Goal: Task Accomplishment & Management: Manage account settings

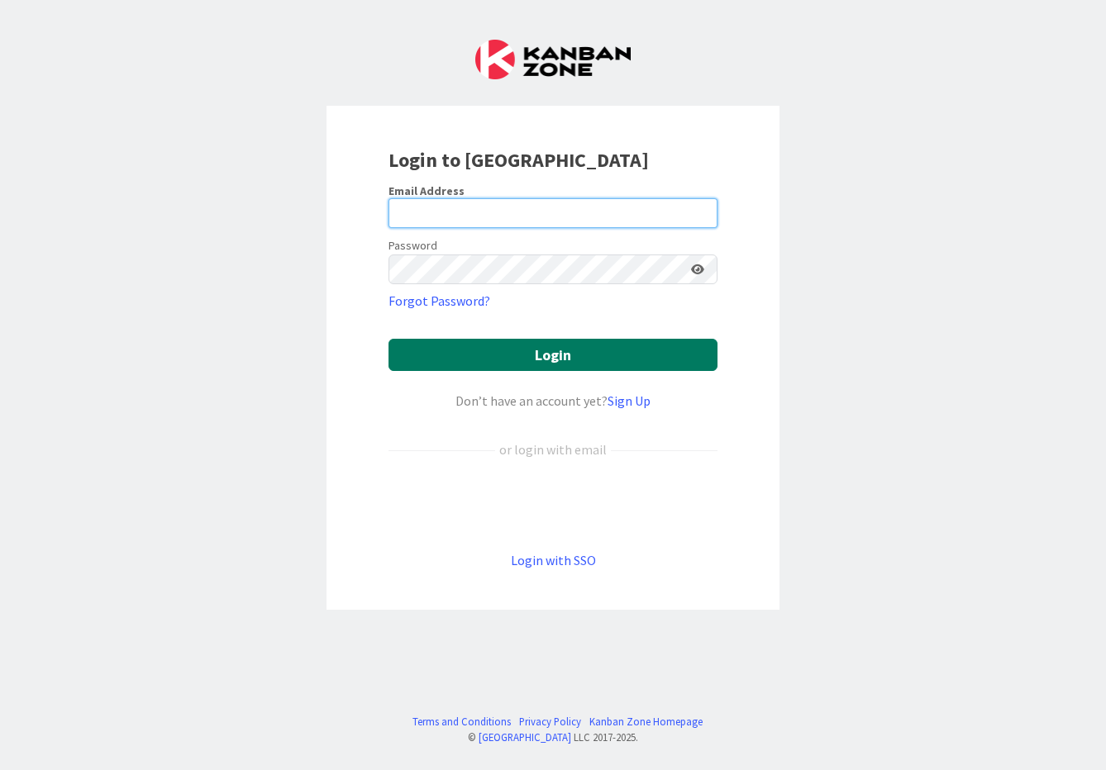
type input "[PERSON_NAME][EMAIL_ADDRESS][PERSON_NAME][DOMAIN_NAME]"
click at [574, 358] on button "Login" at bounding box center [552, 355] width 329 height 32
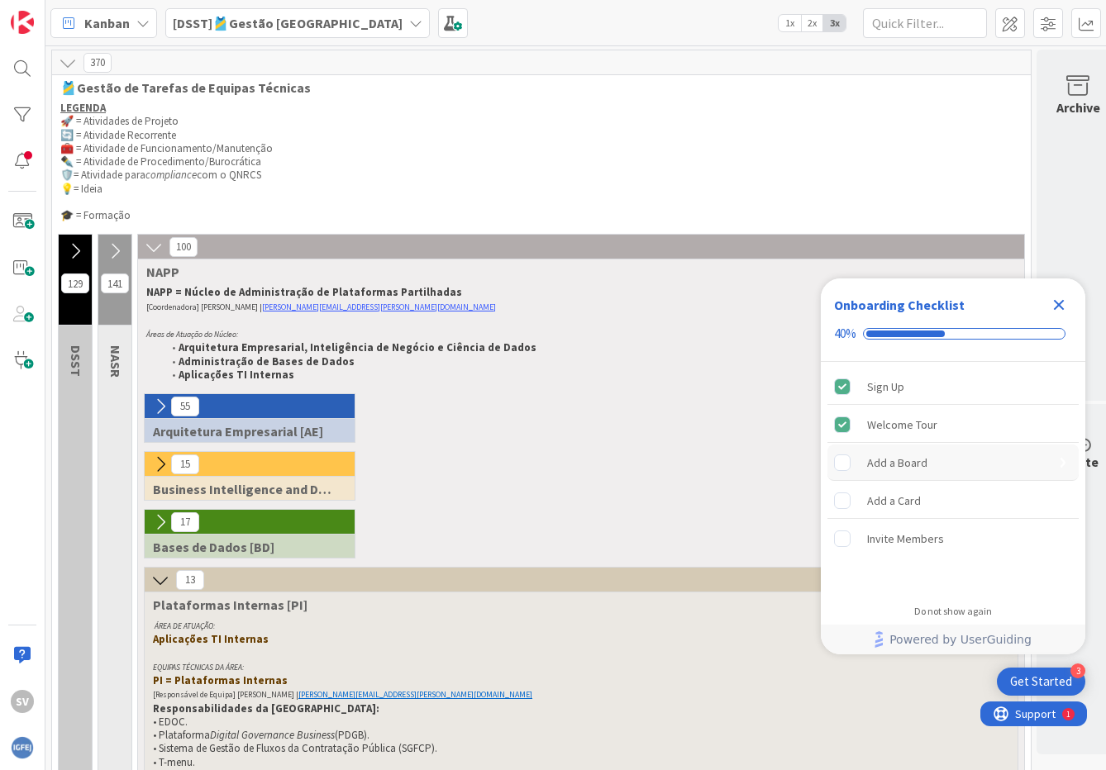
click at [843, 463] on rect "Add a Board is incomplete." at bounding box center [843, 462] width 16 height 16
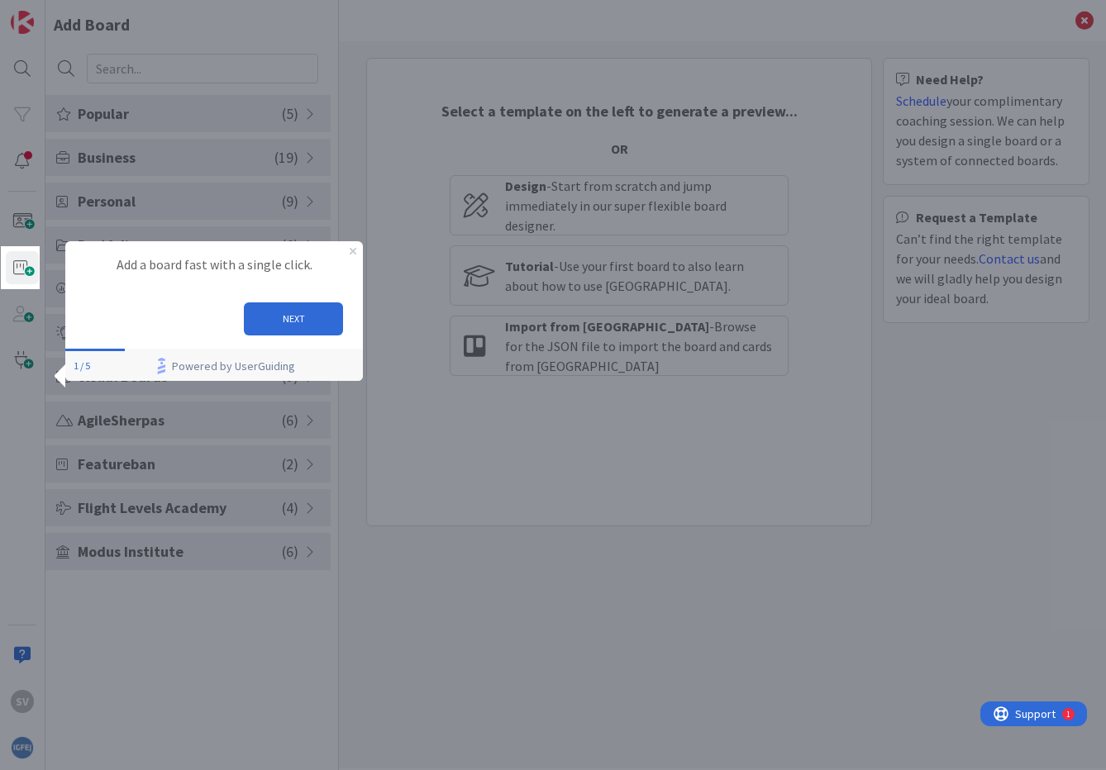
click at [139, 633] on div at bounding box center [573, 385] width 1066 height 770
click at [321, 314] on button "NEXT" at bounding box center [293, 318] width 99 height 33
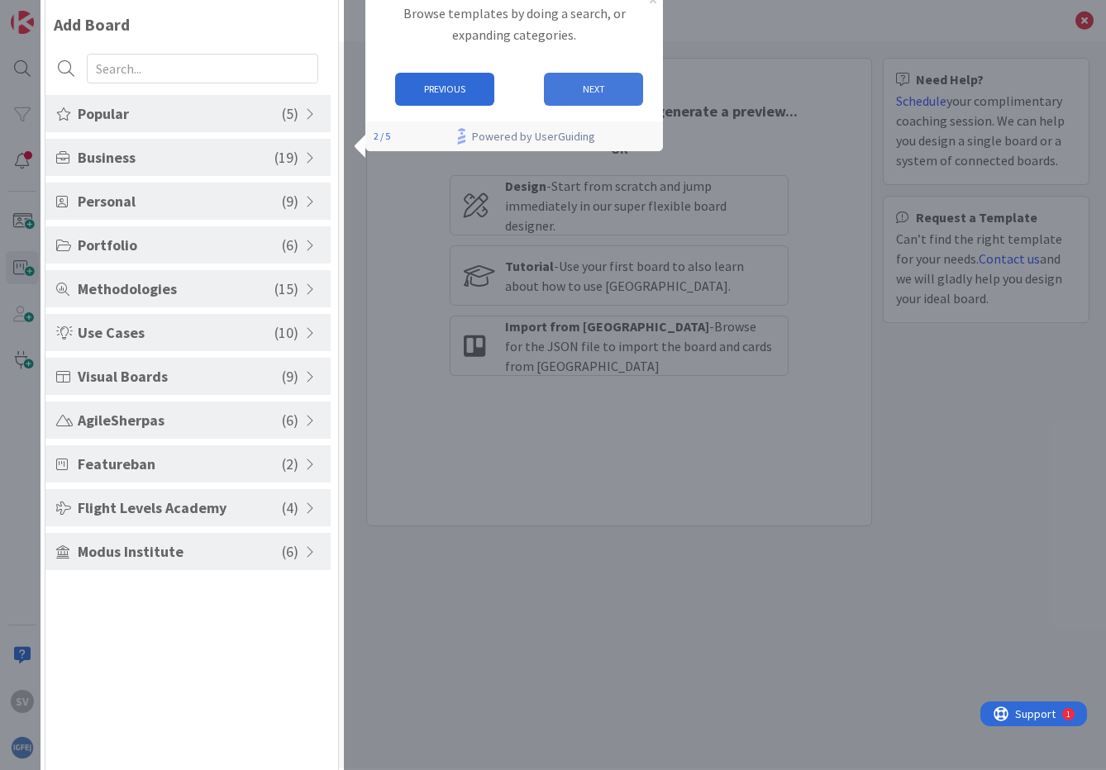
click at [586, 94] on button "NEXT" at bounding box center [593, 89] width 99 height 33
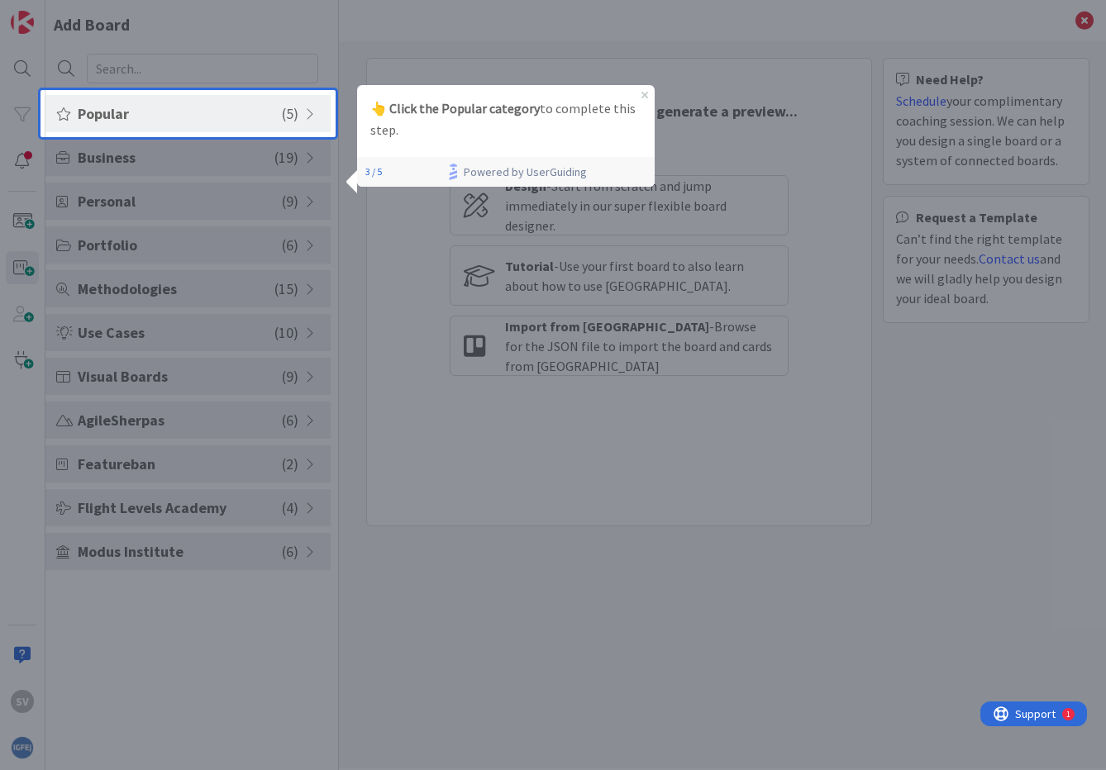
click at [545, 117] on p "👆 Click the Popular category to complete this step." at bounding box center [505, 119] width 271 height 43
click at [516, 126] on p "👆 Click the Popular category to complete this step." at bounding box center [505, 119] width 271 height 43
click at [281, 117] on span "Popular" at bounding box center [180, 113] width 204 height 22
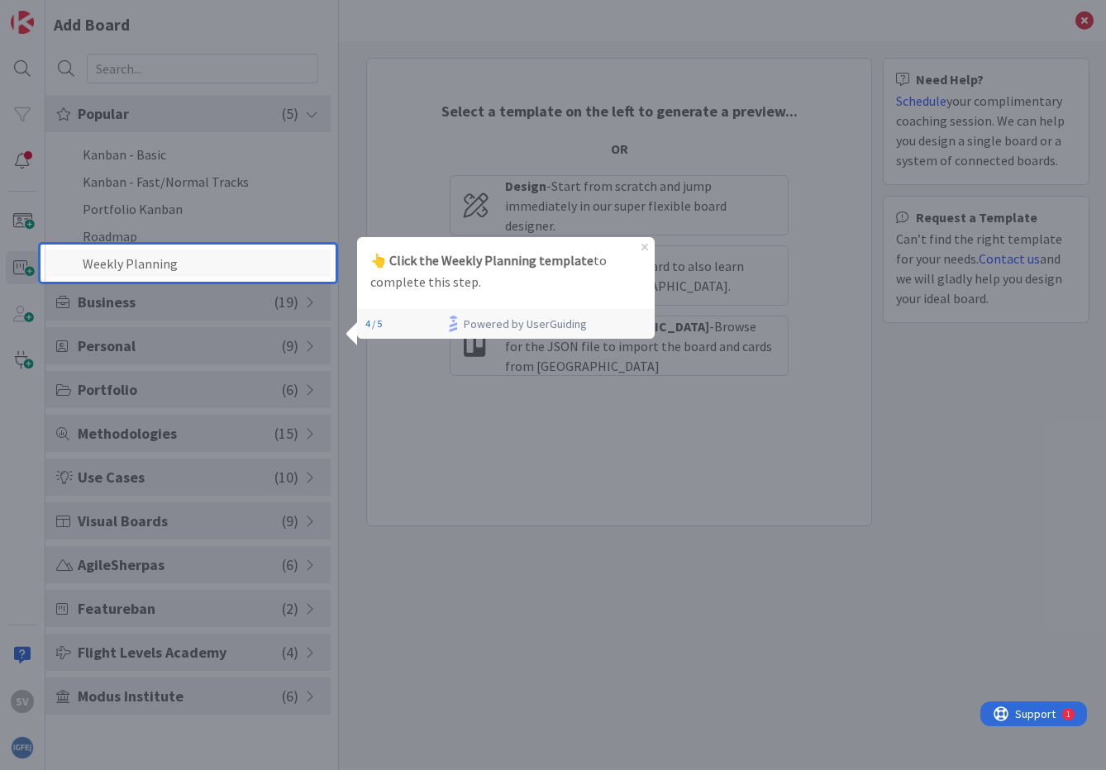
click at [246, 264] on li "Weekly Planning" at bounding box center [187, 263] width 285 height 27
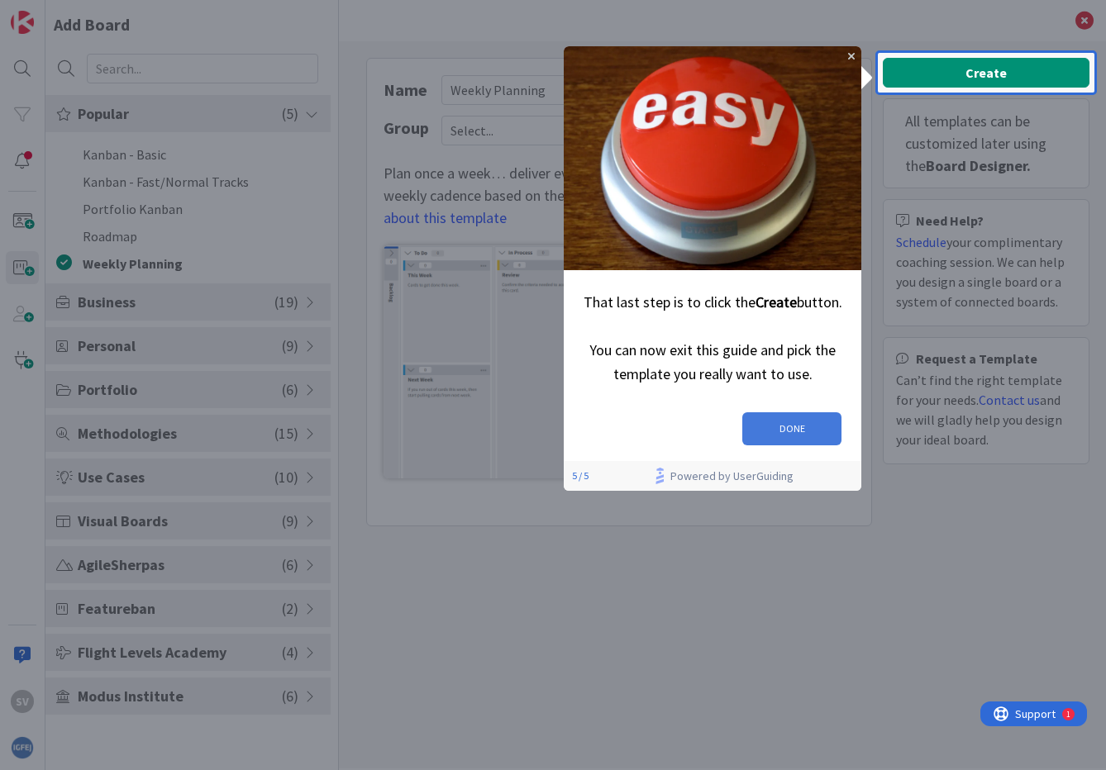
drag, startPoint x: 801, startPoint y: 409, endPoint x: 1338, endPoint y: 440, distance: 538.0
click at [801, 412] on button "DONE" at bounding box center [791, 428] width 99 height 33
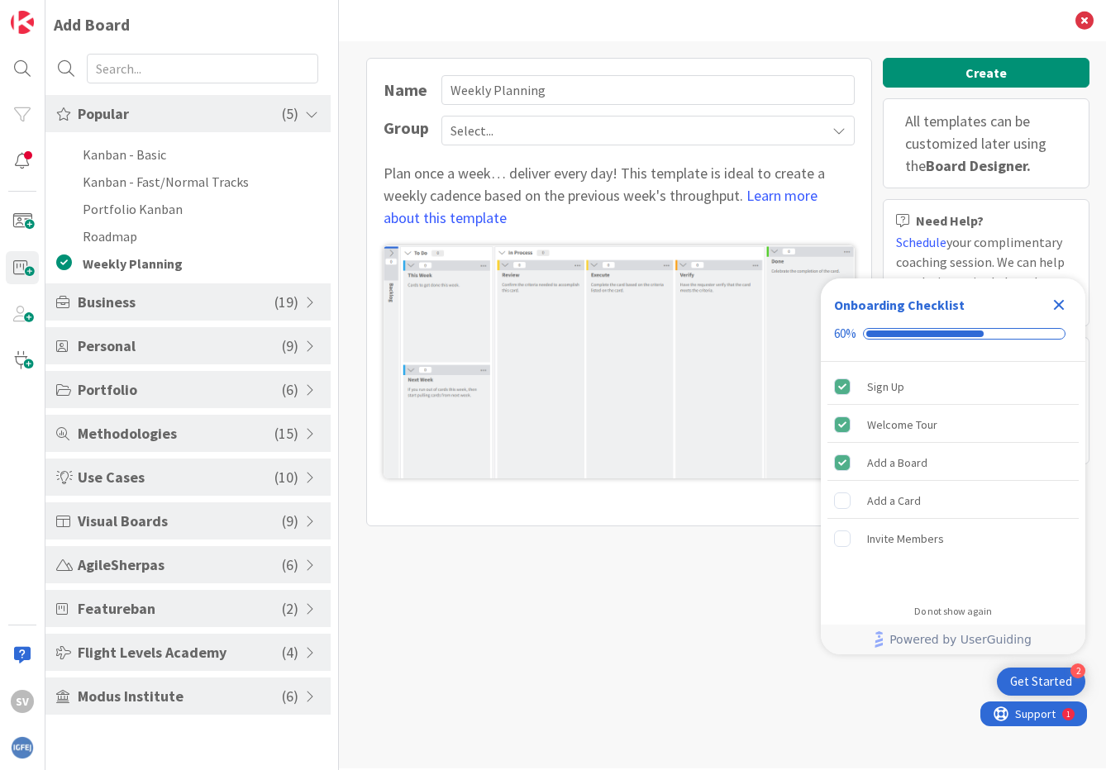
click at [577, 616] on div "Name Weekly Planning Group Select... Plan once a week… deliver every day! This …" at bounding box center [722, 404] width 767 height 727
click at [1059, 303] on icon "Close Checklist" at bounding box center [1059, 305] width 11 height 11
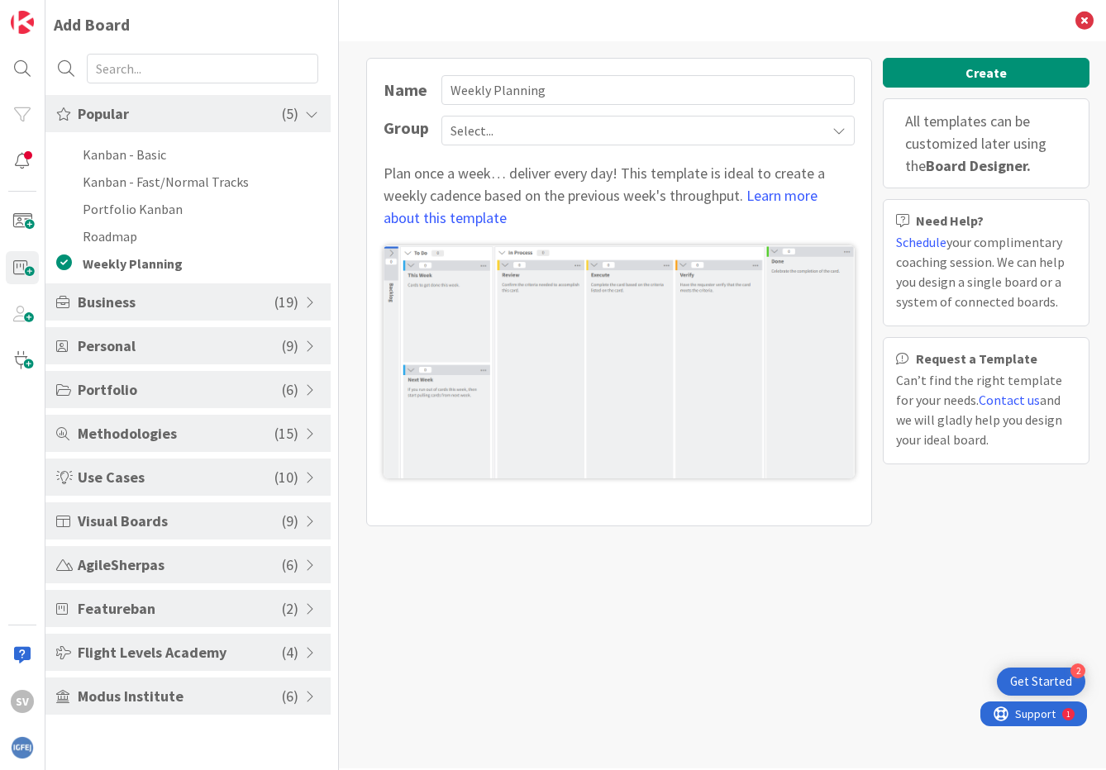
click at [676, 612] on div "Name Weekly Planning Group Select... Plan once a week… deliver every day! This …" at bounding box center [722, 404] width 767 height 727
click at [649, 368] on img at bounding box center [618, 361] width 471 height 233
click at [146, 303] on span "Business" at bounding box center [176, 302] width 197 height 22
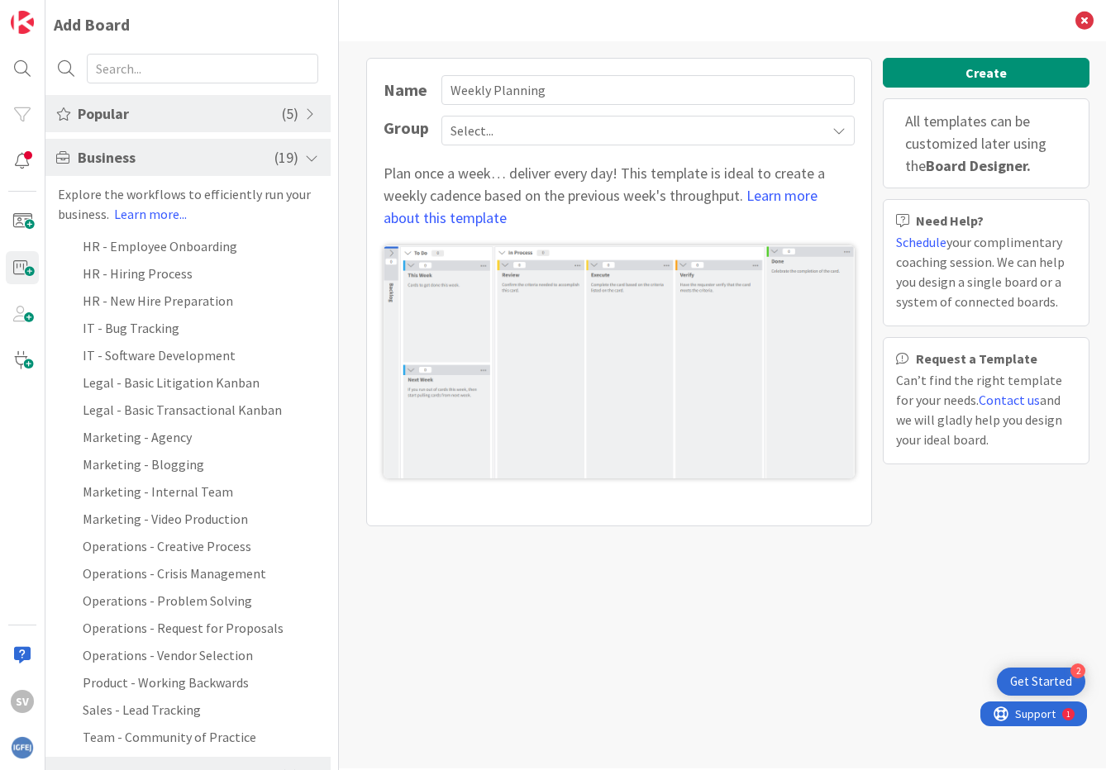
click at [185, 111] on span "Popular" at bounding box center [180, 113] width 204 height 22
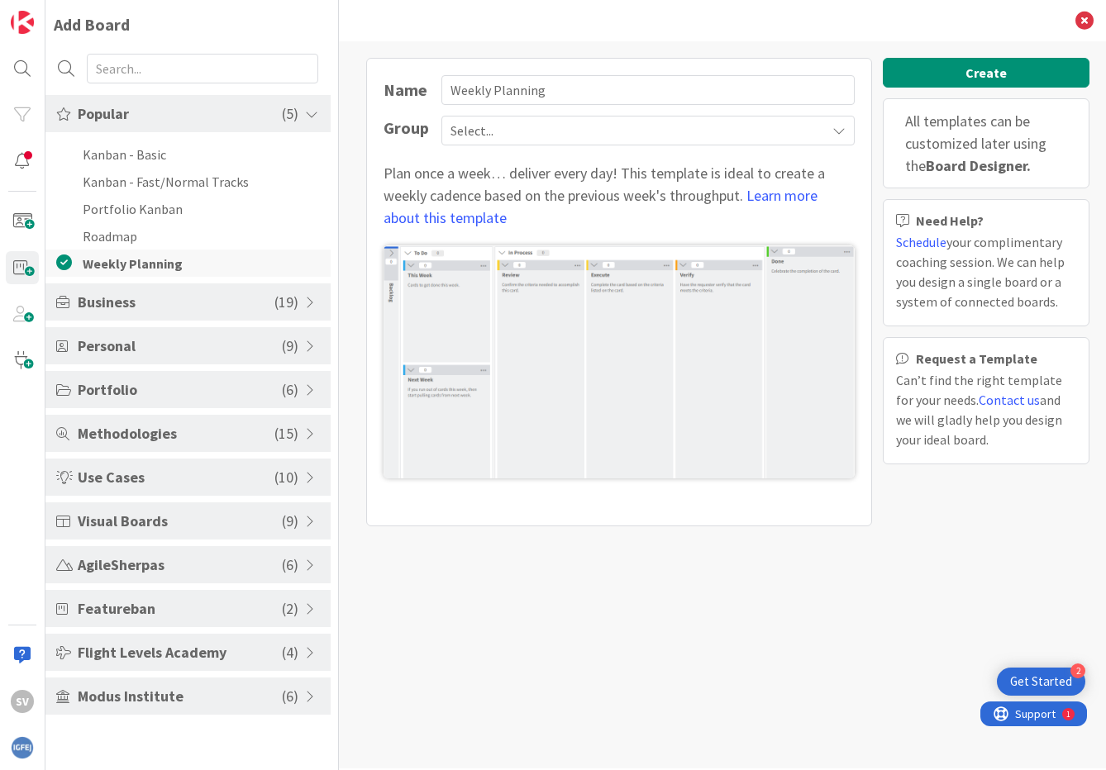
click at [160, 267] on li "Weekly Planning" at bounding box center [187, 263] width 285 height 27
click at [153, 148] on li "Kanban - Basic" at bounding box center [187, 153] width 285 height 27
type input "Kanban - Basic"
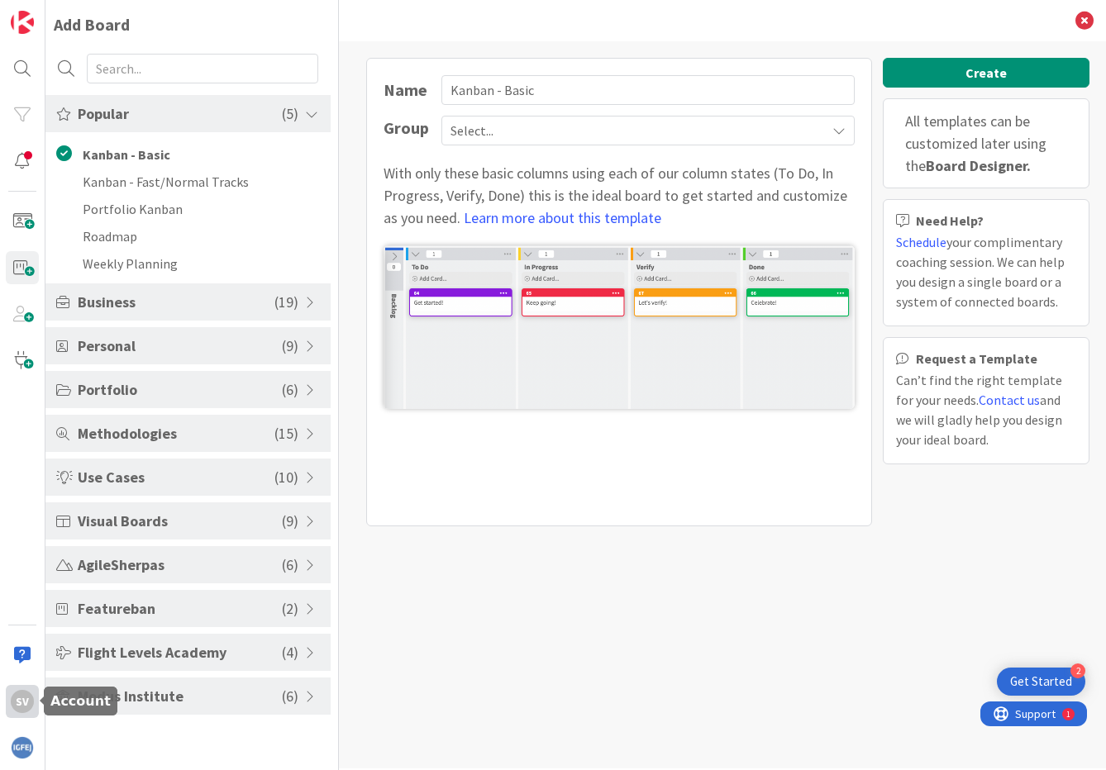
click at [21, 700] on div "SV" at bounding box center [22, 701] width 23 height 23
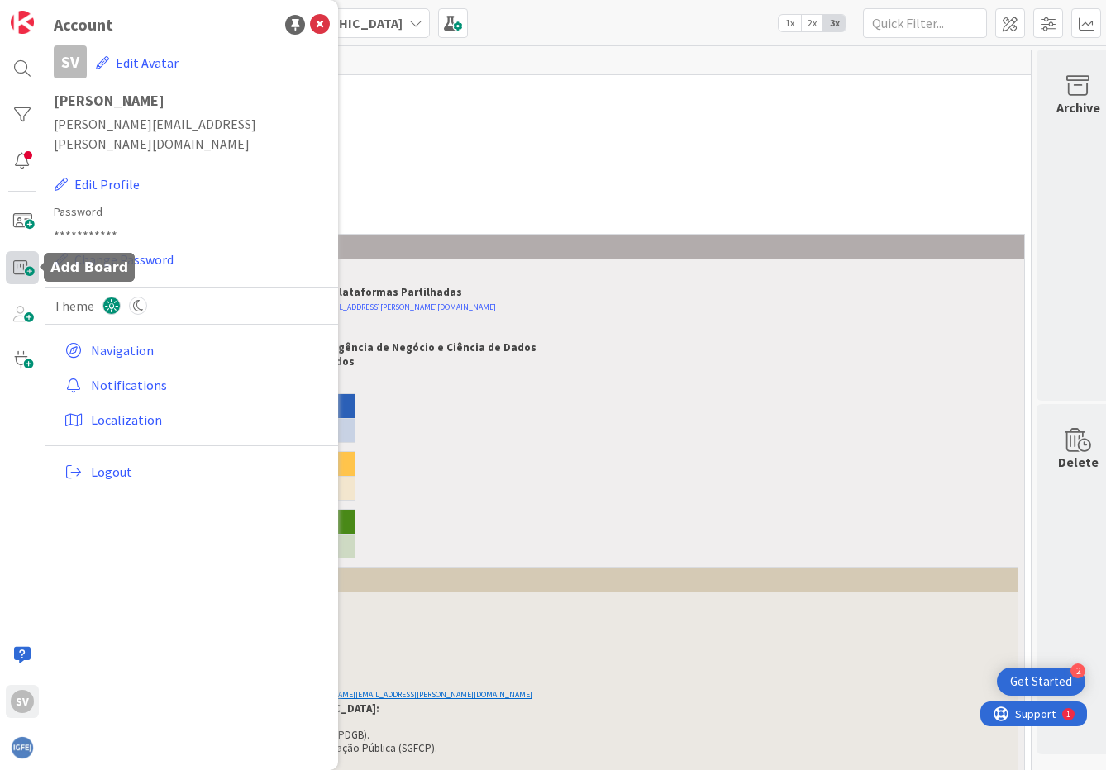
click at [21, 270] on span at bounding box center [22, 267] width 33 height 33
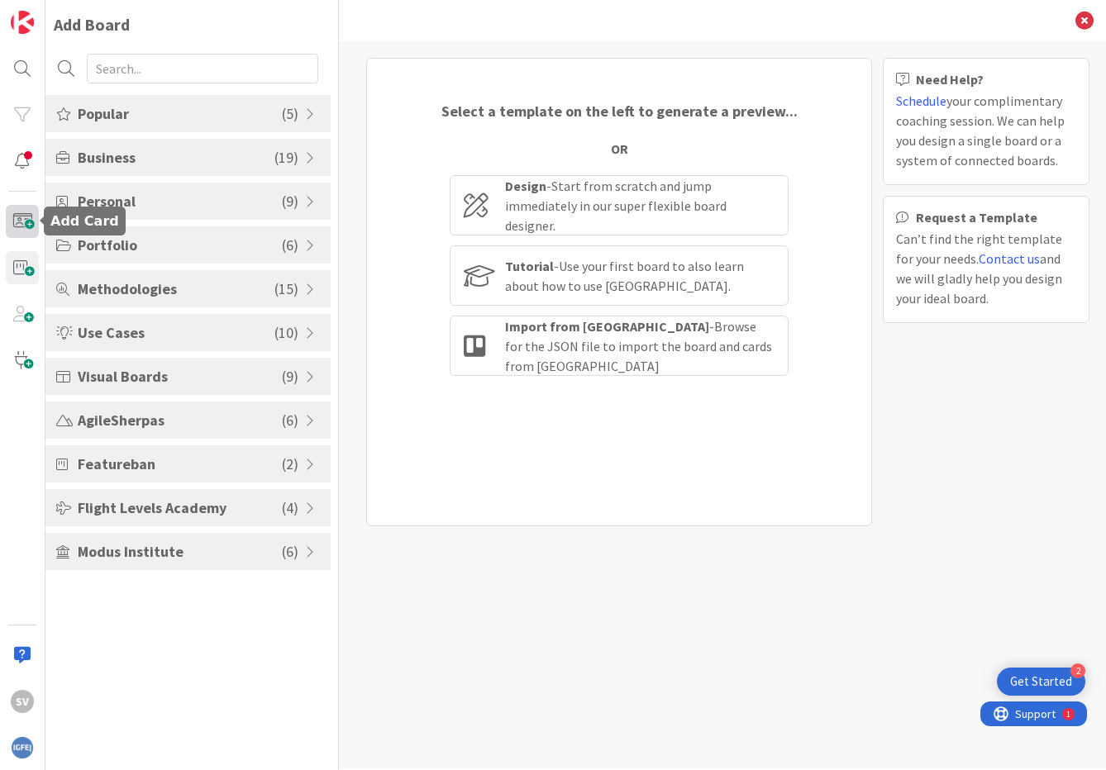
click at [23, 230] on span at bounding box center [22, 221] width 33 height 33
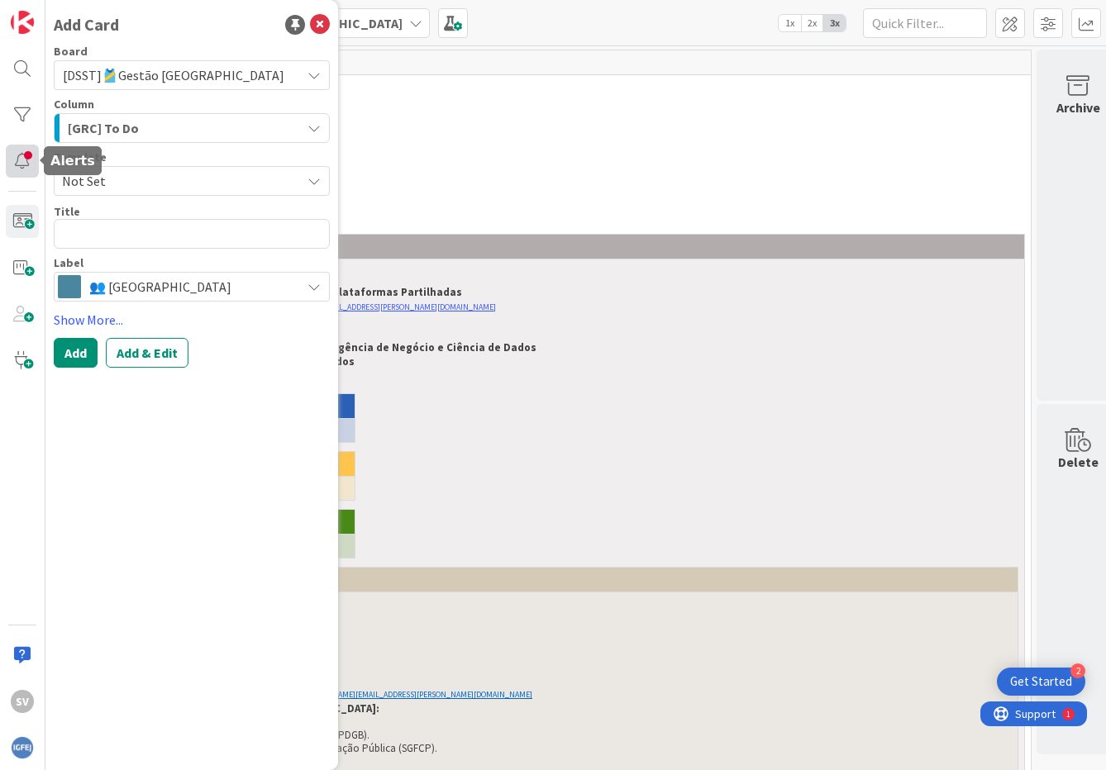
click at [30, 158] on div at bounding box center [22, 161] width 33 height 33
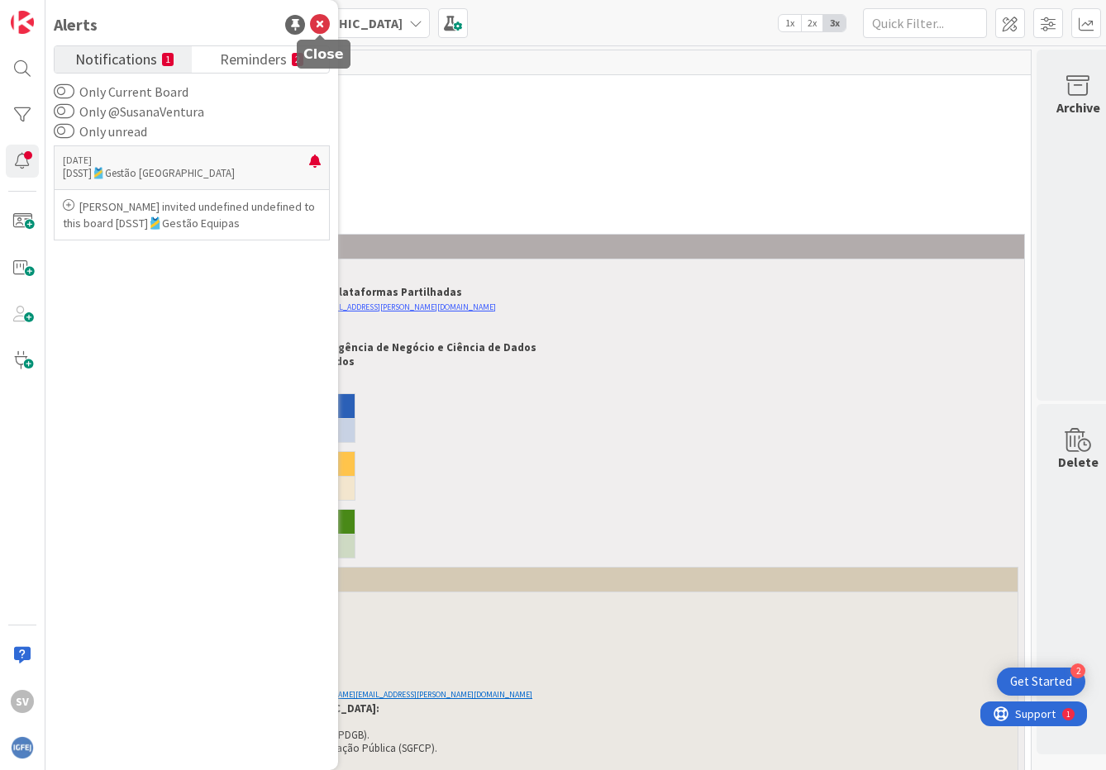
click at [329, 25] on icon at bounding box center [320, 25] width 20 height 20
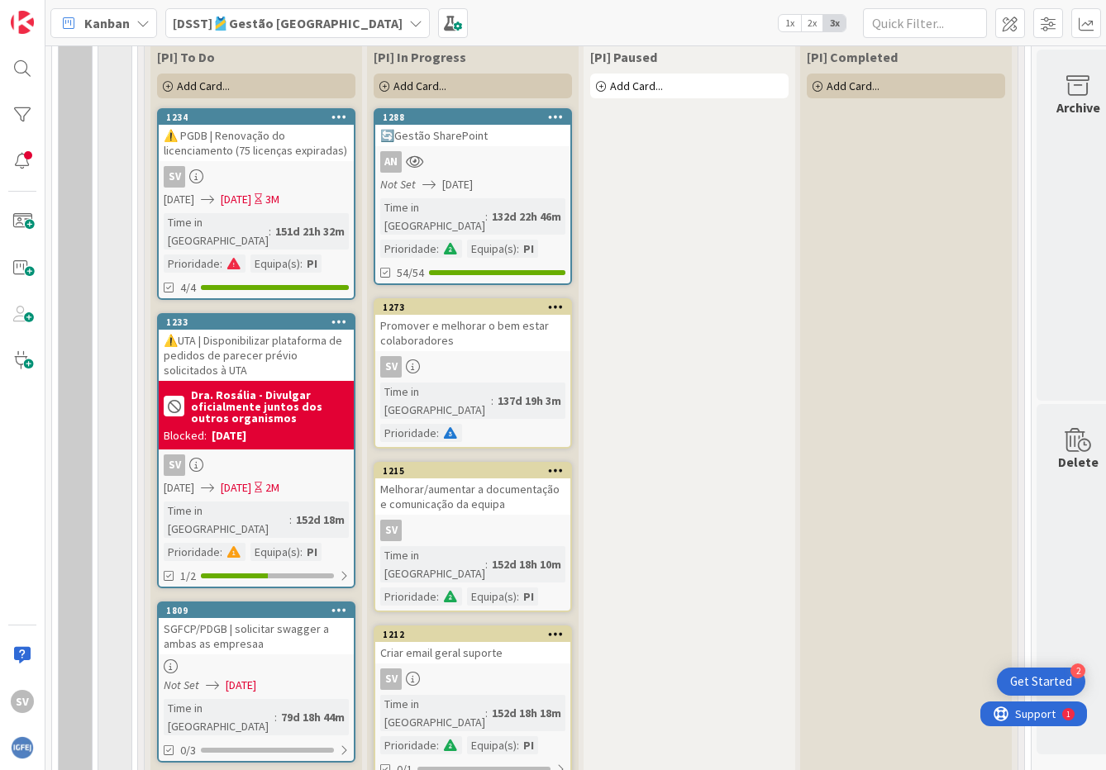
scroll to position [826, 0]
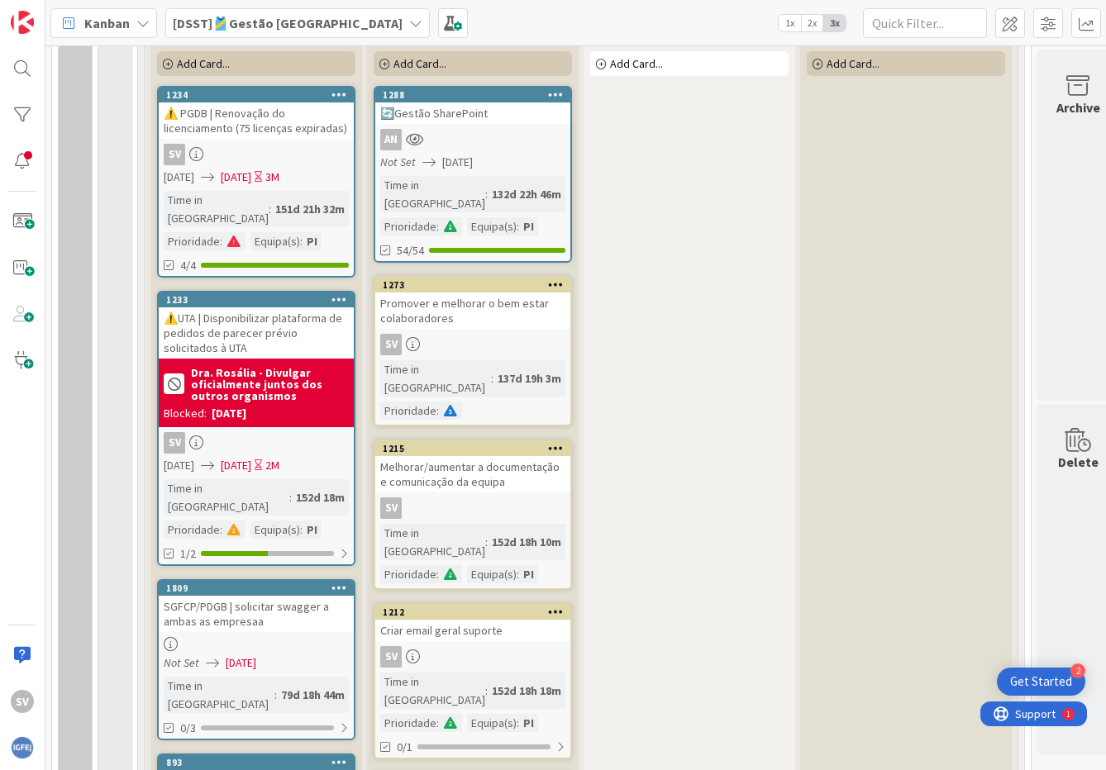
click at [259, 145] on div "SV" at bounding box center [256, 154] width 195 height 21
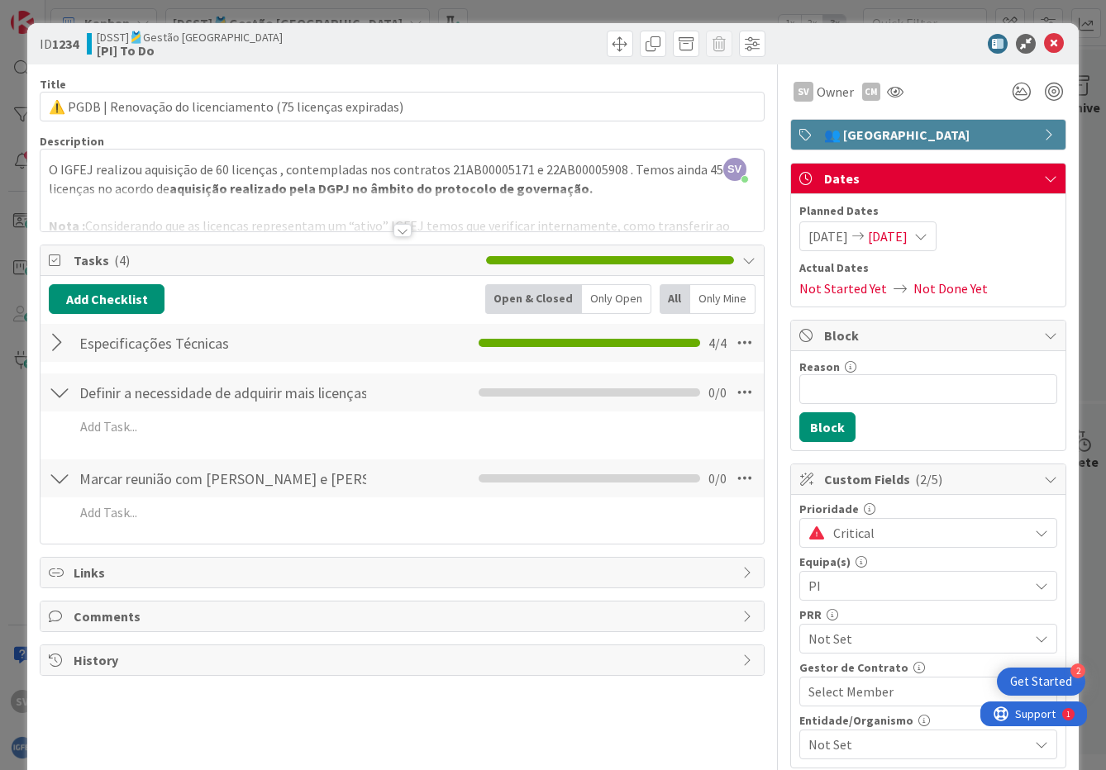
scroll to position [826, 0]
click at [927, 235] on icon at bounding box center [920, 236] width 13 height 13
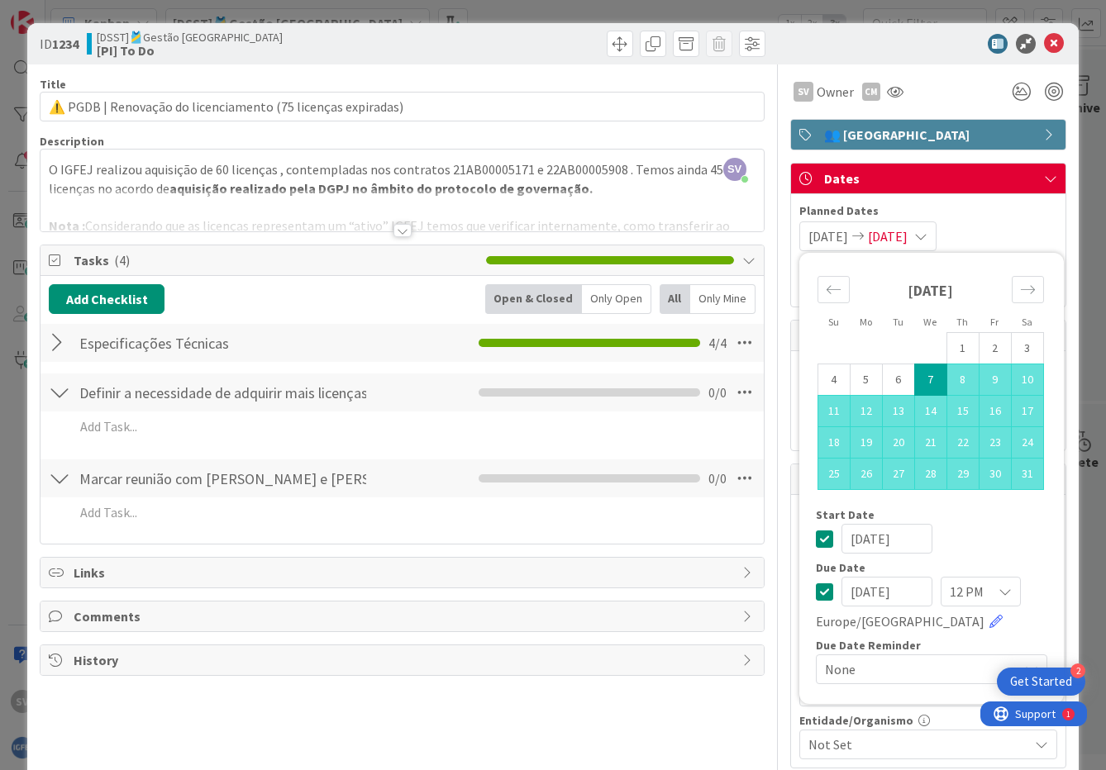
click at [927, 235] on icon at bounding box center [920, 236] width 13 height 13
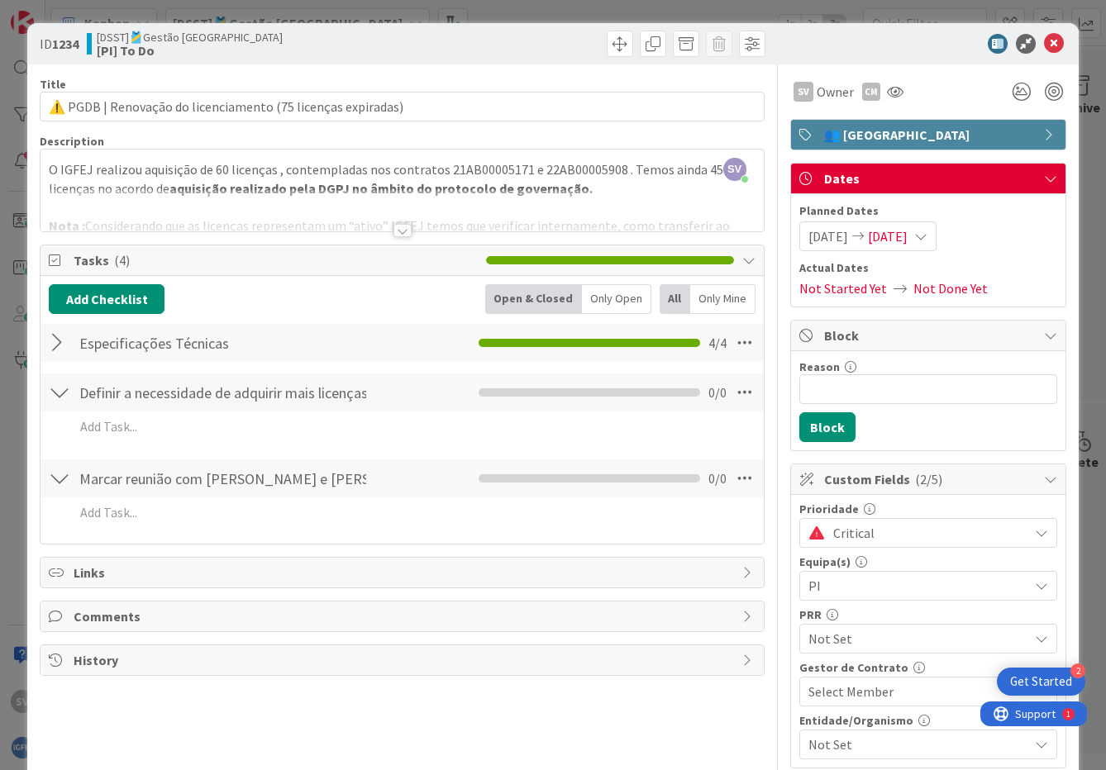
click at [949, 288] on span "Not Done Yet" at bounding box center [950, 288] width 74 height 20
click at [927, 240] on icon at bounding box center [920, 236] width 13 height 13
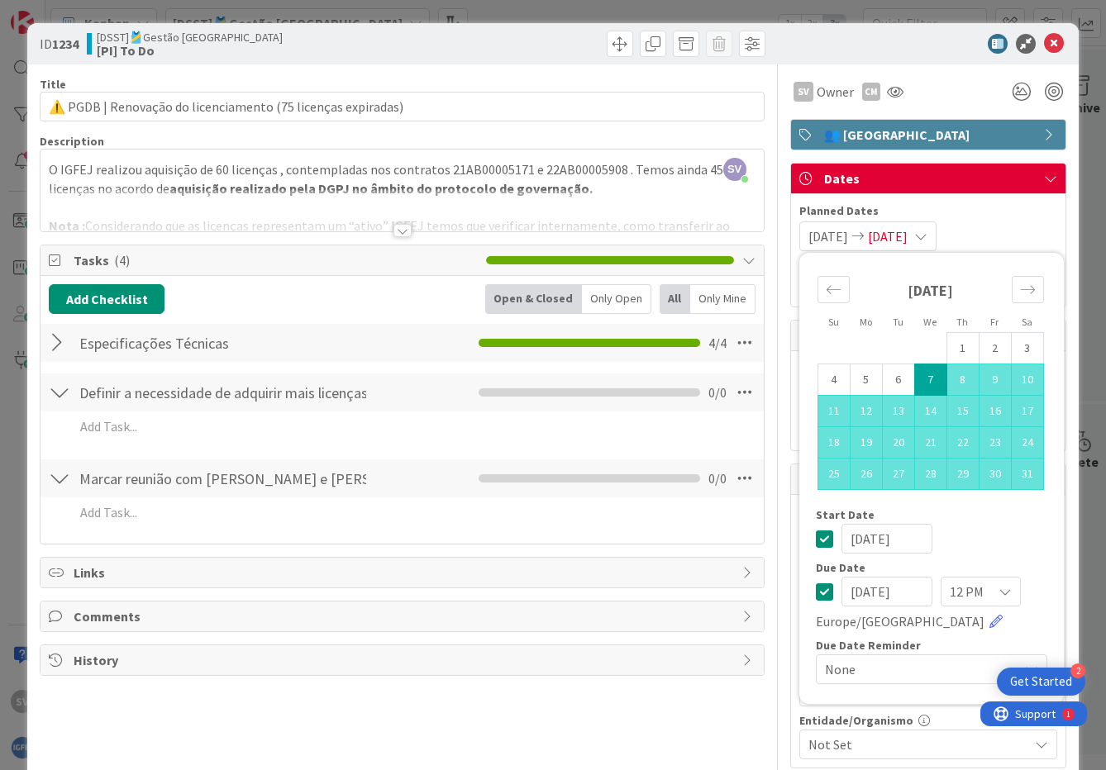
click at [890, 678] on span "None" at bounding box center [917, 669] width 185 height 23
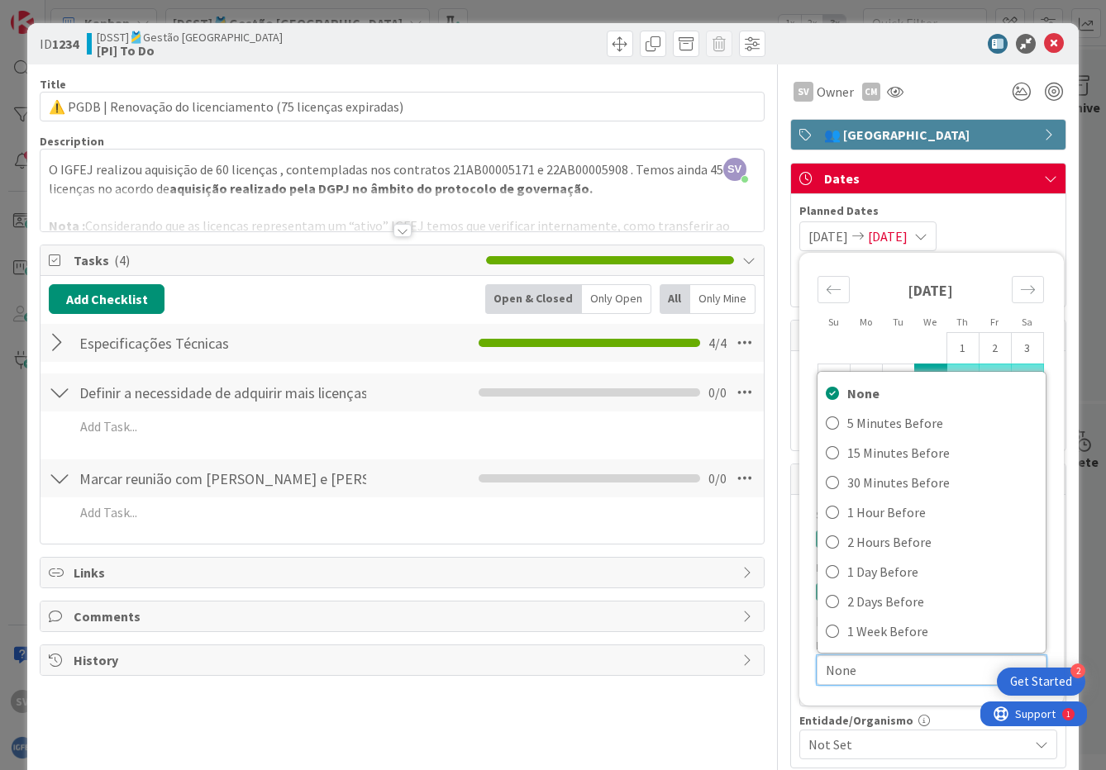
click at [890, 678] on span "None" at bounding box center [916, 670] width 183 height 23
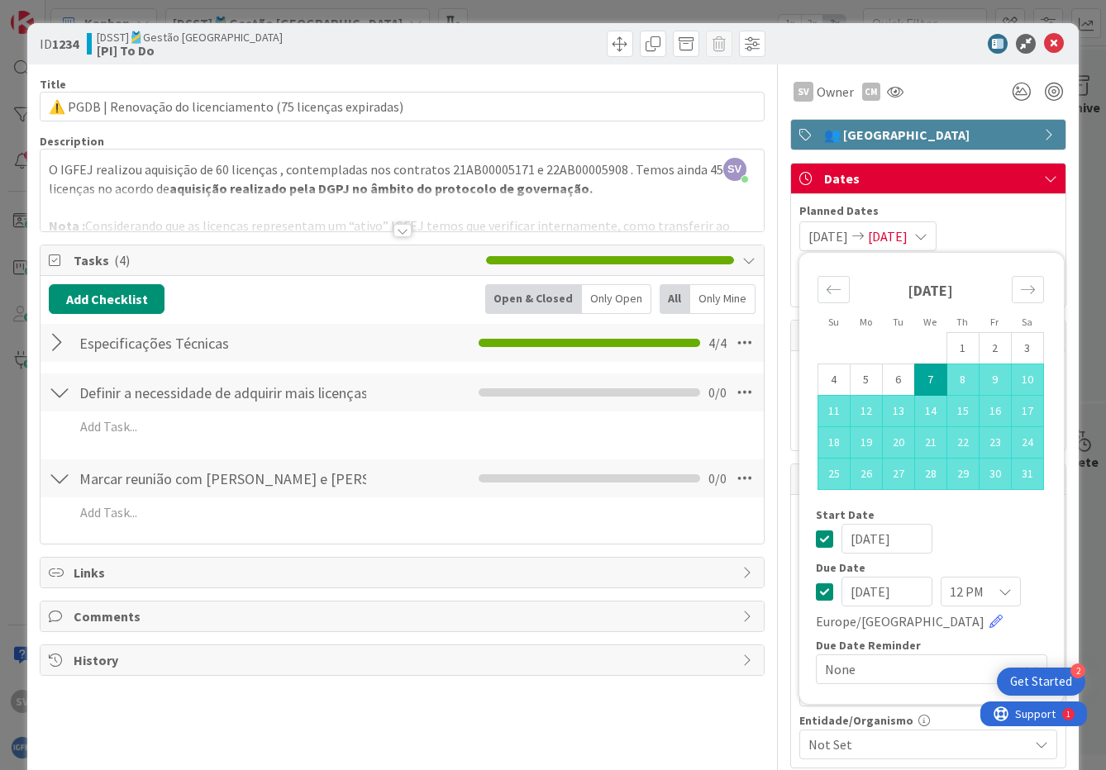
drag, startPoint x: 833, startPoint y: 49, endPoint x: 966, endPoint y: 19, distance: 136.3
click at [966, 19] on div "ID 1234 [DSST]🎽Gestão Equipas [PI] To Do Title 60 / 128 ⚠️ PGDB | Renovação do …" at bounding box center [553, 385] width 1106 height 770
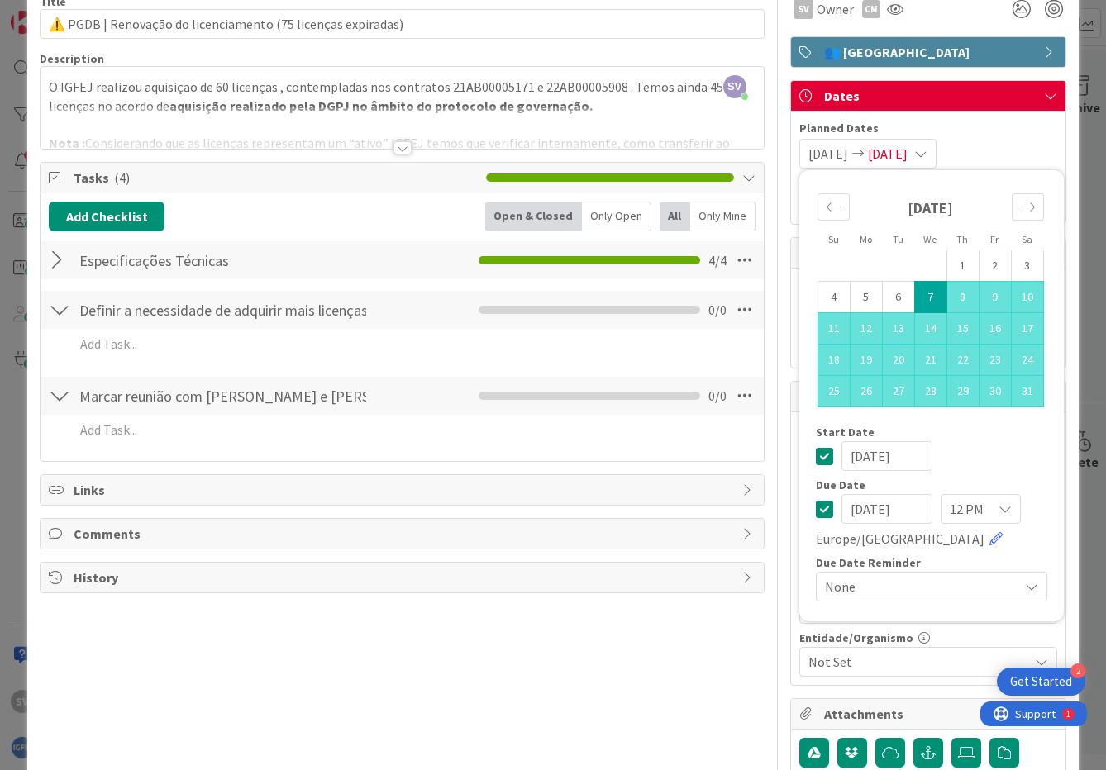
scroll to position [0, 0]
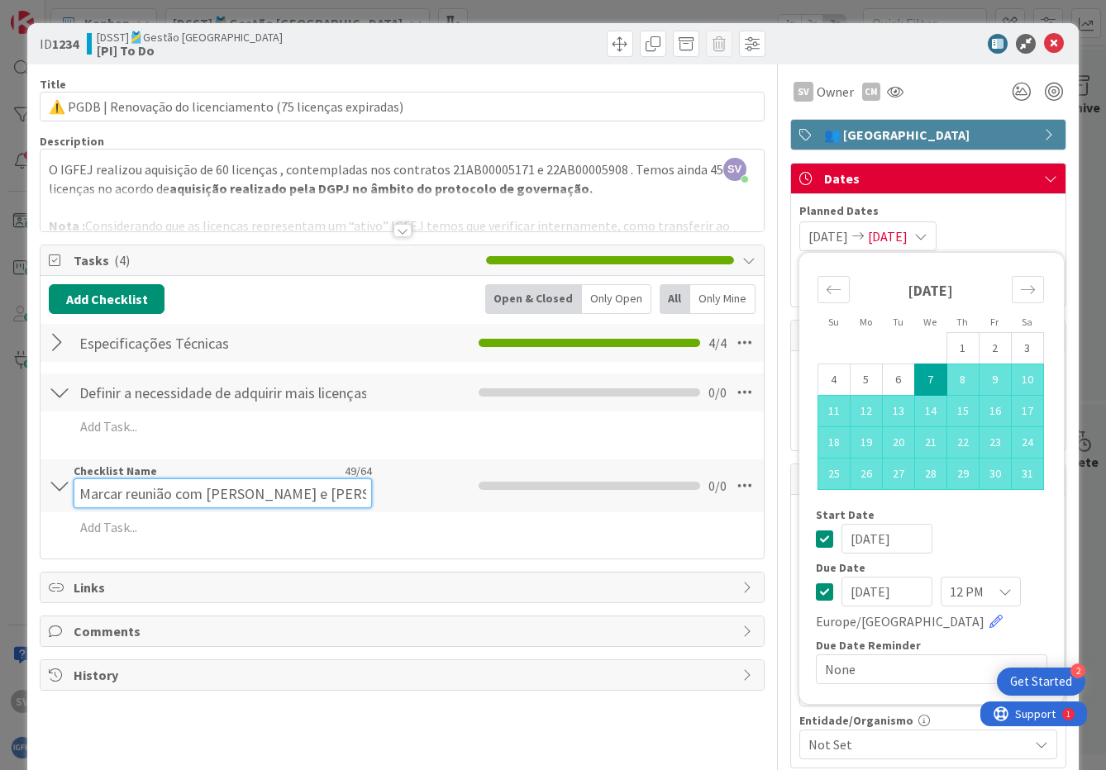
click at [295, 477] on div "Checklist Name 49 / 64 Marcar reunião com Daniel Calçada e Marco Batista" at bounding box center [223, 486] width 298 height 45
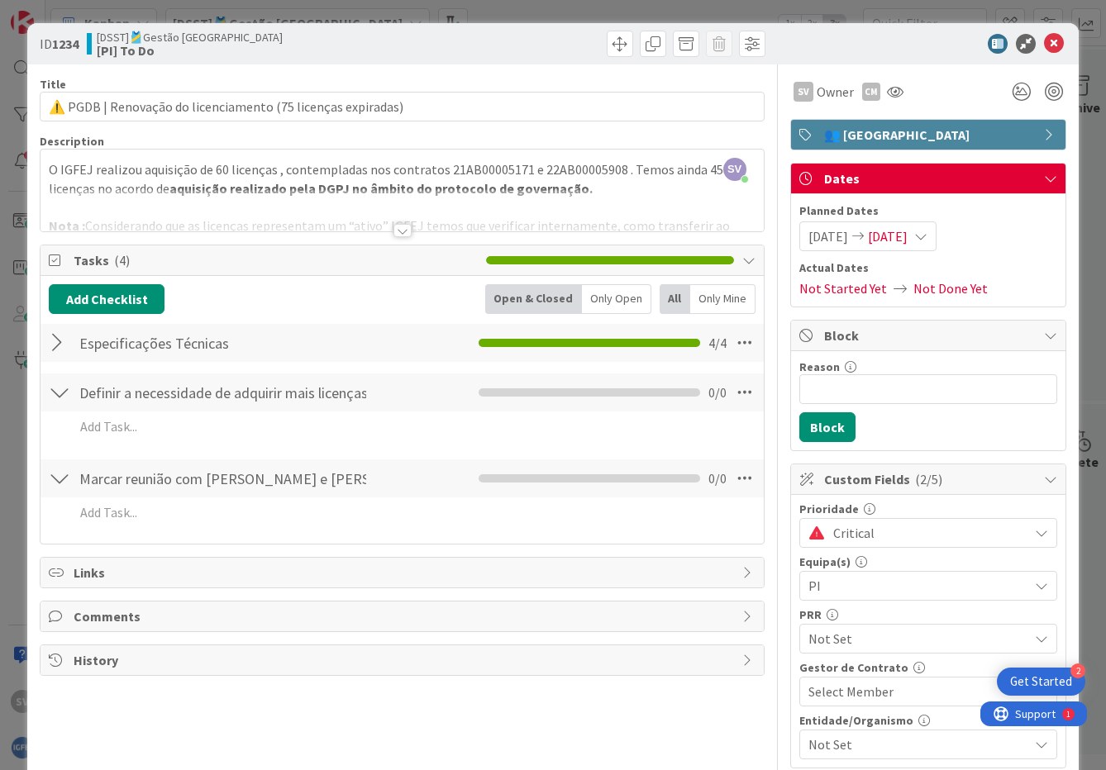
click at [426, 492] on div "Marcar reunião com Daniel Calçada e Marco Batista Checklist Name 49 / 64 Marcar…" at bounding box center [401, 478] width 722 height 38
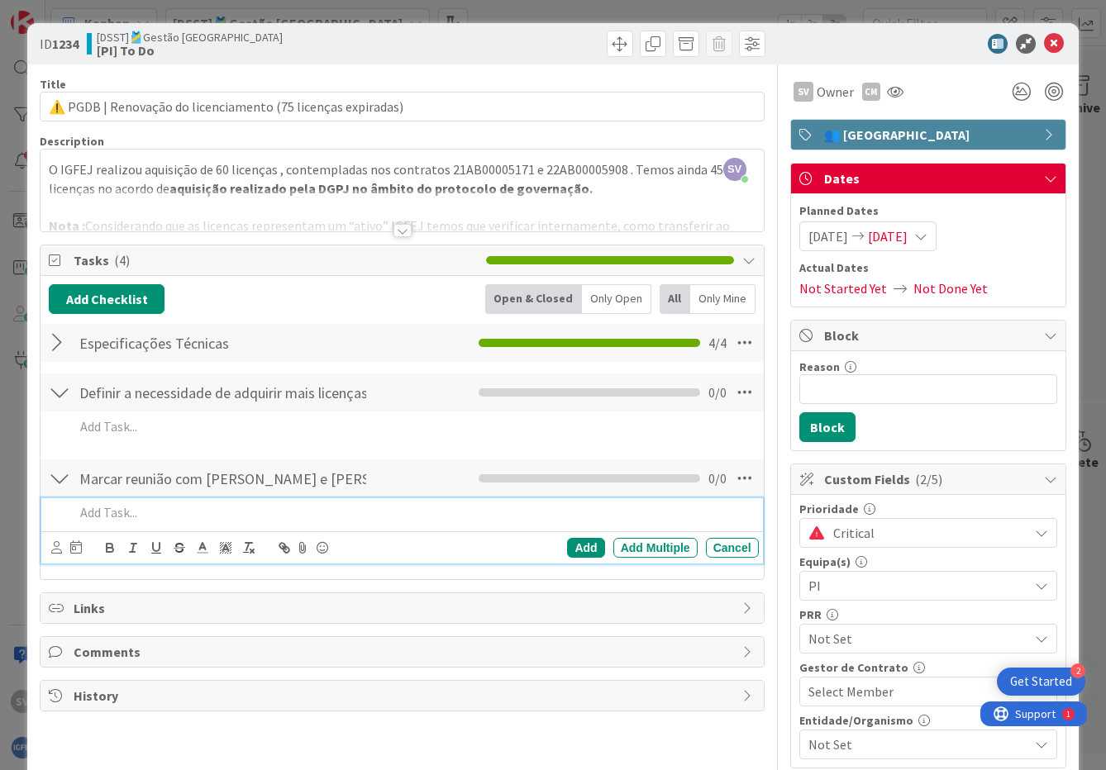
click at [153, 507] on p at bounding box center [412, 512] width 677 height 19
click at [400, 230] on div at bounding box center [402, 230] width 18 height 13
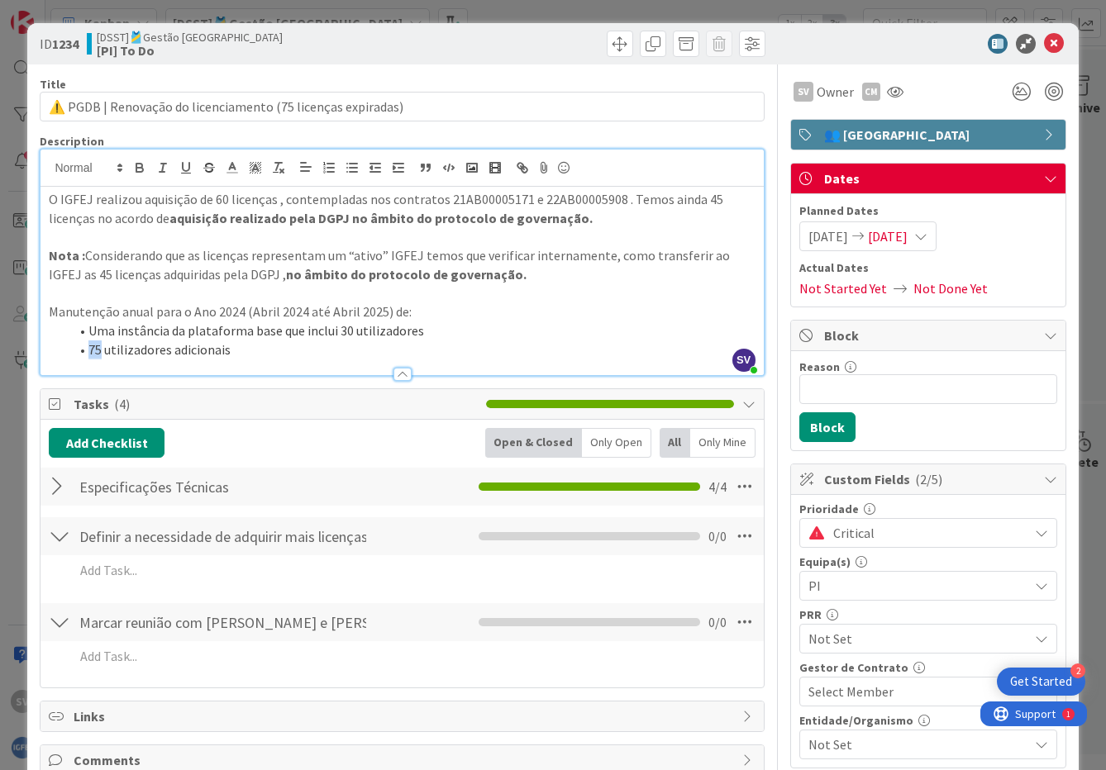
drag, startPoint x: 102, startPoint y: 349, endPoint x: 84, endPoint y: 350, distance: 17.4
click at [84, 350] on li "75 utilizadores adicionais" at bounding box center [412, 349] width 686 height 19
click at [649, 296] on p at bounding box center [402, 293] width 706 height 19
click at [907, 239] on span "[DATE]" at bounding box center [888, 236] width 40 height 20
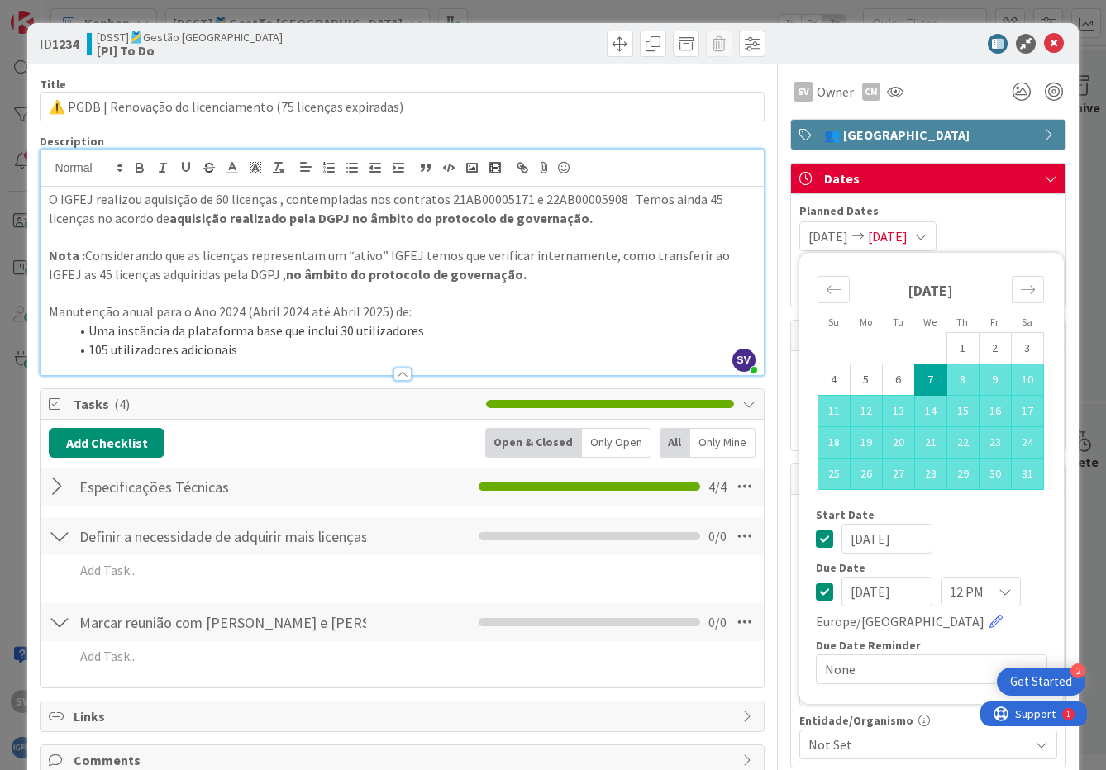
click at [907, 239] on span "[DATE]" at bounding box center [888, 236] width 40 height 20
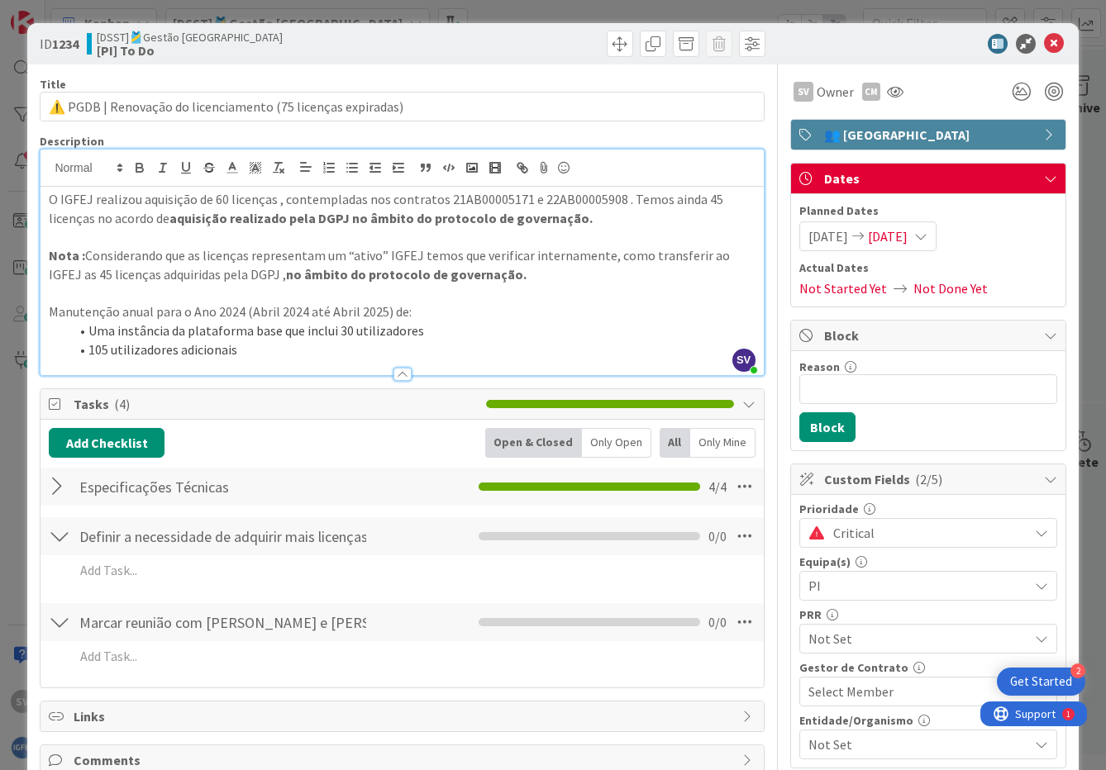
click at [927, 238] on icon at bounding box center [920, 236] width 13 height 13
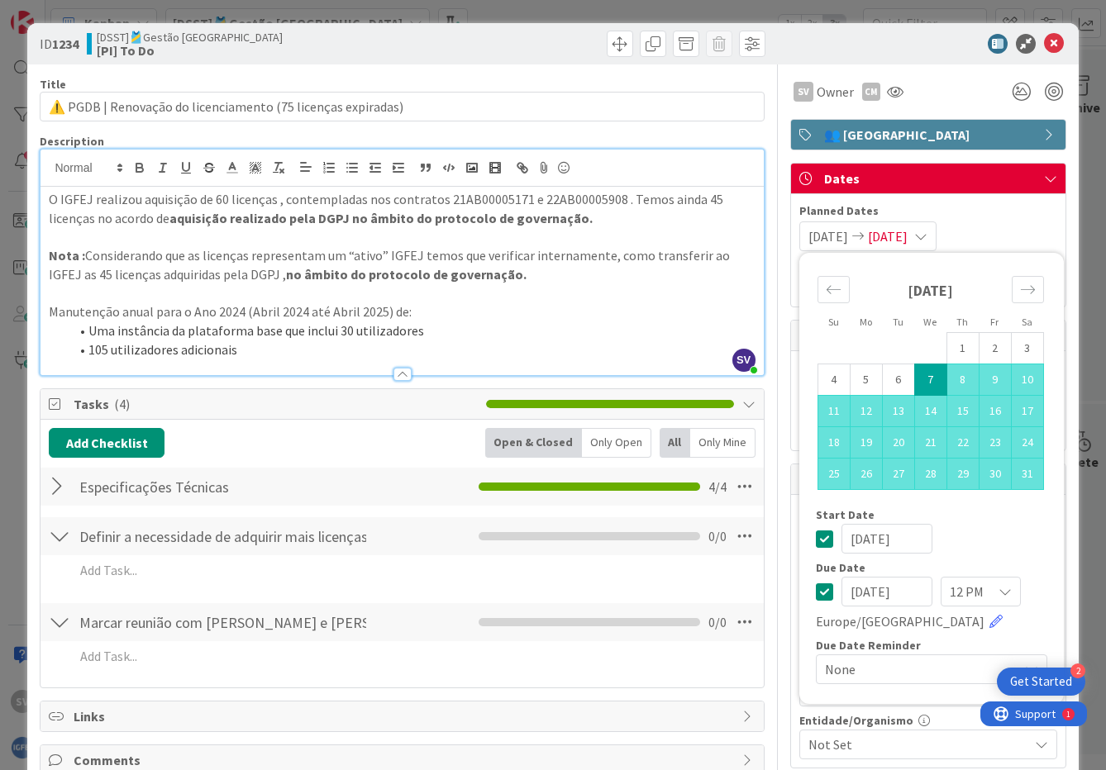
click at [918, 381] on td "7" at bounding box center [930, 379] width 32 height 31
click at [1019, 592] on div "07/09/2025 12 PM Europe/London" at bounding box center [931, 604] width 231 height 55
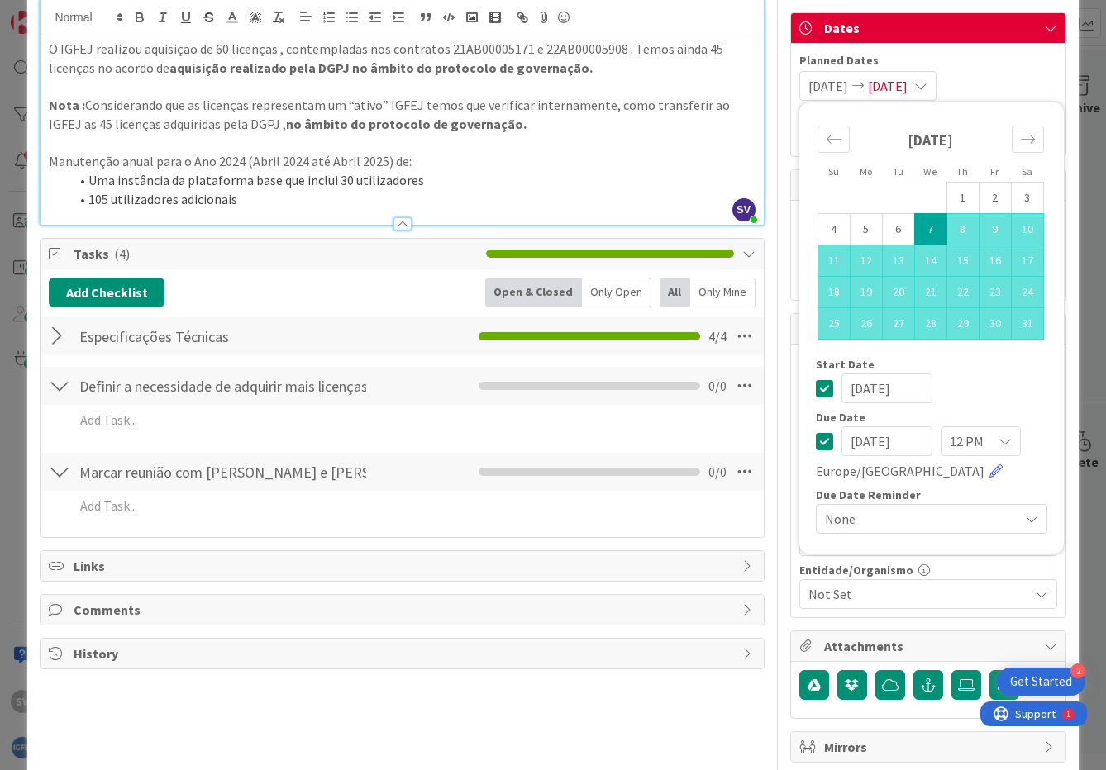
scroll to position [165, 0]
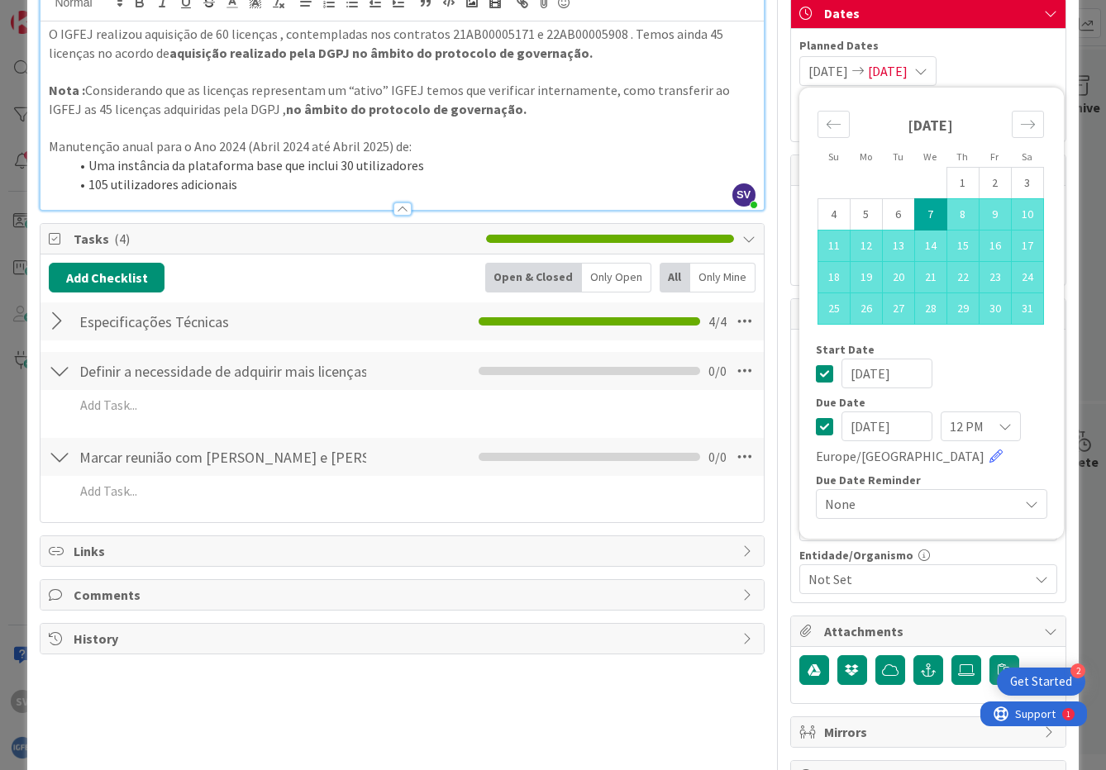
click at [816, 426] on icon at bounding box center [824, 426] width 17 height 20
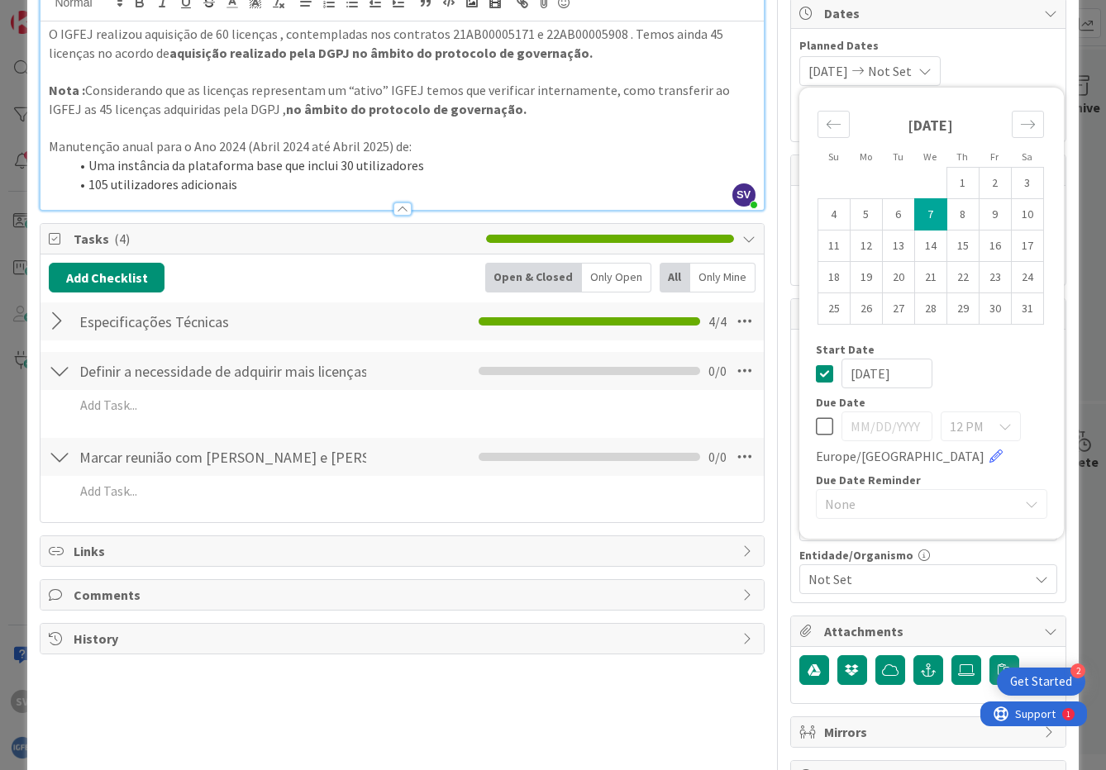
click at [816, 426] on icon at bounding box center [824, 426] width 17 height 20
type input "05/08/2025"
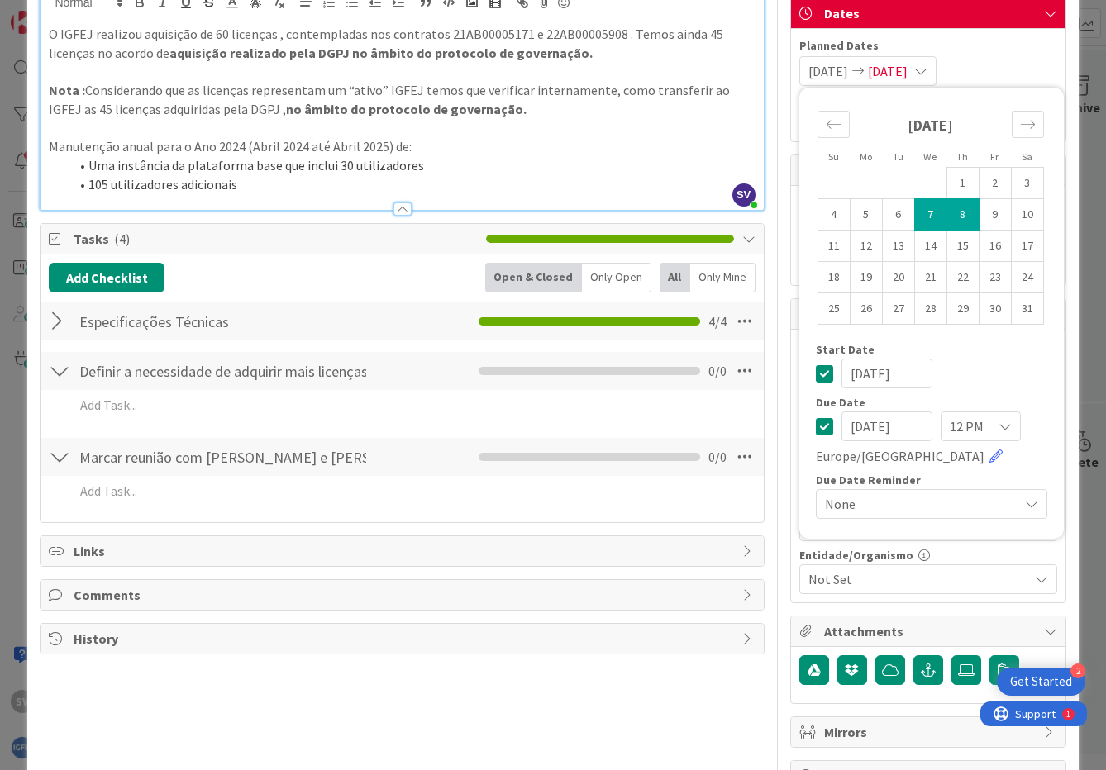
click at [816, 426] on icon at bounding box center [824, 426] width 17 height 20
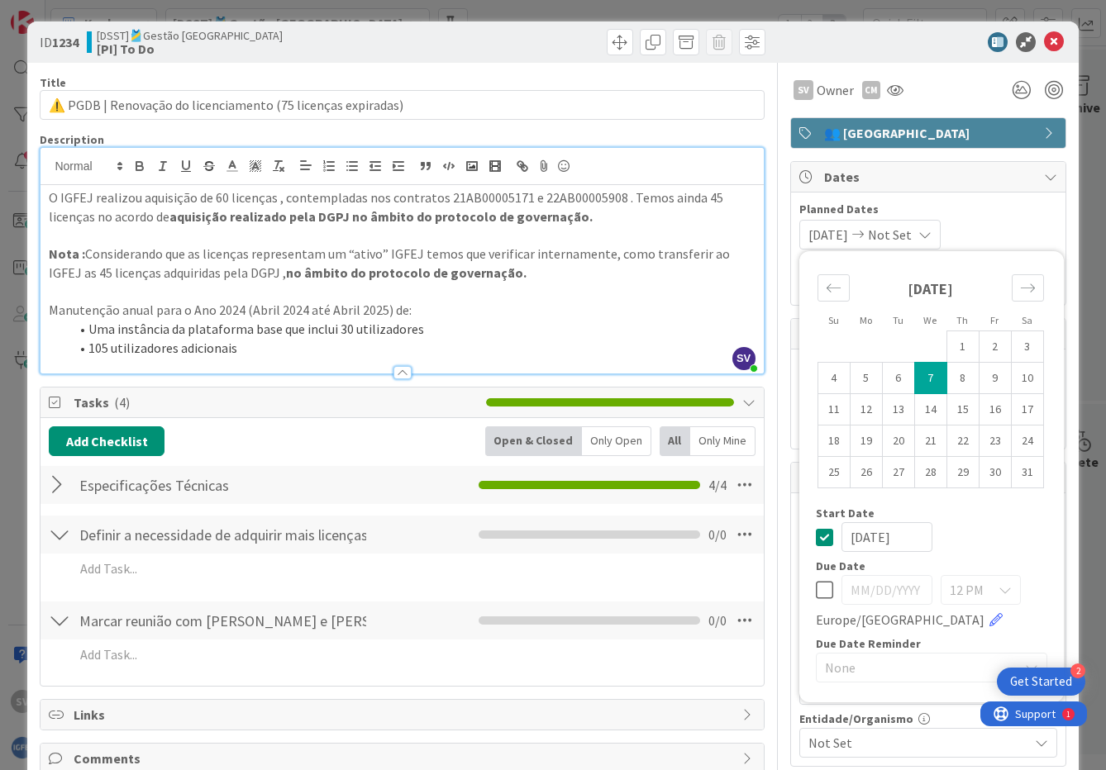
scroll to position [0, 0]
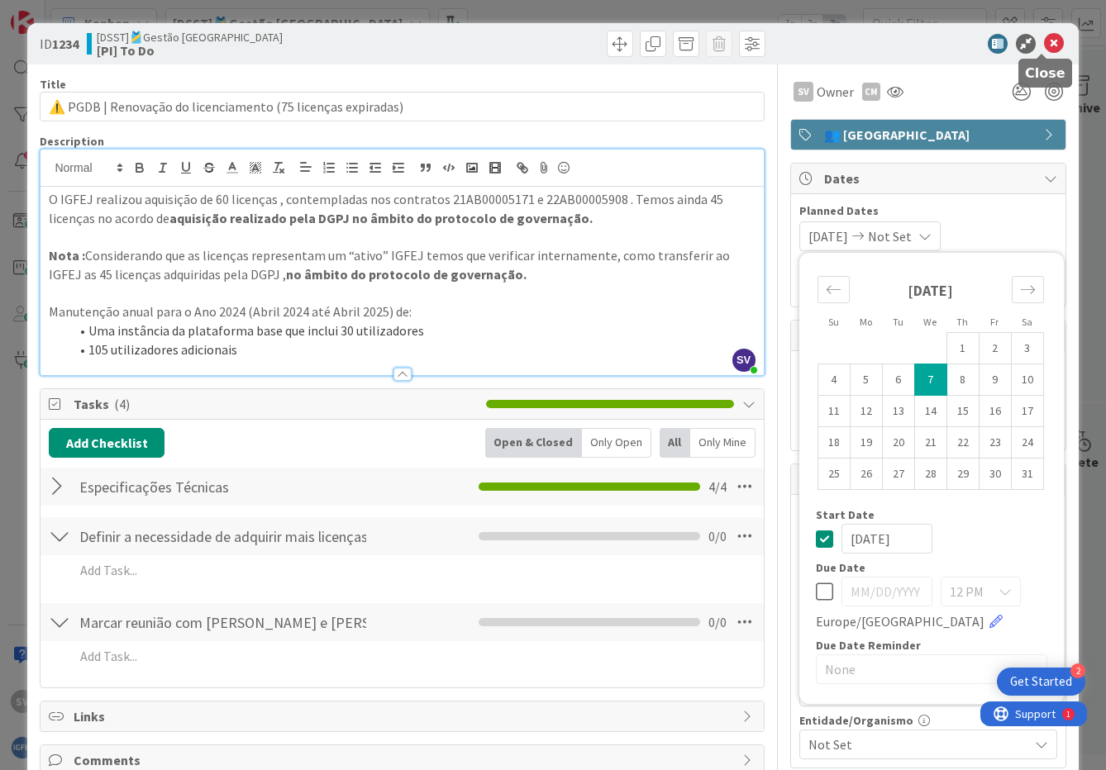
click at [1044, 41] on icon at bounding box center [1054, 44] width 20 height 20
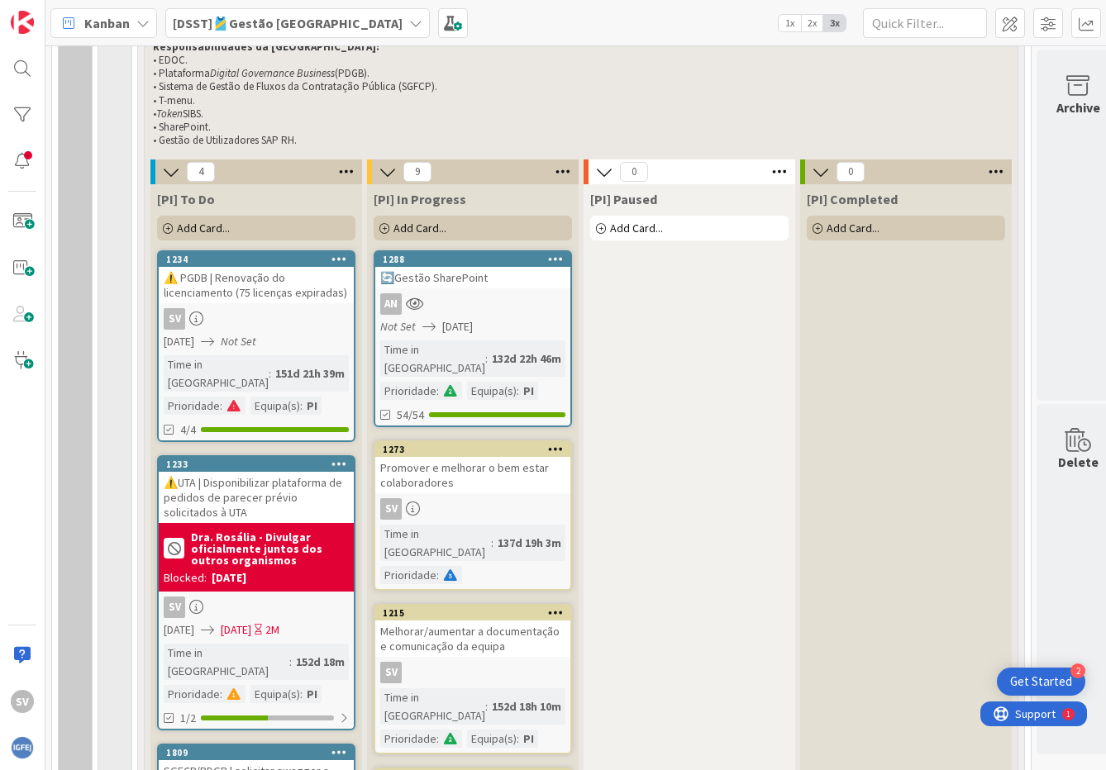
scroll to position [661, 0]
click at [269, 311] on div "SV" at bounding box center [256, 319] width 195 height 21
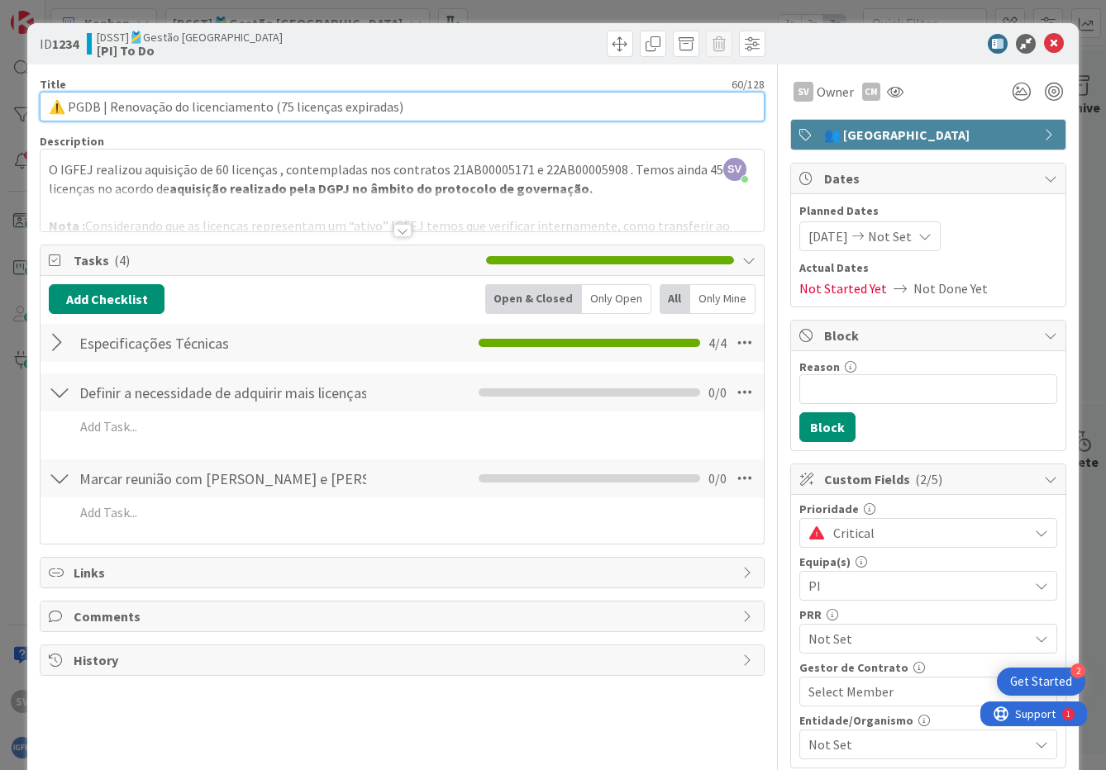
drag, startPoint x: 288, startPoint y: 102, endPoint x: 275, endPoint y: 104, distance: 12.5
click at [275, 104] on input "⚠️ PGDB | Renovação do licenciamento (75 licenças expiradas)" at bounding box center [402, 107] width 724 height 30
type input "⚠️ PGDB | Renovação do licenciamento (105 licenças expiradas)"
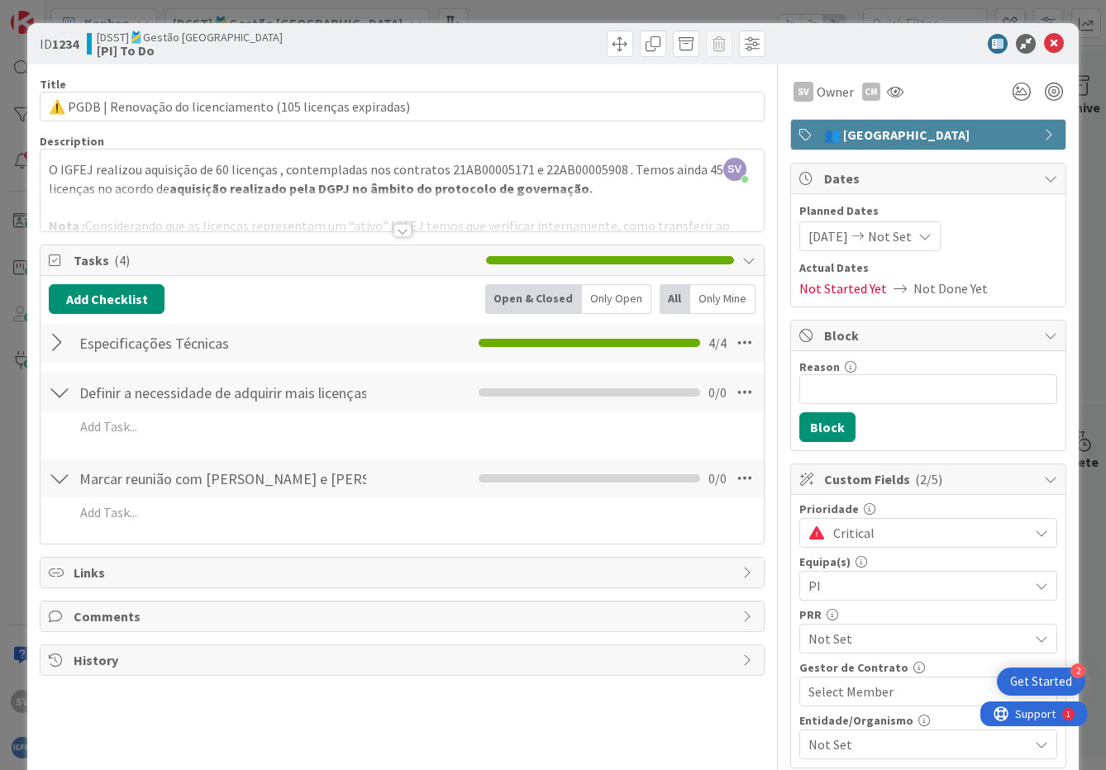
click at [486, 643] on div "Title 61 / 128 ⚠️ PGDB | Renovação do licenciamento (105 licenças expiradas) De…" at bounding box center [402, 510] width 724 height 892
click at [1044, 42] on icon at bounding box center [1054, 44] width 20 height 20
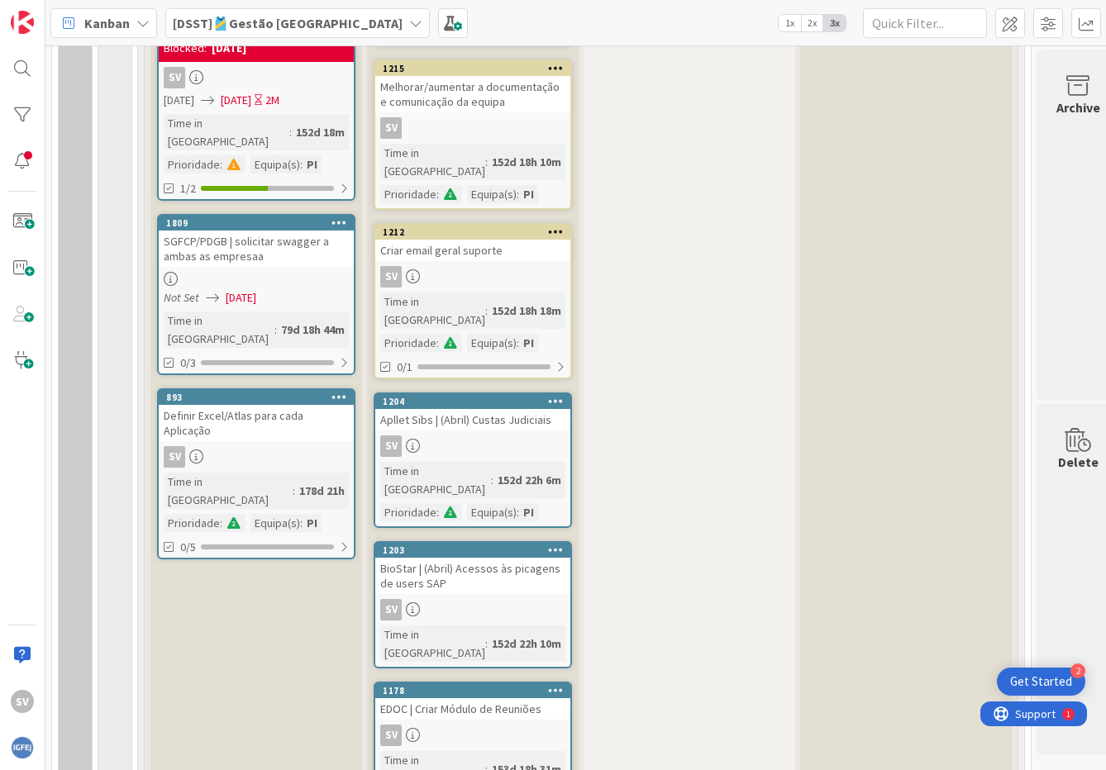
scroll to position [1239, 0]
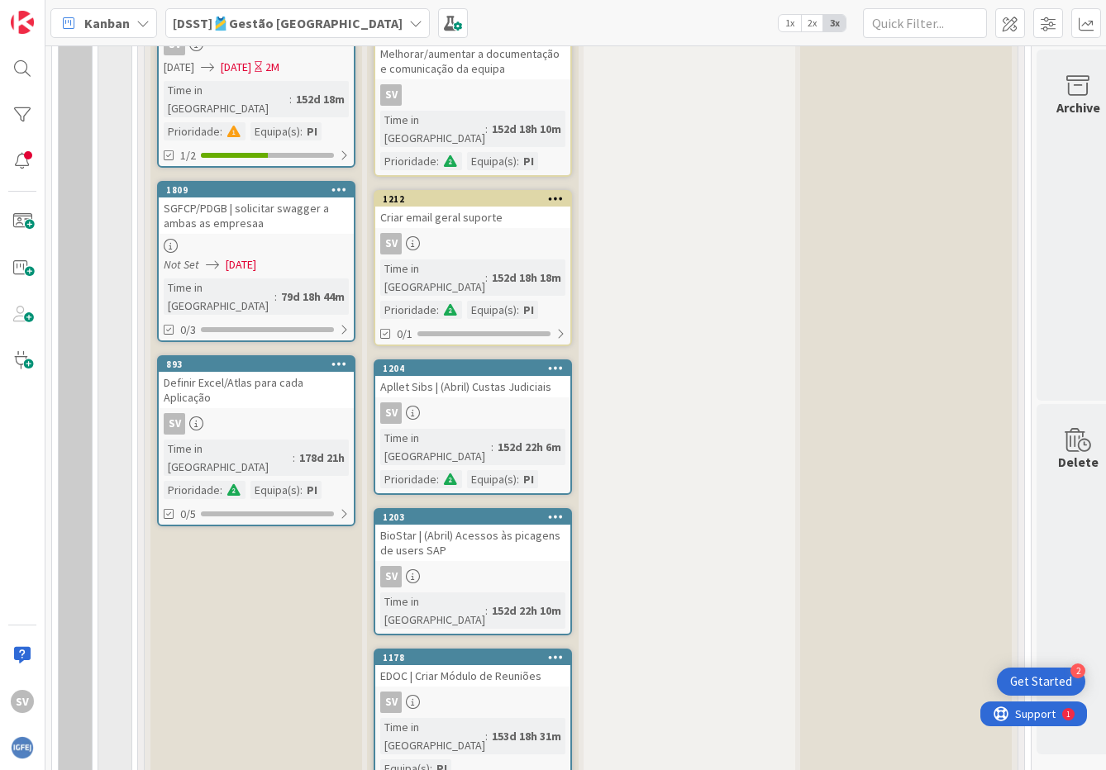
click at [324, 239] on div at bounding box center [256, 246] width 195 height 14
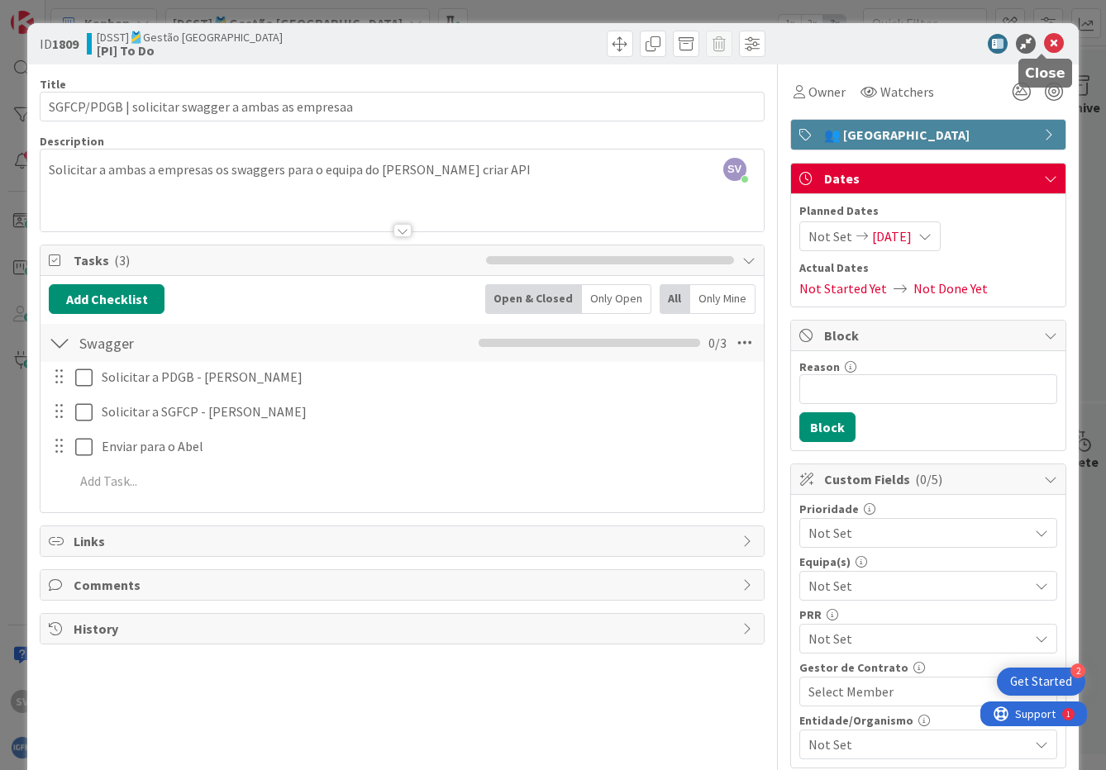
click at [1045, 40] on icon at bounding box center [1054, 44] width 20 height 20
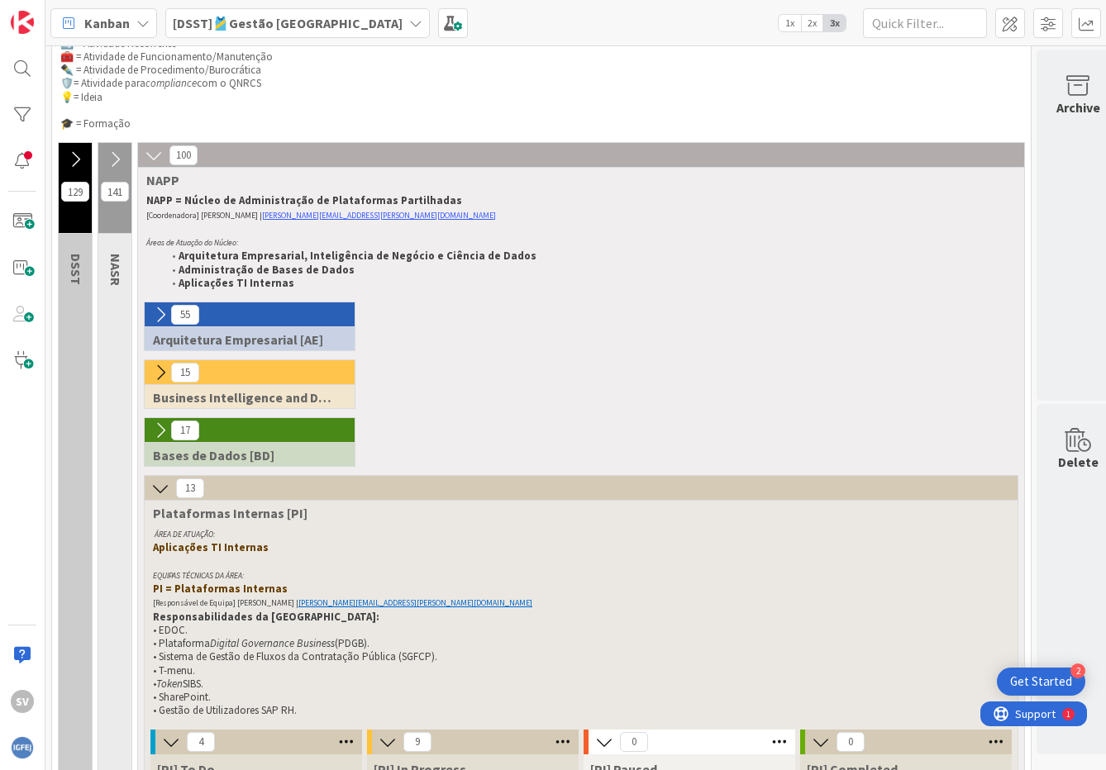
scroll to position [83, 0]
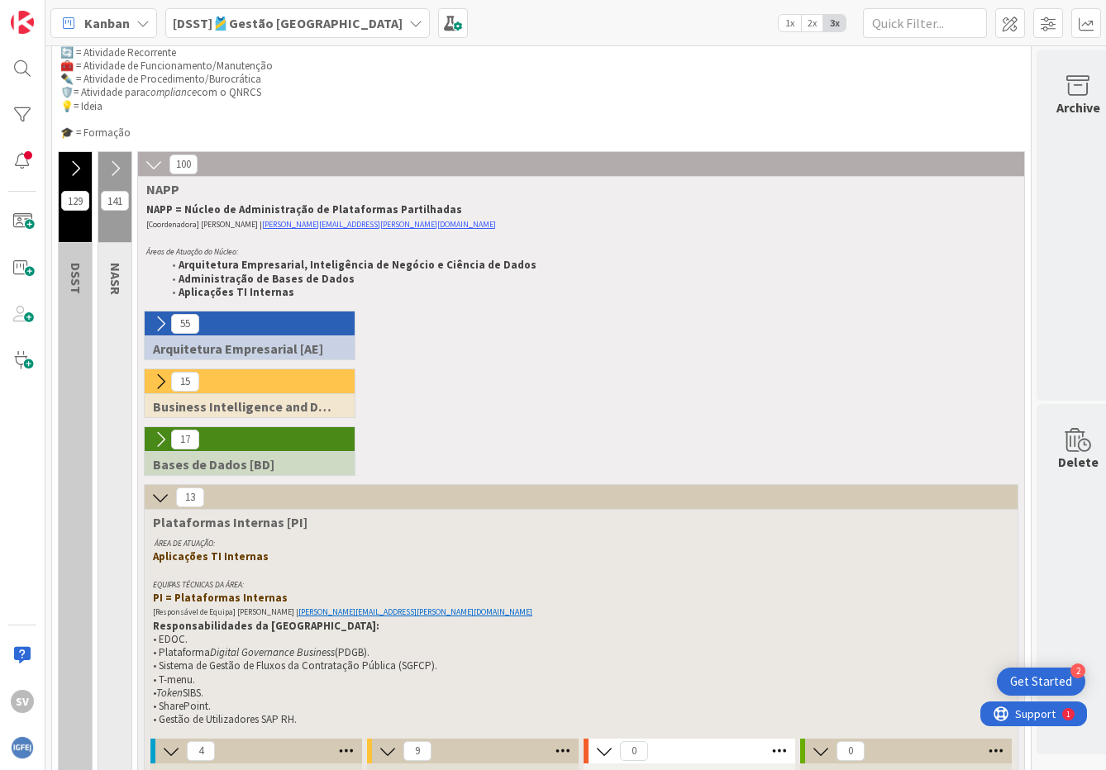
click at [164, 327] on icon at bounding box center [160, 324] width 18 height 18
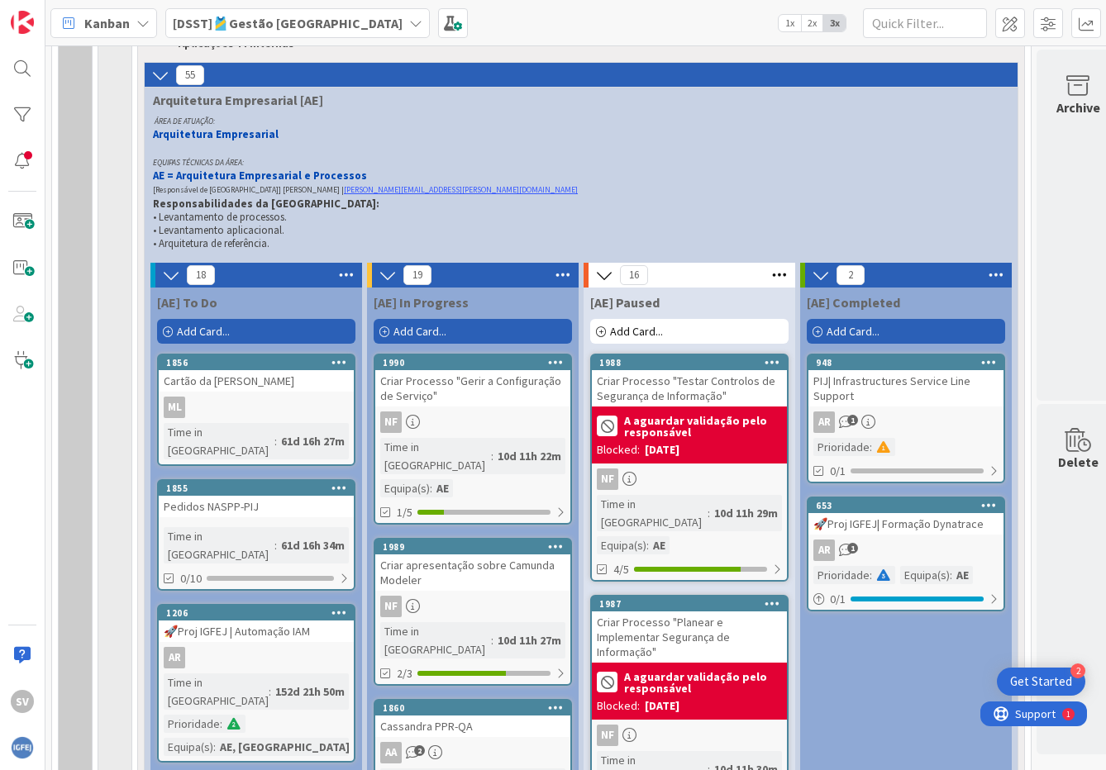
scroll to position [331, 0]
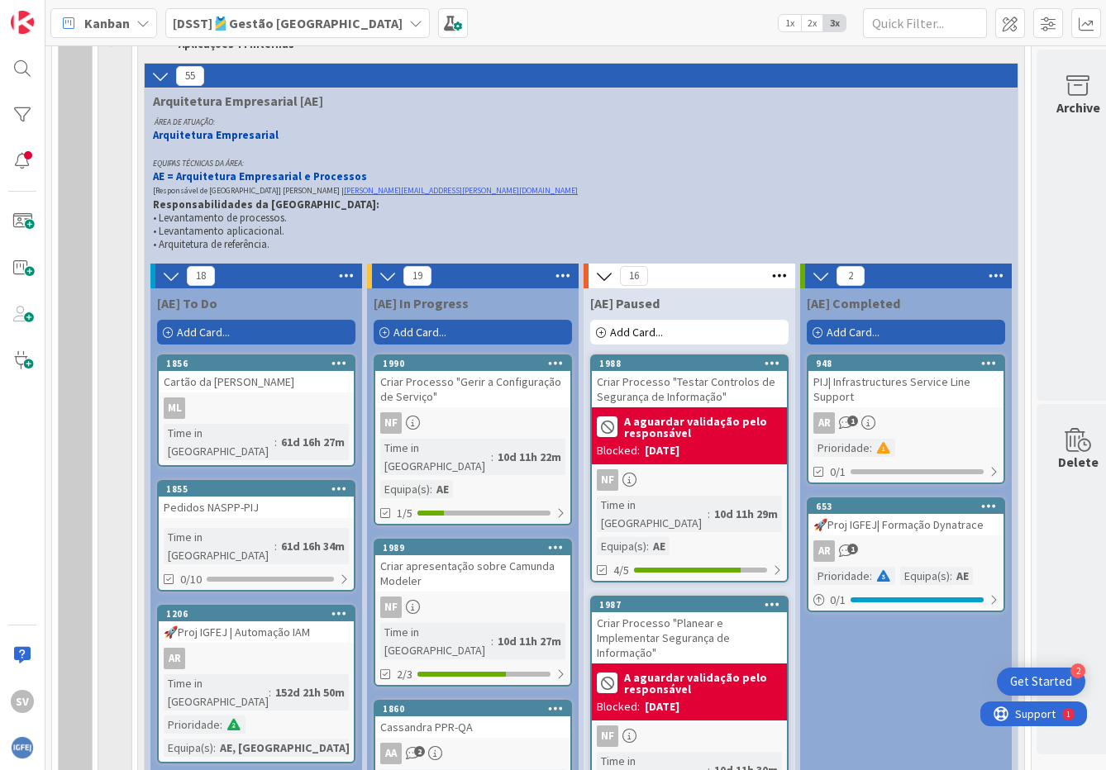
click at [164, 73] on icon at bounding box center [160, 76] width 18 height 18
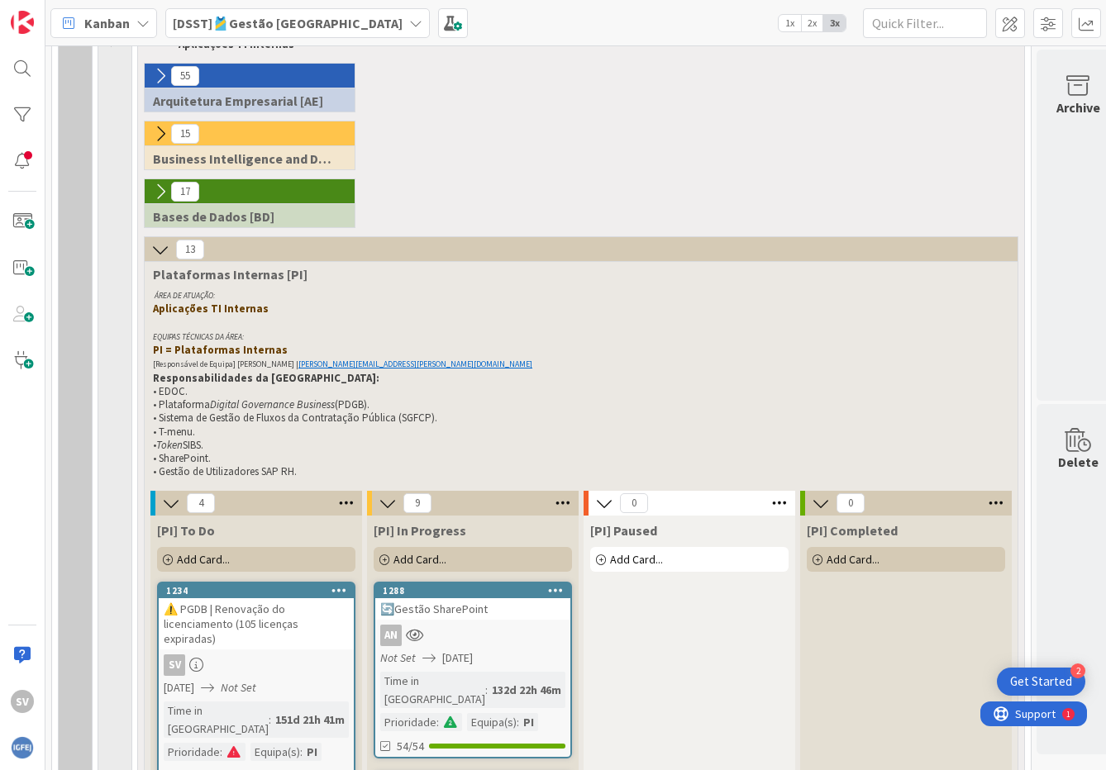
click at [599, 559] on icon at bounding box center [601, 560] width 10 height 10
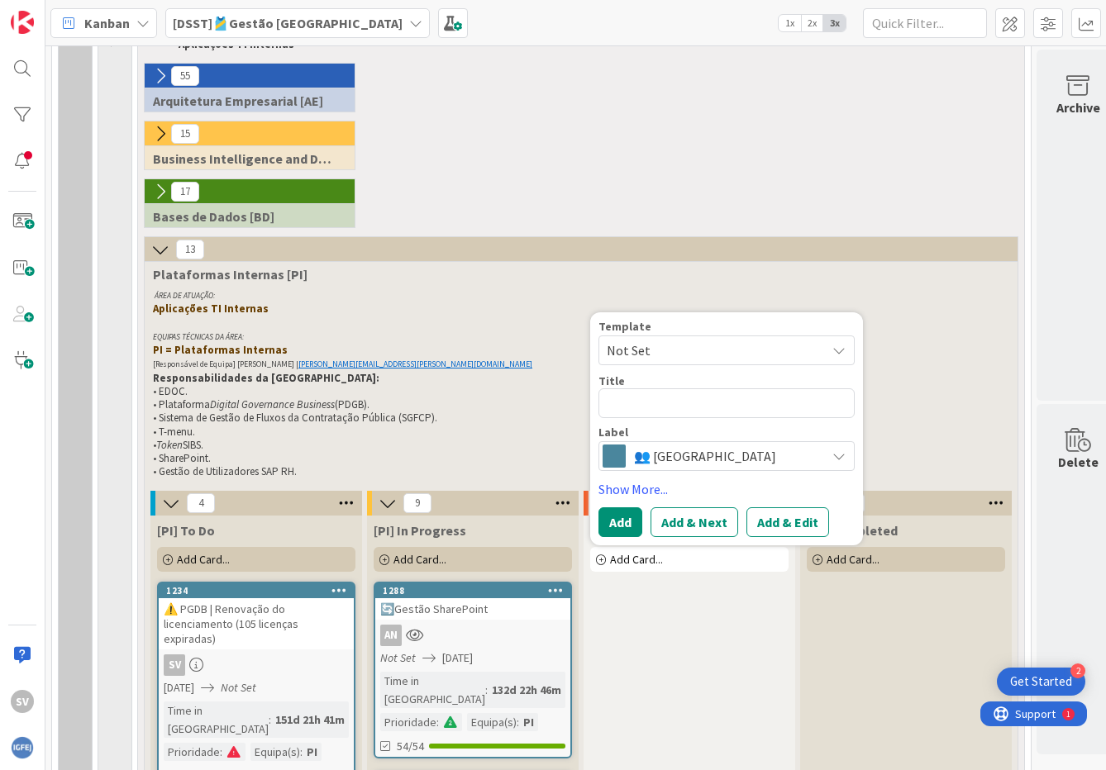
click at [835, 355] on icon at bounding box center [838, 350] width 13 height 13
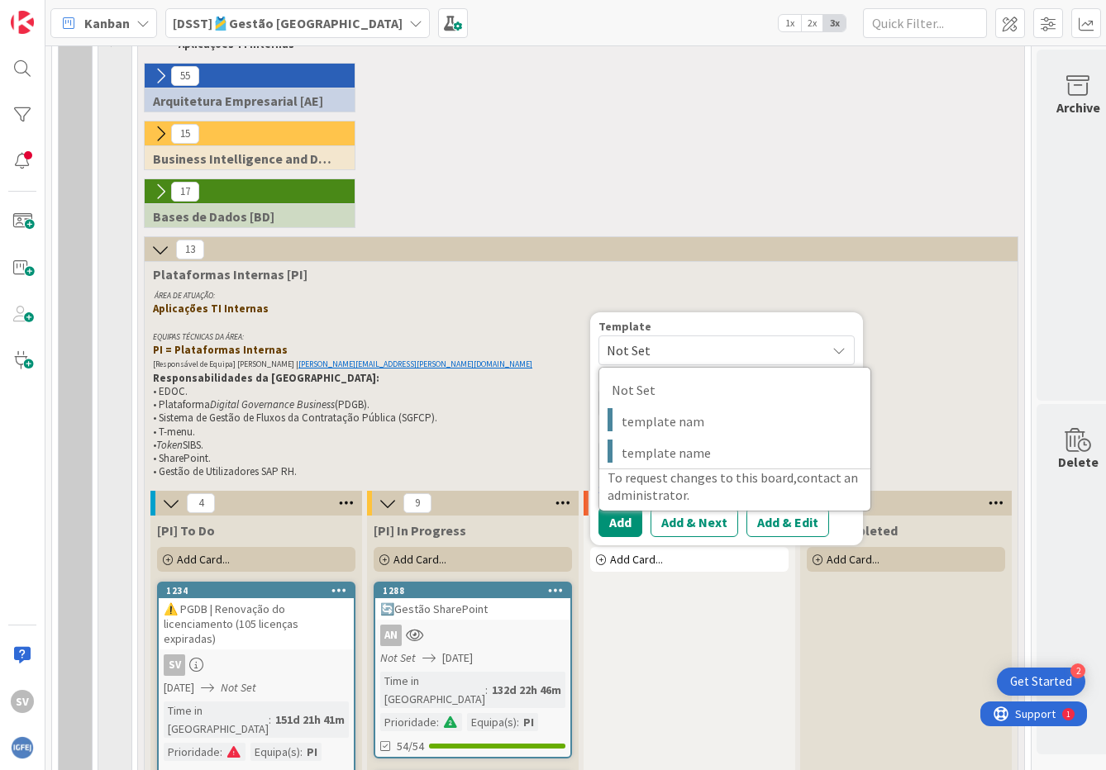
click at [838, 351] on icon at bounding box center [838, 350] width 13 height 13
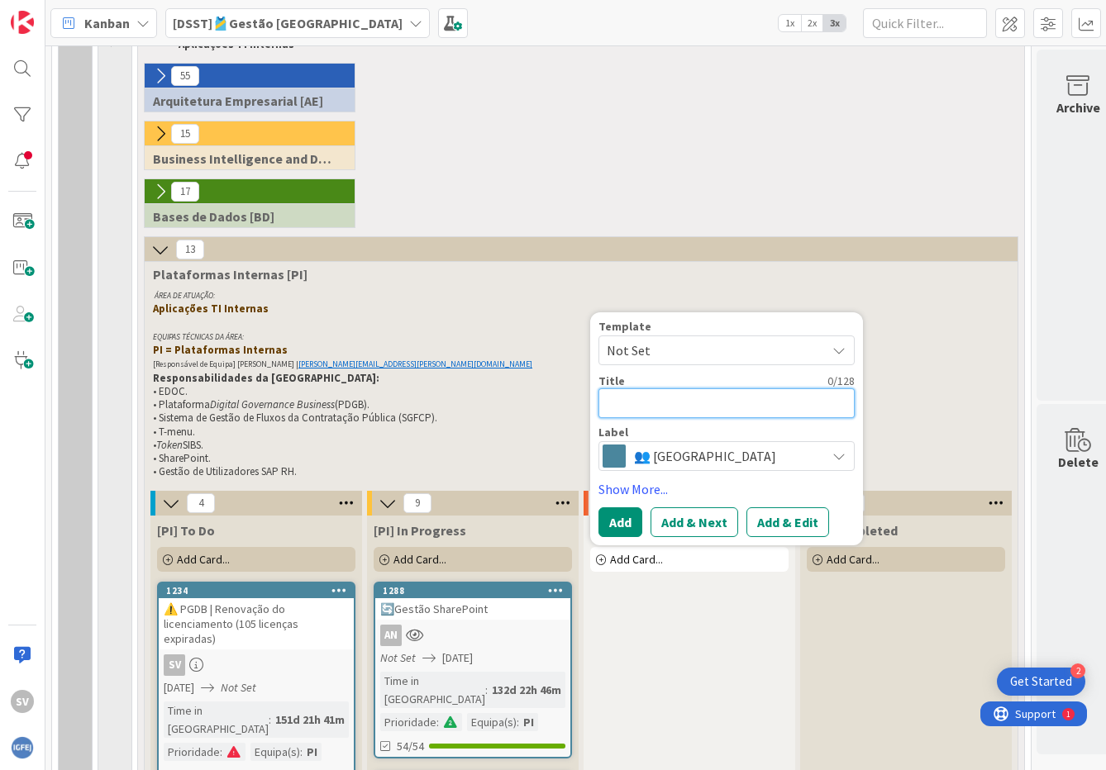
click at [666, 406] on textarea at bounding box center [726, 403] width 256 height 30
type textarea "x"
type textarea "I"
type textarea "x"
type textarea "In"
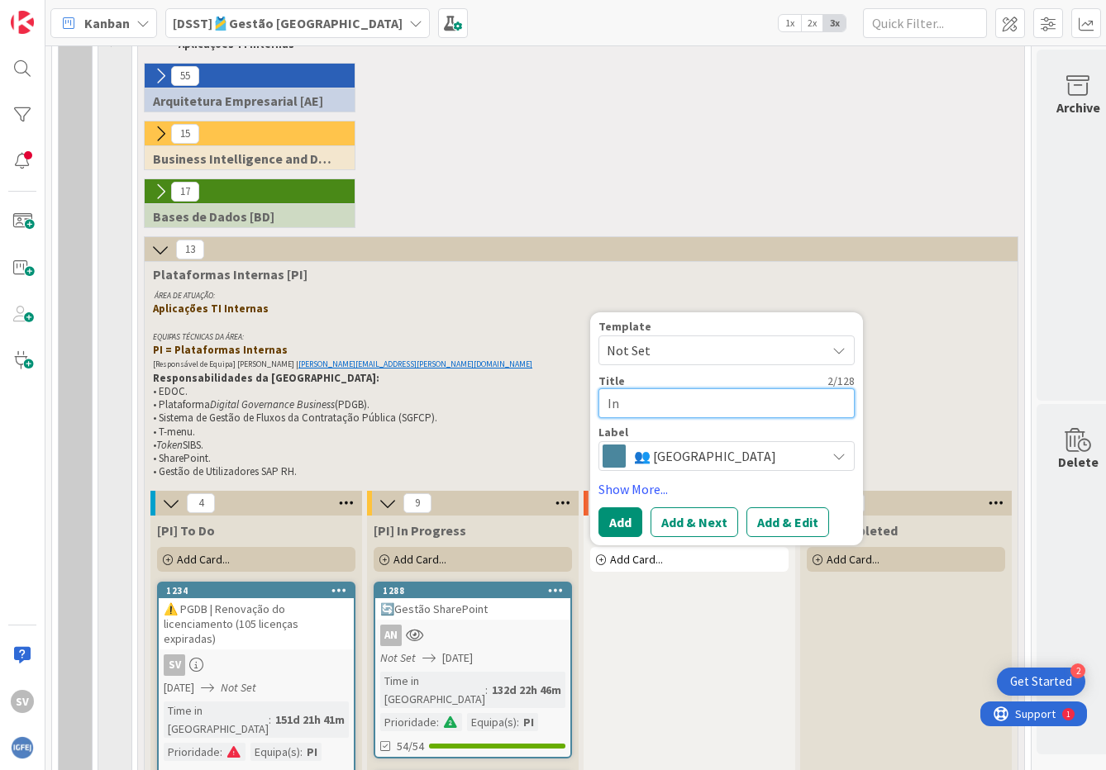
type textarea "x"
type textarea "Int"
type textarea "x"
type textarea "Inte"
type textarea "x"
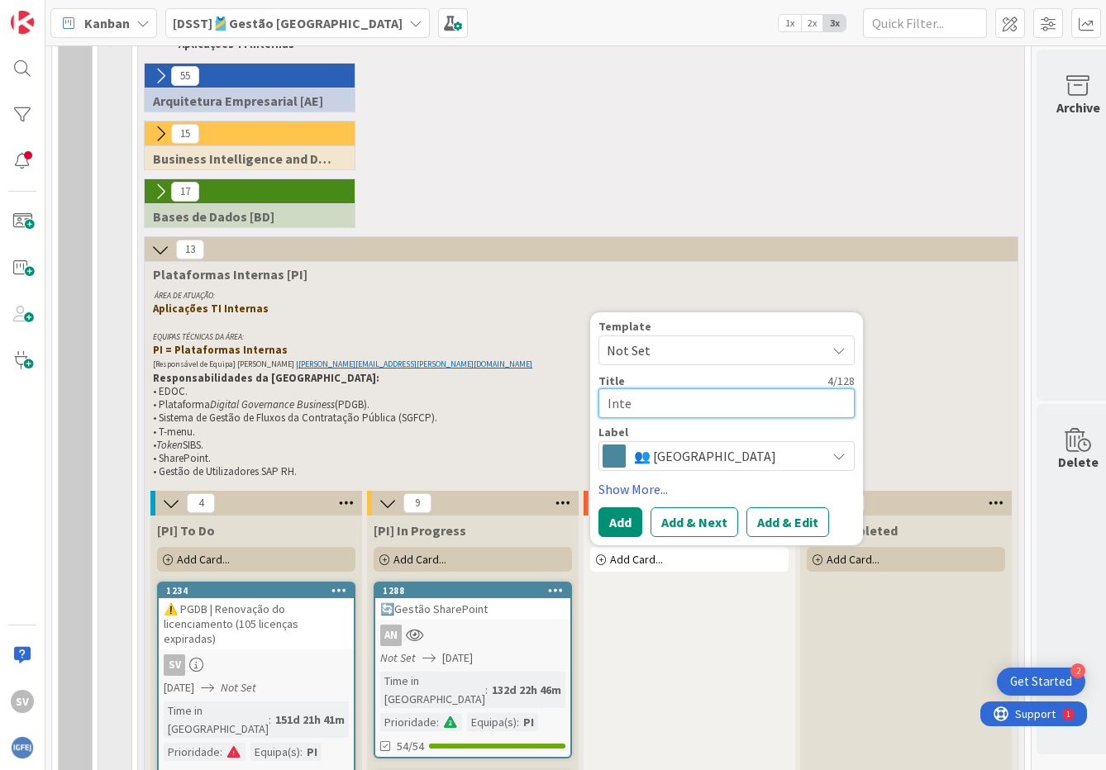
type textarea "Inter"
type textarea "x"
type textarea "Intero"
type textarea "x"
type textarea "Interop"
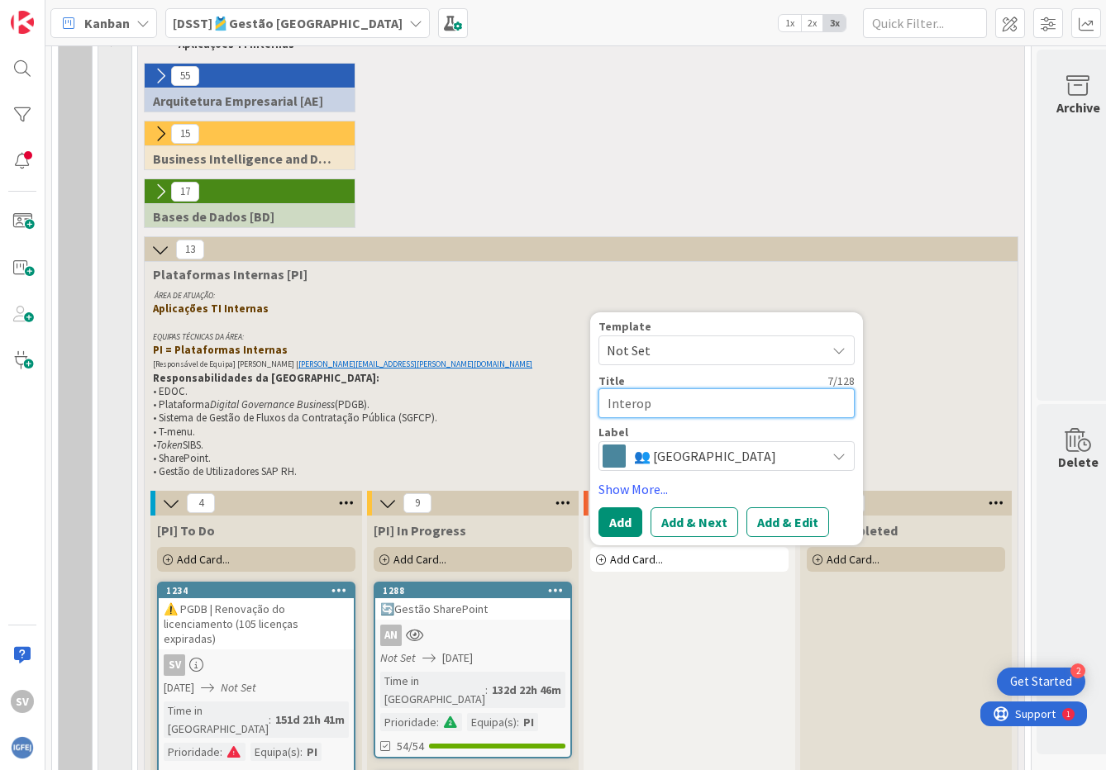
type textarea "x"
type textarea "Interope"
type textarea "x"
type textarea "Interoper"
type textarea "x"
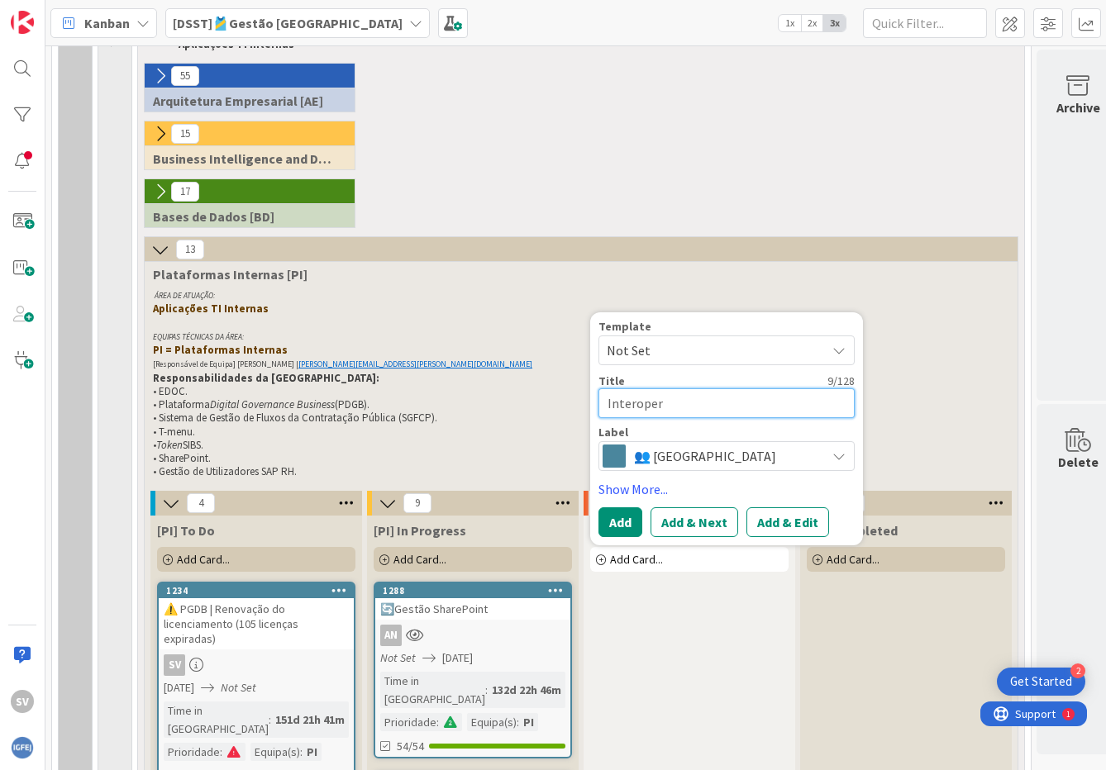
type textarea "Interopera"
type textarea "x"
type textarea "Interoperai"
type textarea "x"
type textarea "Interoperail"
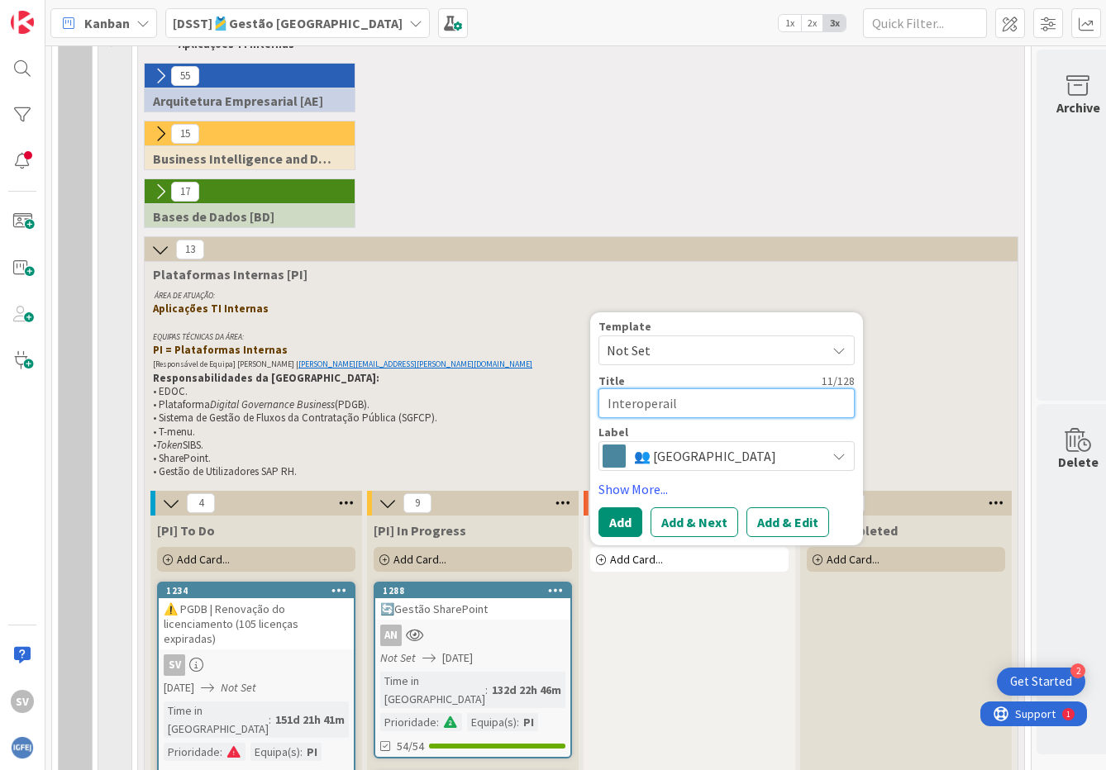
type textarea "x"
type textarea "Interoperaili"
type textarea "x"
type textarea "Interoperailid"
type textarea "x"
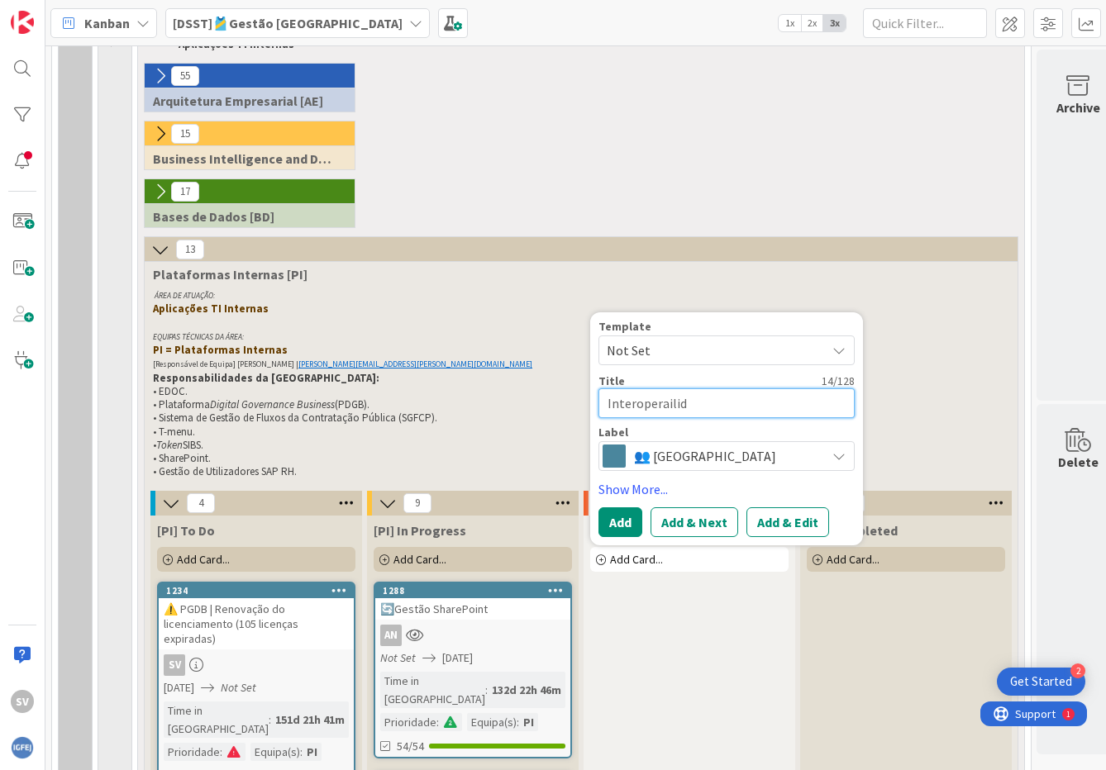
type textarea "Interoperailida"
type textarea "x"
type textarea "Interoperailidad"
type textarea "x"
type textarea "Interoperailidade"
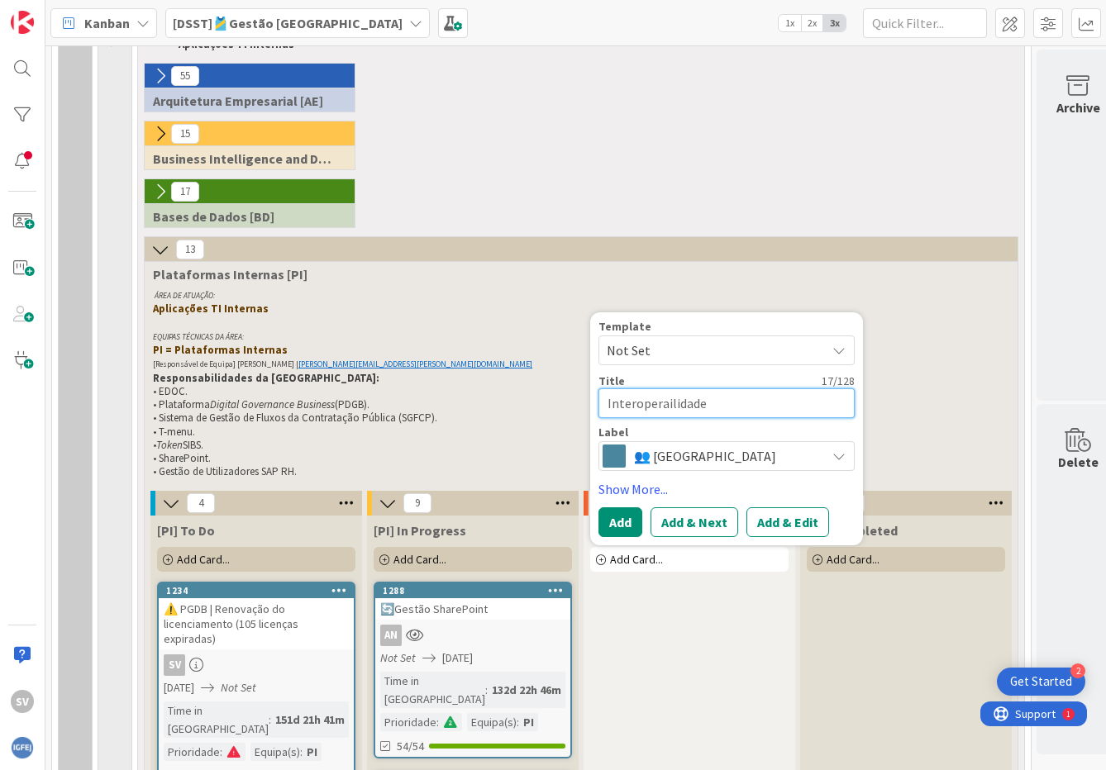
type textarea "x"
type textarea "Interoperailidade"
type textarea "x"
type textarea "Interoperailidade S"
type textarea "x"
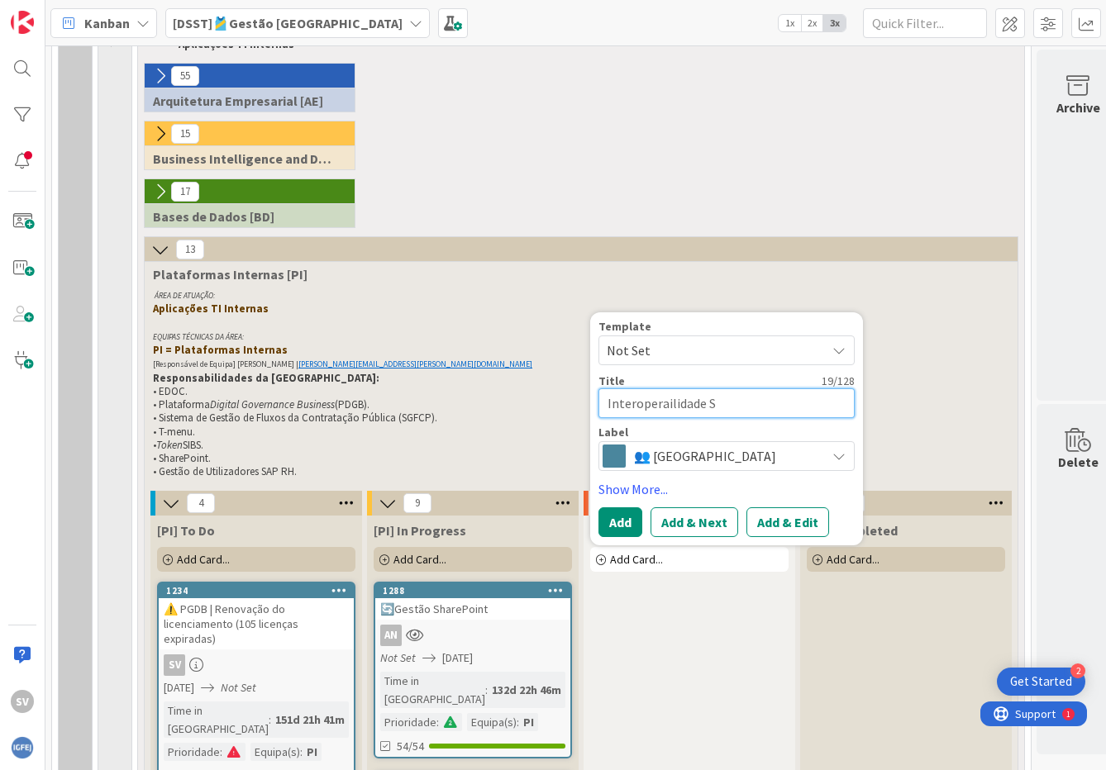
type textarea "Interoperailidade SG"
type textarea "x"
type textarea "Interoperailidade SGF"
type textarea "x"
type textarea "Interoperailidade SGFC"
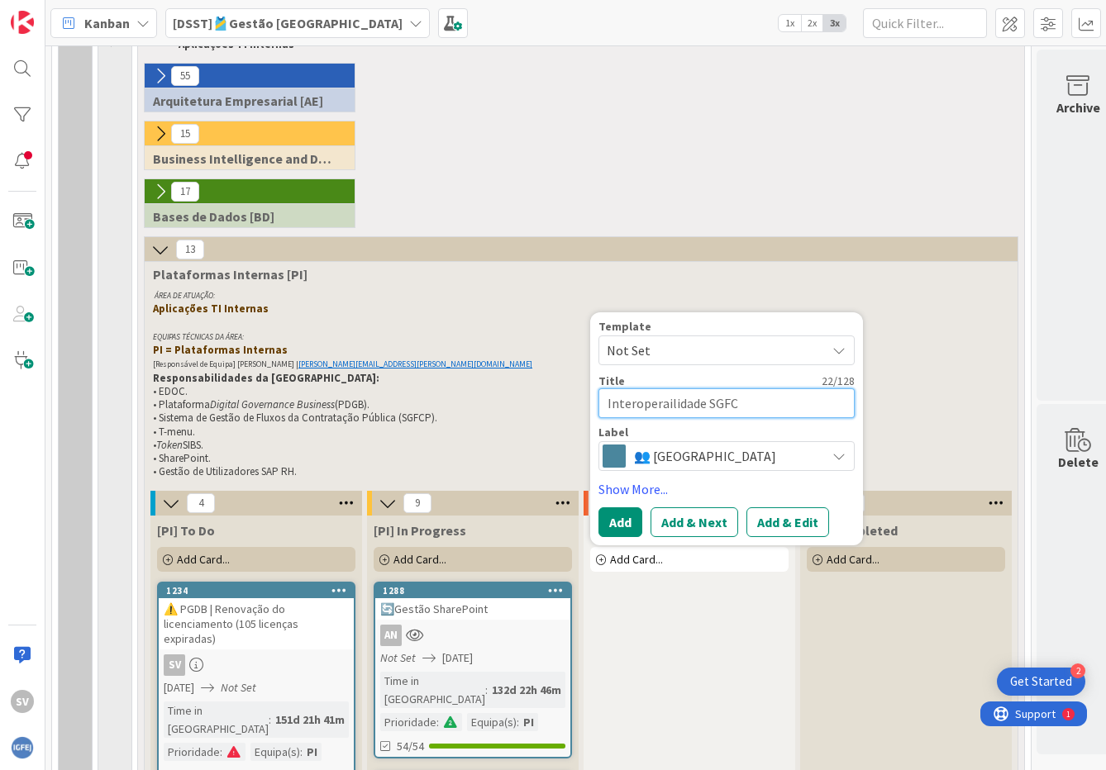
type textarea "x"
type textarea "Interoperailidade SGFCP"
type textarea "x"
type textarea "Interoperailidade SGFCP"
type textarea "x"
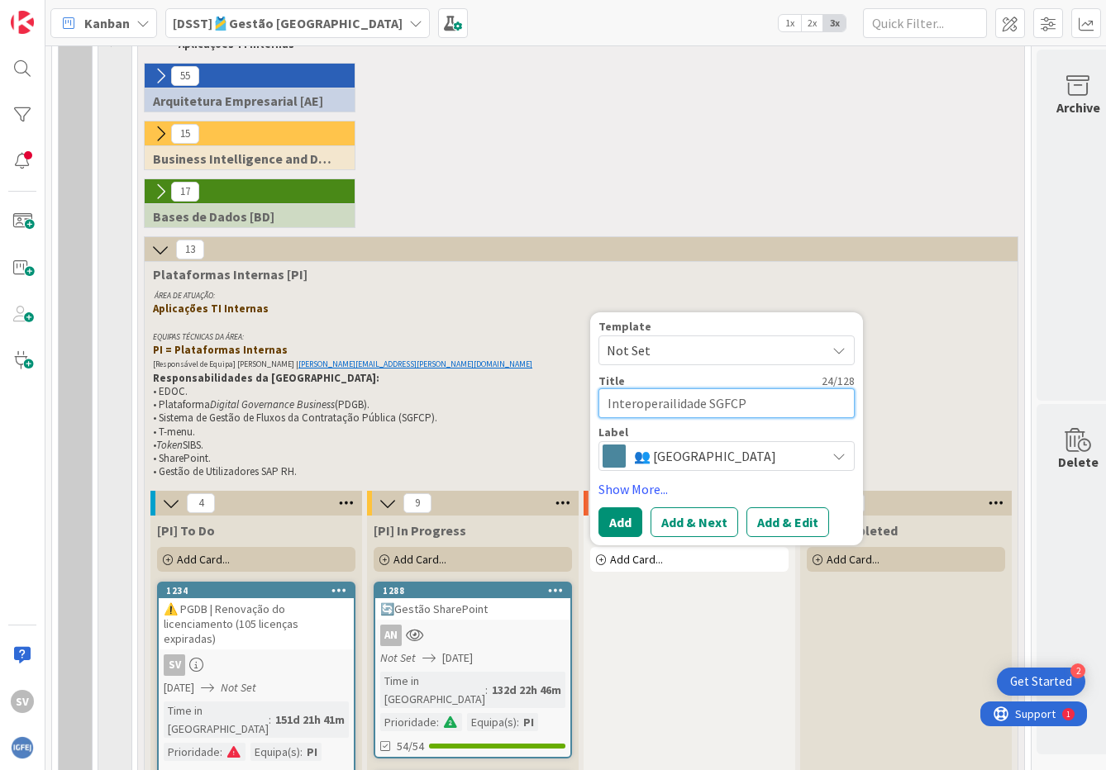
type textarea "Interoperailidade SGFCP o"
type textarea "x"
type textarea "Interoperailidade SGFCP or"
type textarea "x"
type textarea "Interoperailidade SGFCP ort"
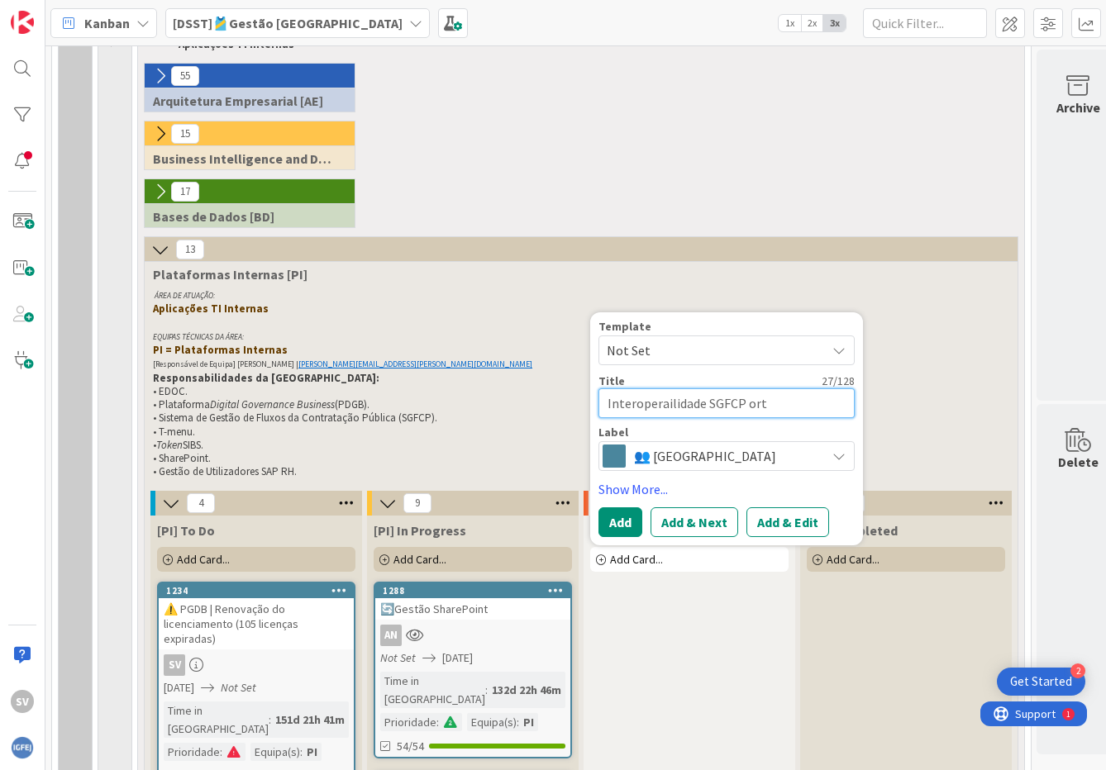
type textarea "x"
type textarea "Interoperailidade SGFCP orta"
type textarea "x"
type textarea "Interoperailidade SGFCP ort"
type textarea "x"
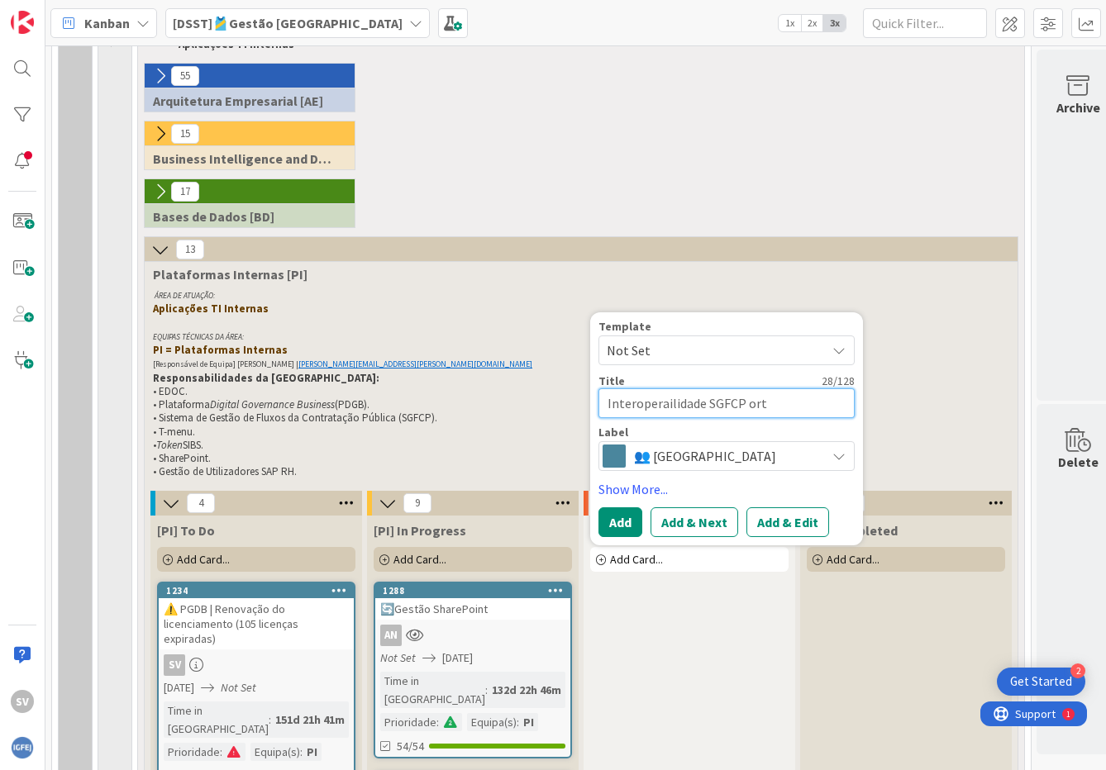
type textarea "Interoperailidade SGFCP or"
type textarea "x"
type textarea "Interoperailidade SGFCP o"
type textarea "x"
type textarea "Interoperailidade SGFCP"
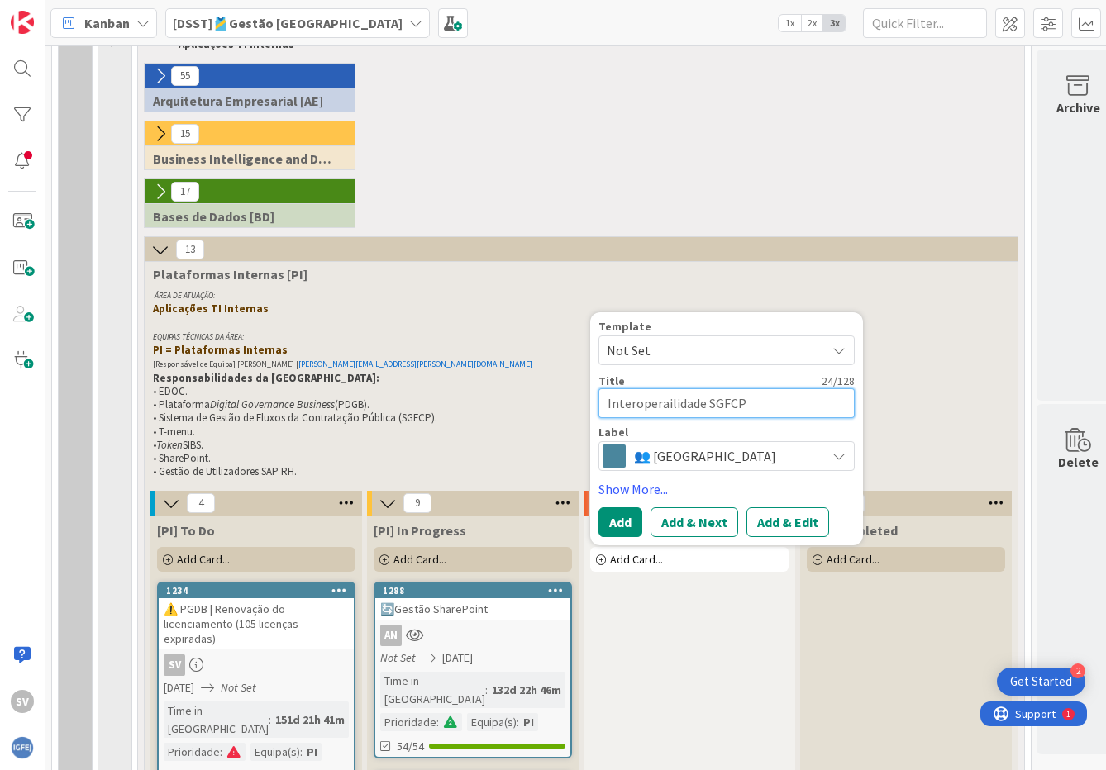
type textarea "x"
type textarea "Interoperailidade SGFCP -"
type textarea "x"
type textarea "Interoperailidade SGFCP -"
type textarea "x"
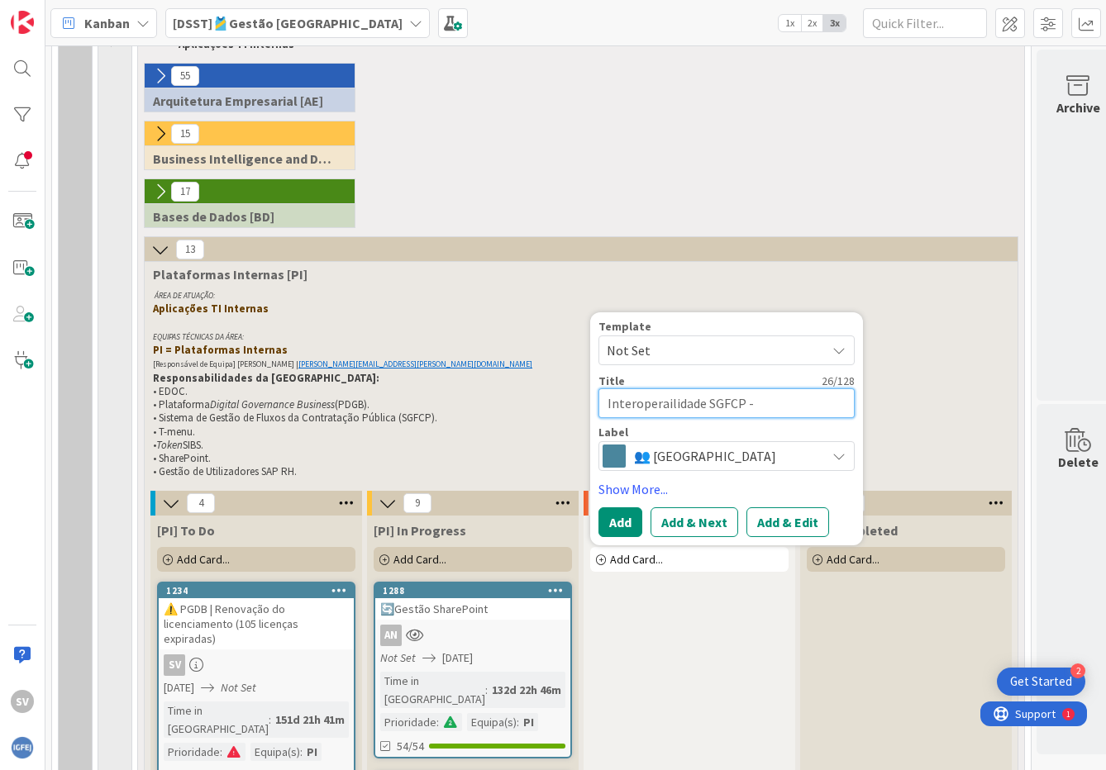
type textarea "Interoperailidade SGFCP - V"
type textarea "x"
type textarea "Interoperailidade SGFCP - Vo"
type textarea "x"
type textarea "Interoperailidade SGFCP - Vor"
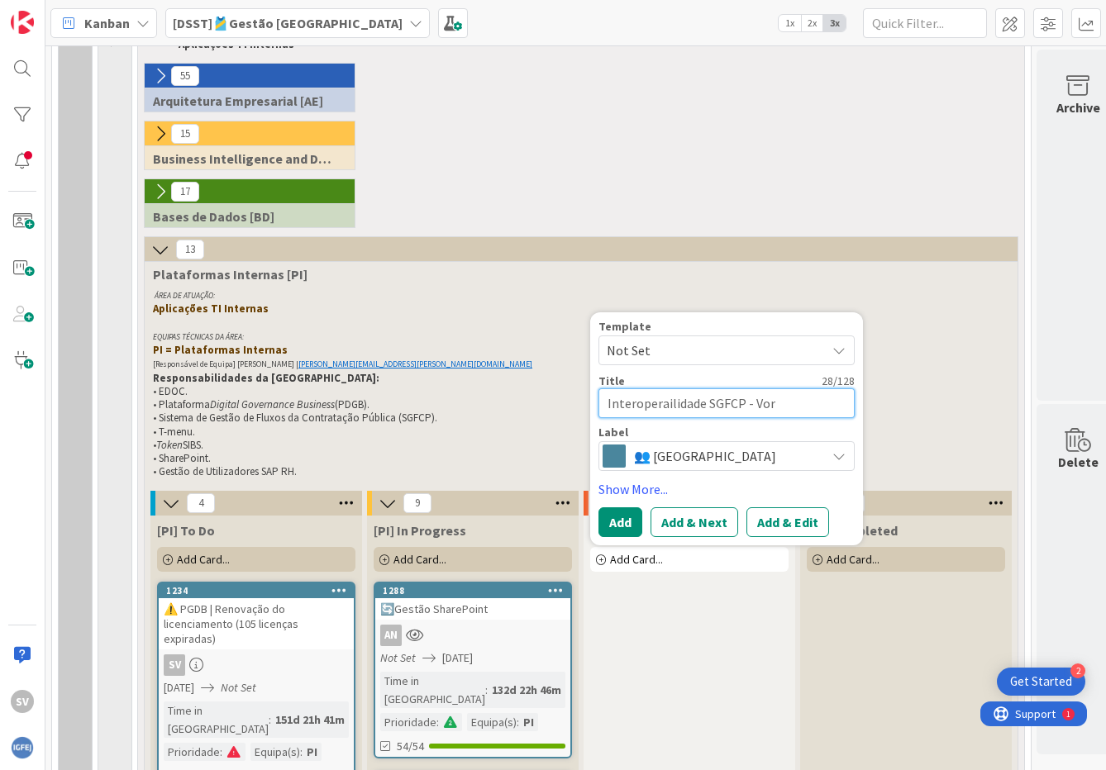
type textarea "x"
type textarea "Interoperailidade SGFCP - Vort"
type textarea "x"
type textarea "Interoperailidade SGFCP - Vorta"
click at [664, 404] on textarea "Interoperailidade SGFCP - Vorta" at bounding box center [726, 403] width 256 height 30
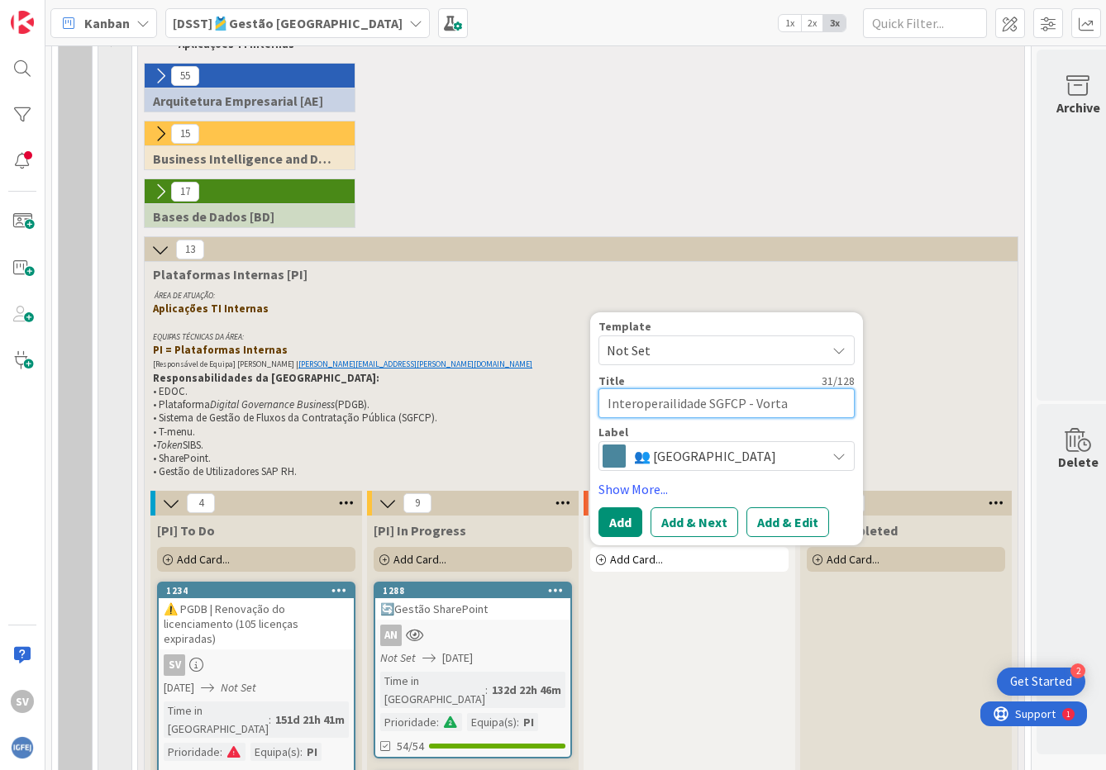
type textarea "x"
click at [811, 402] on textarea "Interoperabilidade SGFCP - Vorta" at bounding box center [726, 403] width 256 height 30
type textarea "Interoperabilidade SGFCP - Vorta"
click at [788, 517] on button "Add & Edit" at bounding box center [787, 522] width 83 height 30
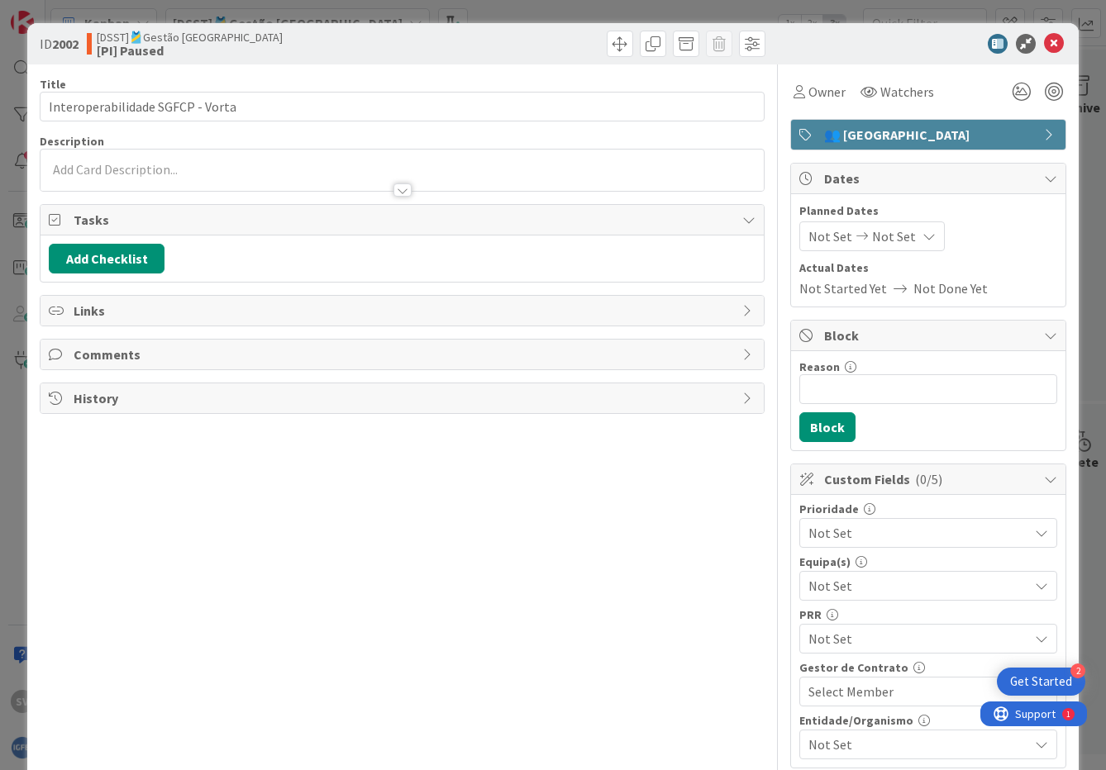
click at [197, 163] on div at bounding box center [401, 170] width 722 height 41
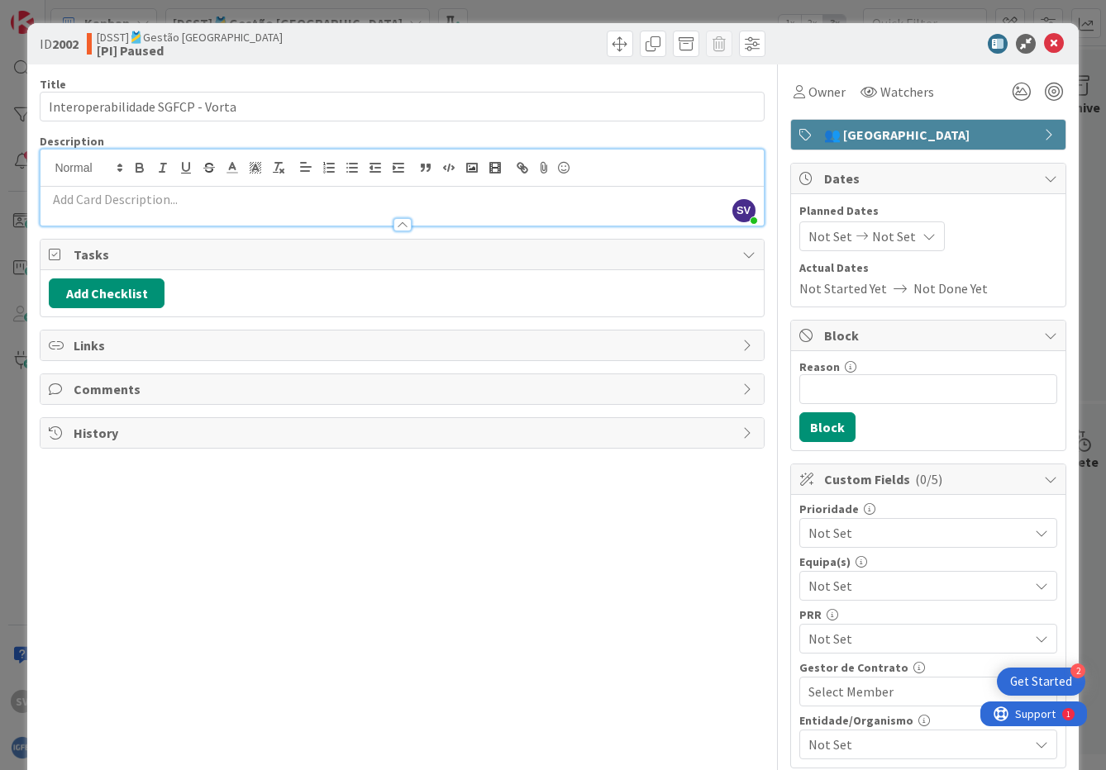
click at [197, 201] on p at bounding box center [402, 199] width 706 height 19
click at [80, 208] on div at bounding box center [401, 216] width 722 height 17
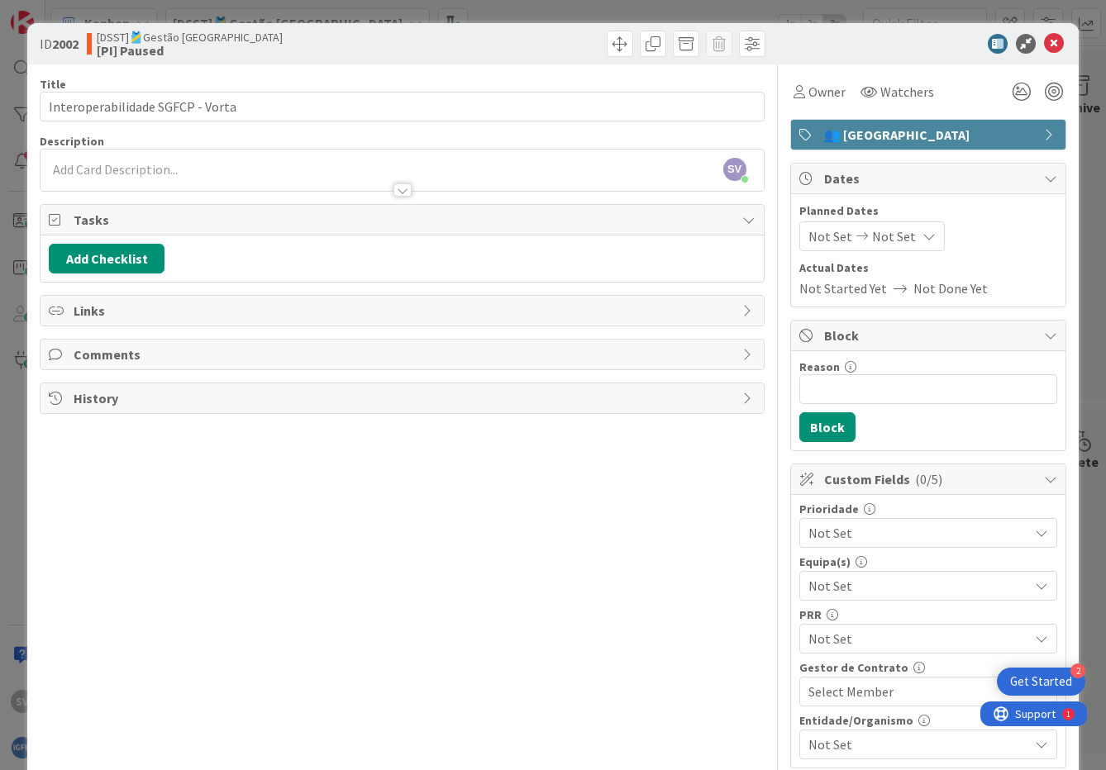
click at [85, 171] on p at bounding box center [402, 169] width 706 height 19
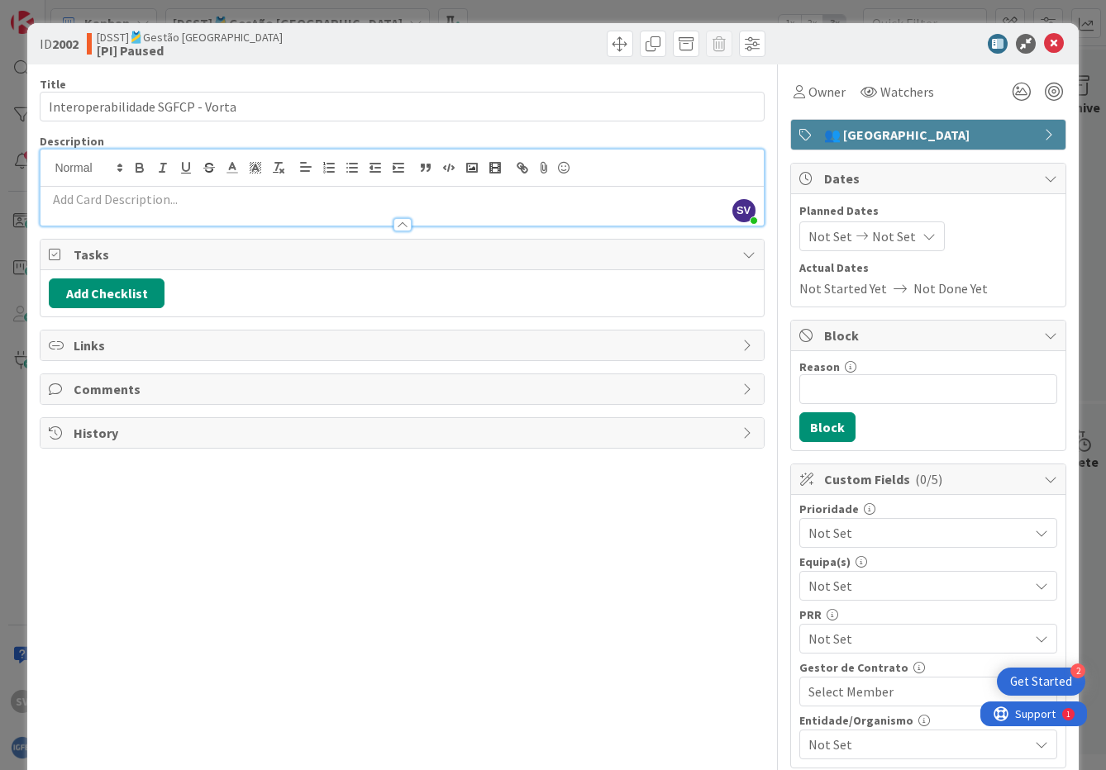
click at [87, 205] on p at bounding box center [402, 199] width 706 height 19
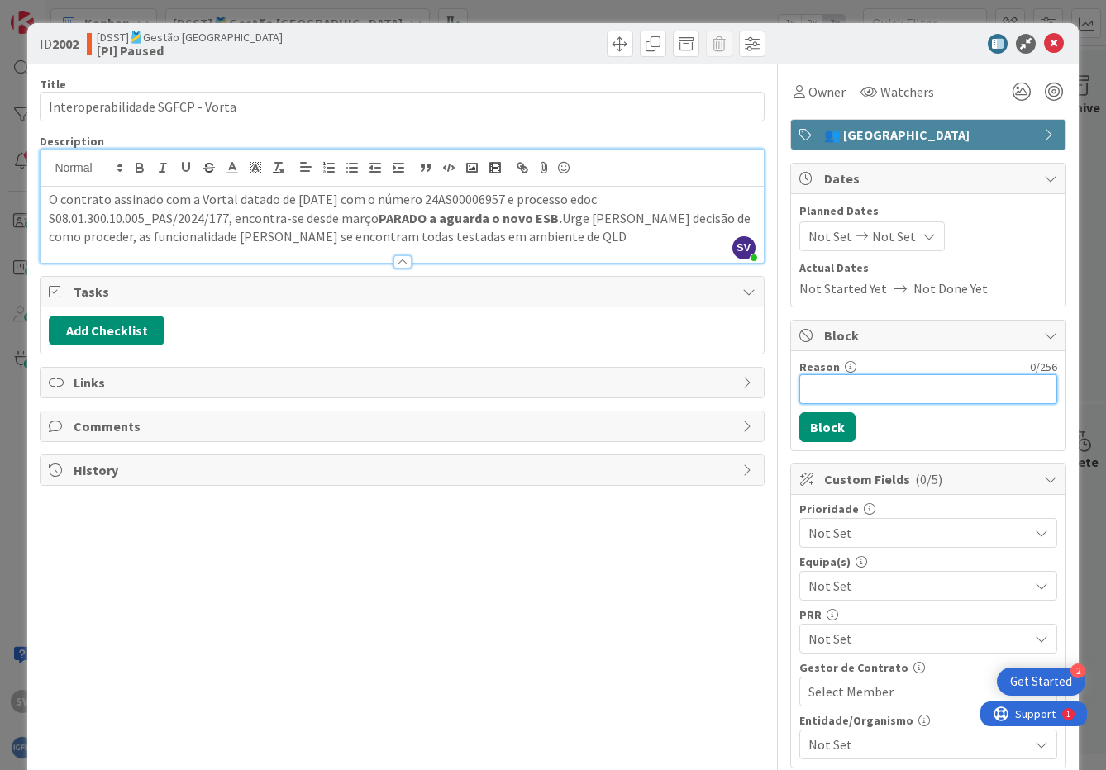
click at [832, 393] on input "Reason" at bounding box center [928, 389] width 258 height 30
type input "Aguarda disponibilização ESB"
click at [918, 532] on span "Not Set" at bounding box center [914, 532] width 212 height 23
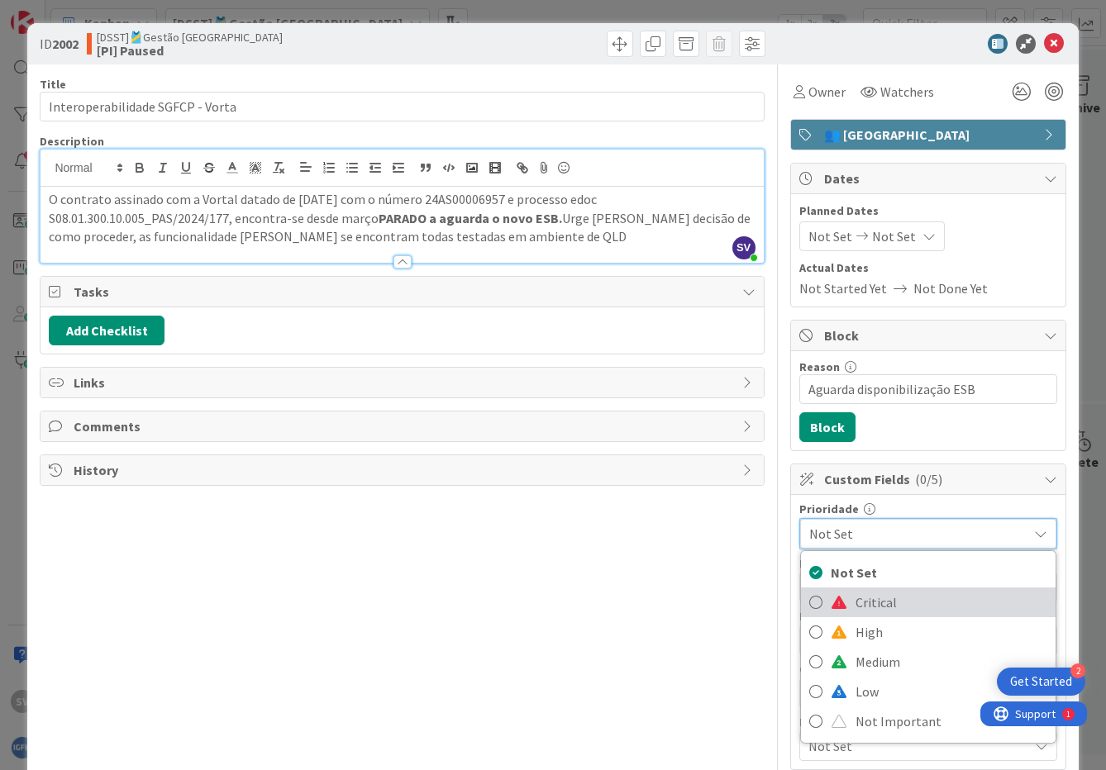
click at [864, 607] on span "Critical" at bounding box center [951, 602] width 192 height 25
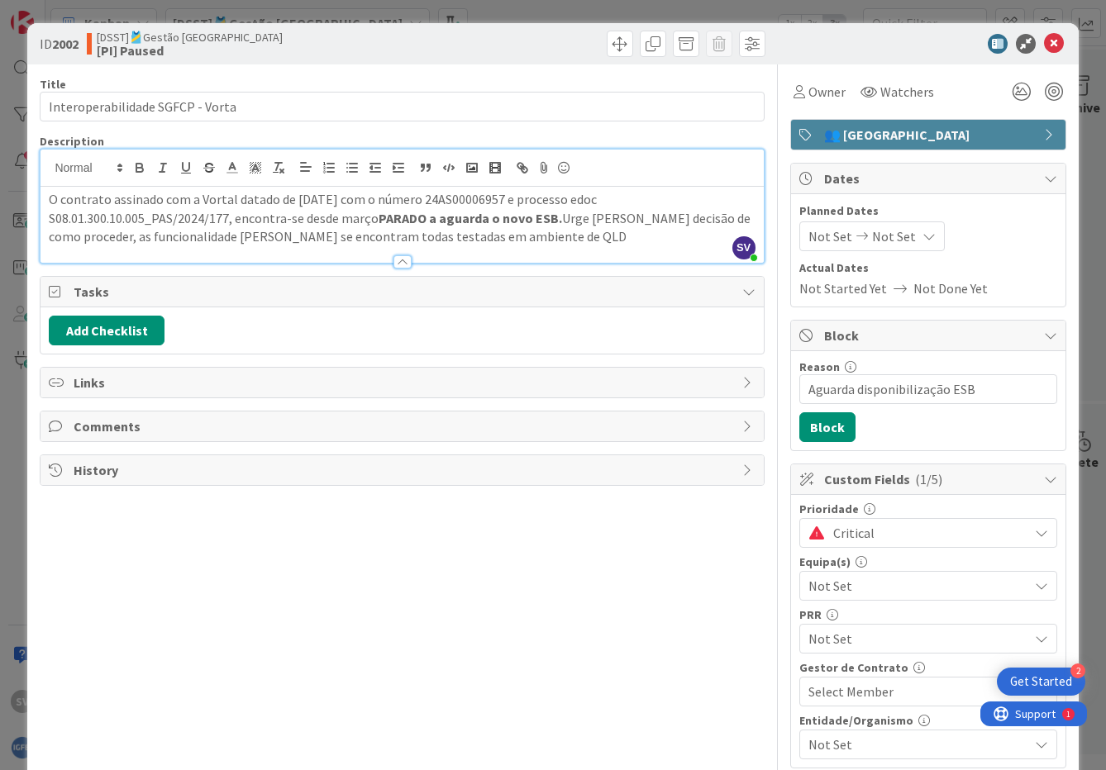
click at [878, 592] on span "Not Set" at bounding box center [918, 586] width 220 height 20
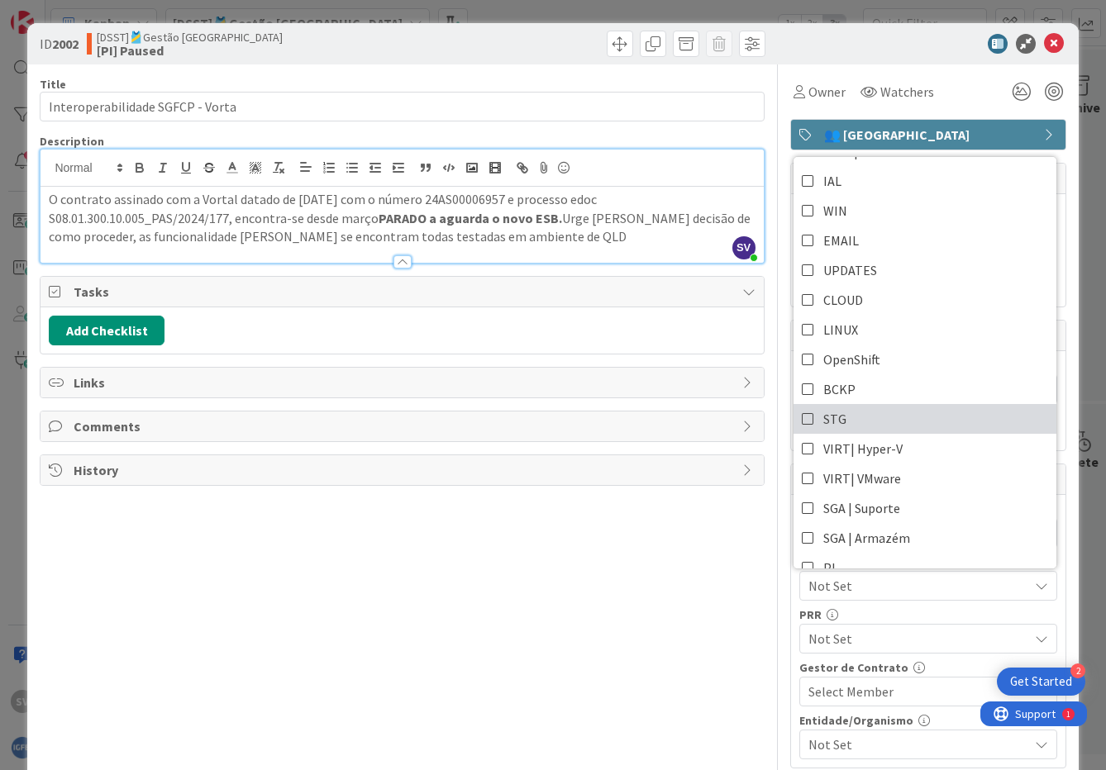
scroll to position [494, 0]
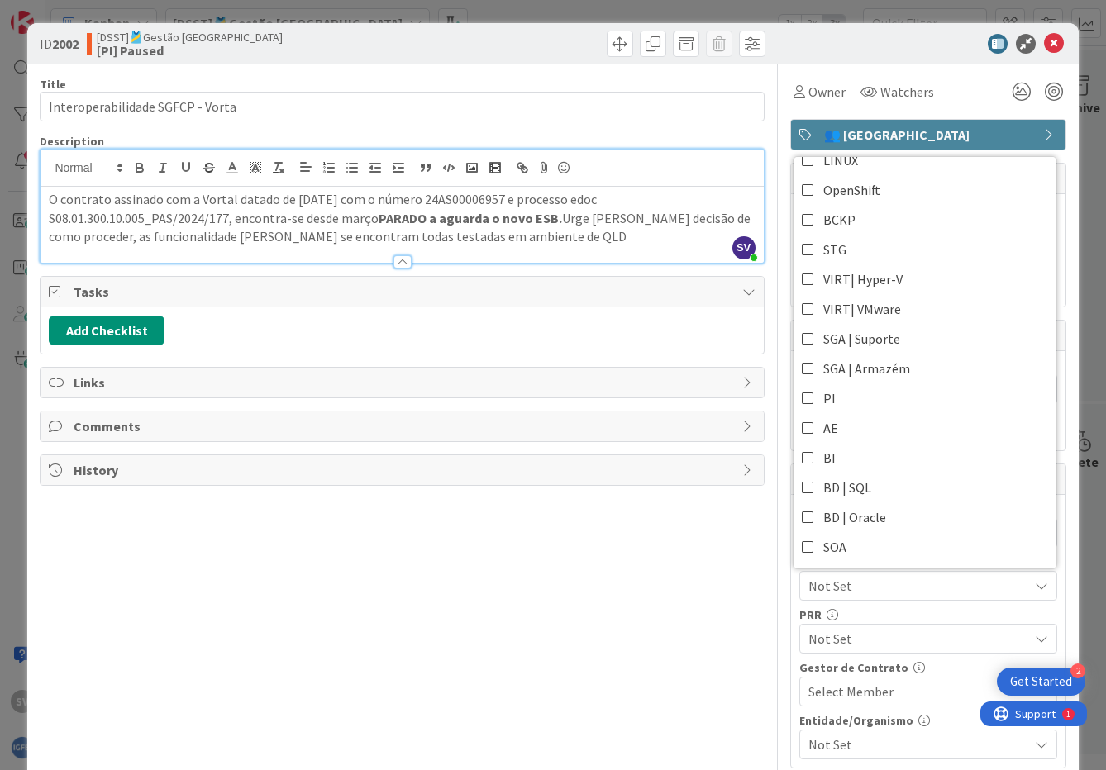
click at [1082, 604] on div "ID 2002 [DSST]🎽Gestão Equipas [PI] Paused Title 32 / 128 Interoperabilidade SGF…" at bounding box center [553, 385] width 1106 height 770
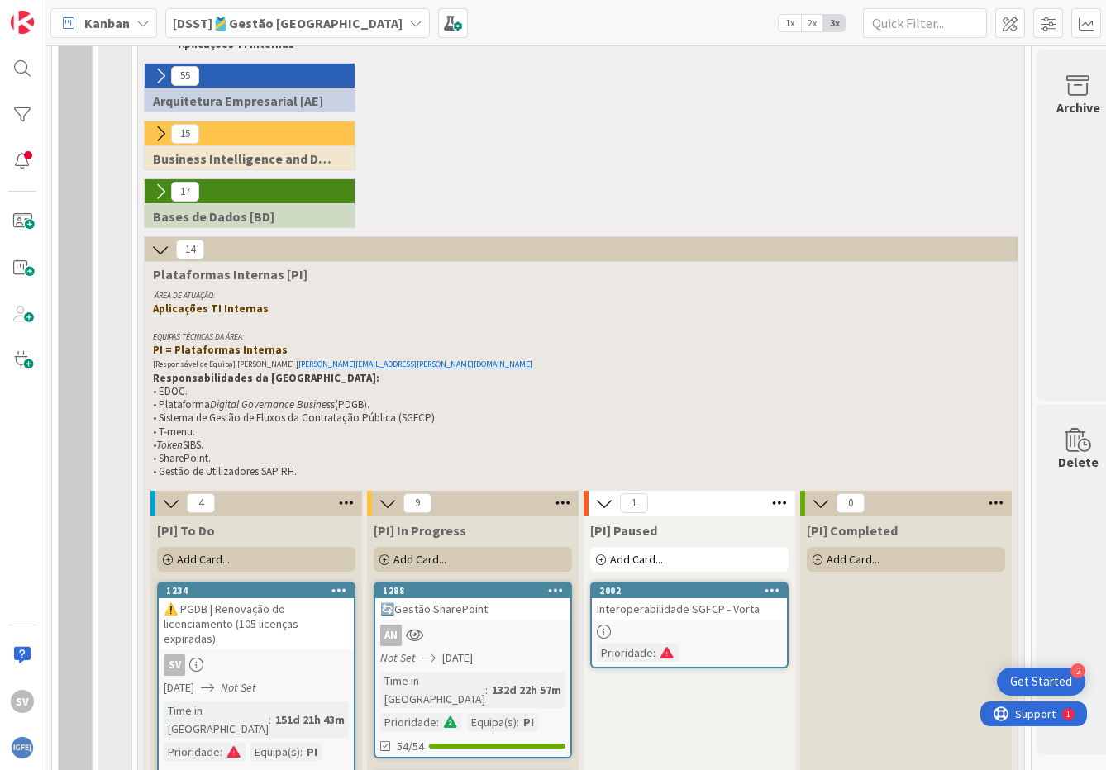
click at [714, 632] on div at bounding box center [689, 632] width 195 height 14
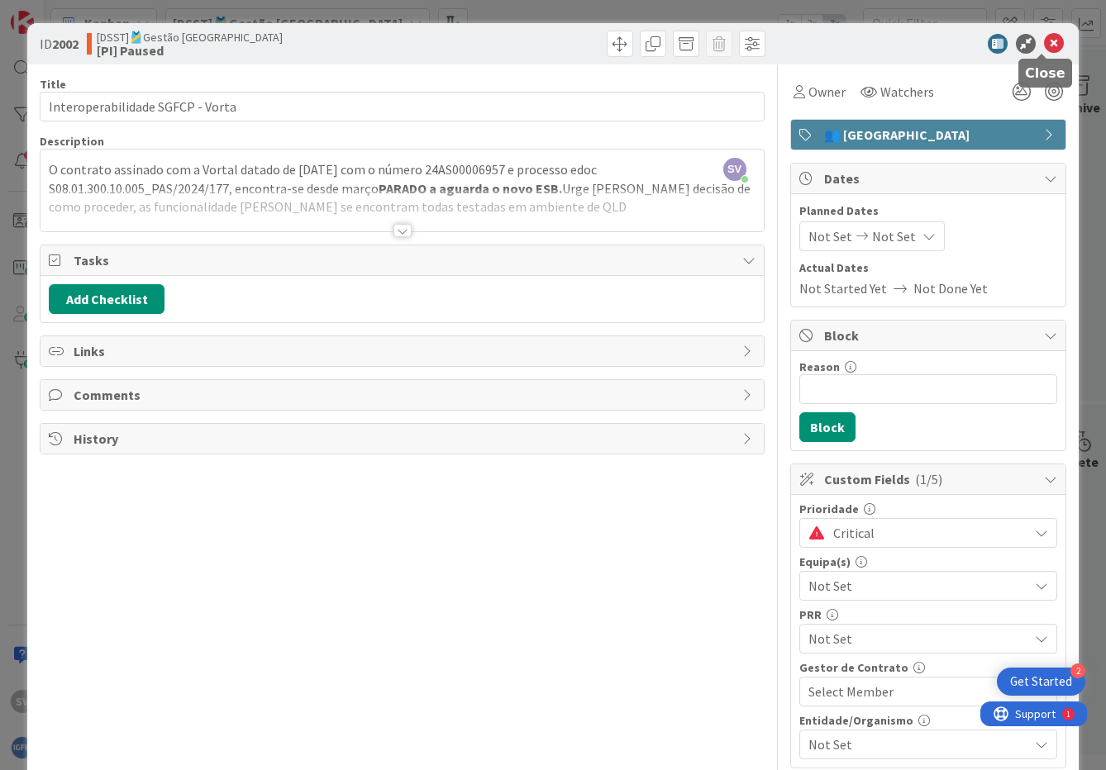
click at [1044, 44] on icon at bounding box center [1054, 44] width 20 height 20
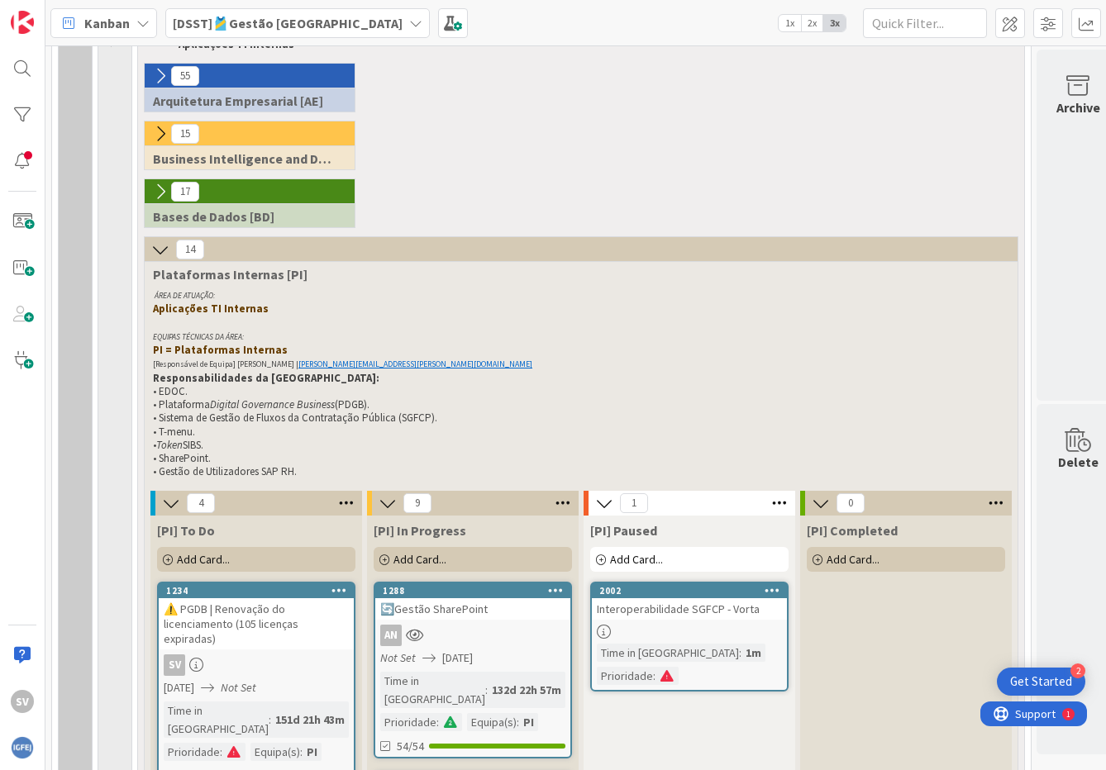
click at [759, 641] on link "2002 Interoperabilidade SGFCP - Vorta Time in Column : 1m Prioridade :" at bounding box center [689, 637] width 198 height 110
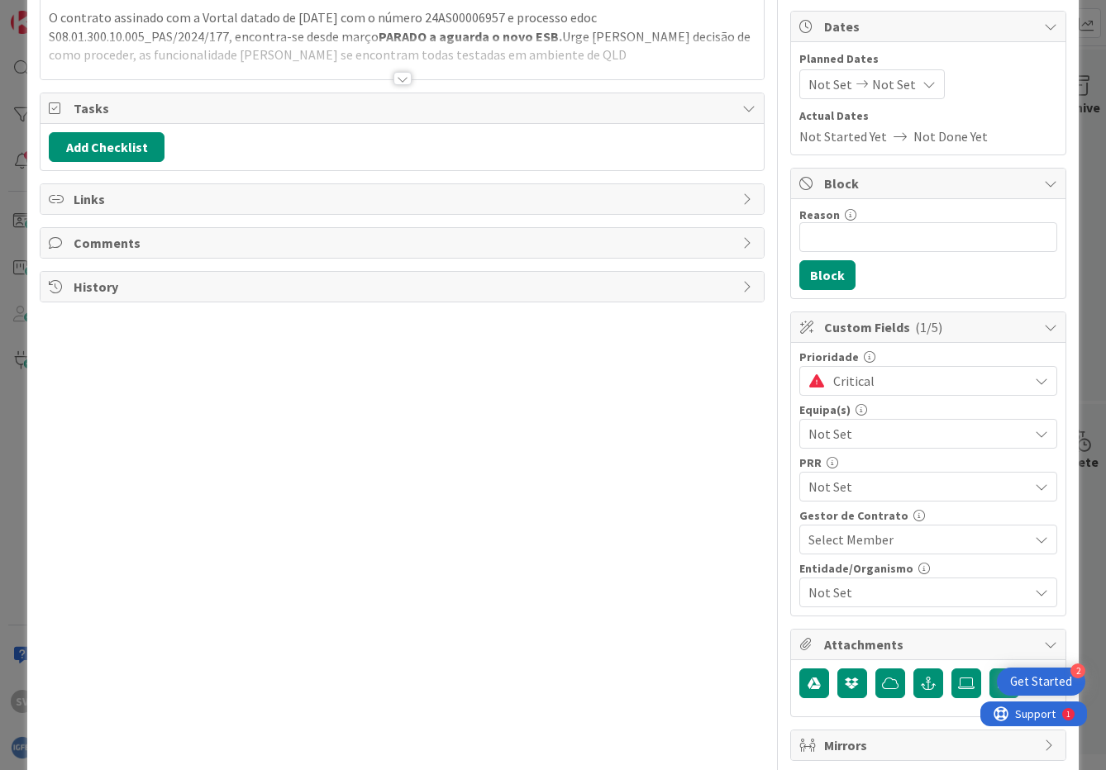
scroll to position [165, 0]
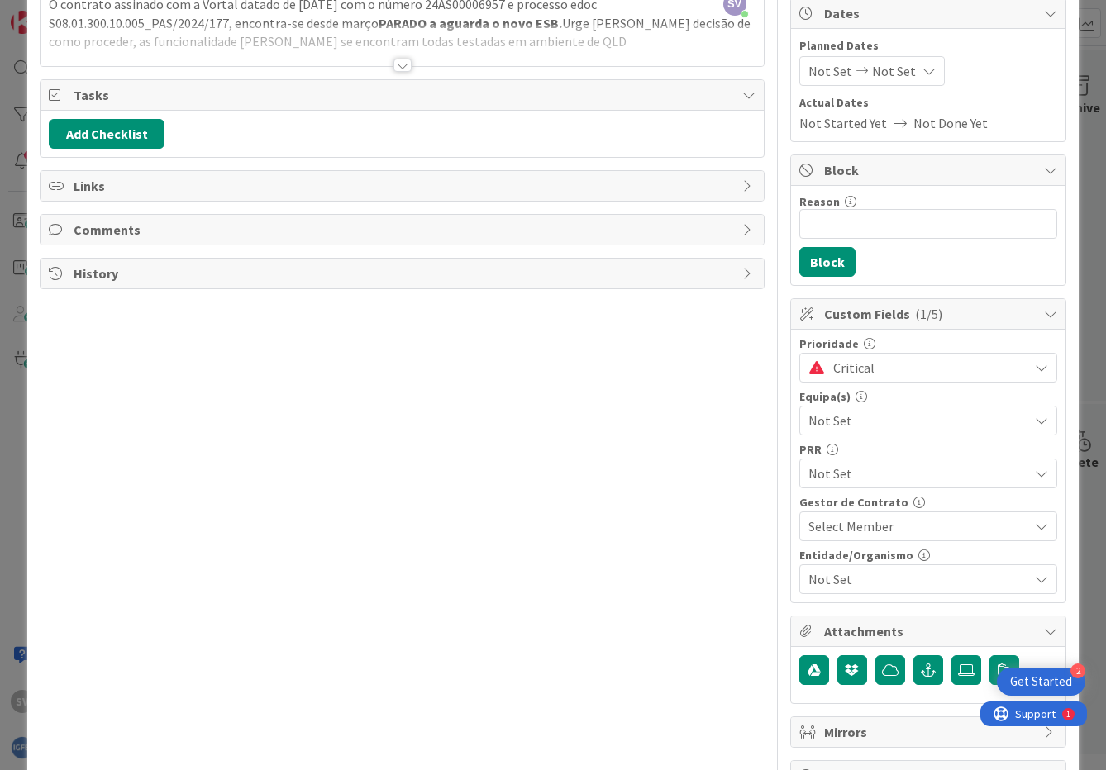
click at [1035, 528] on icon at bounding box center [1041, 526] width 13 height 13
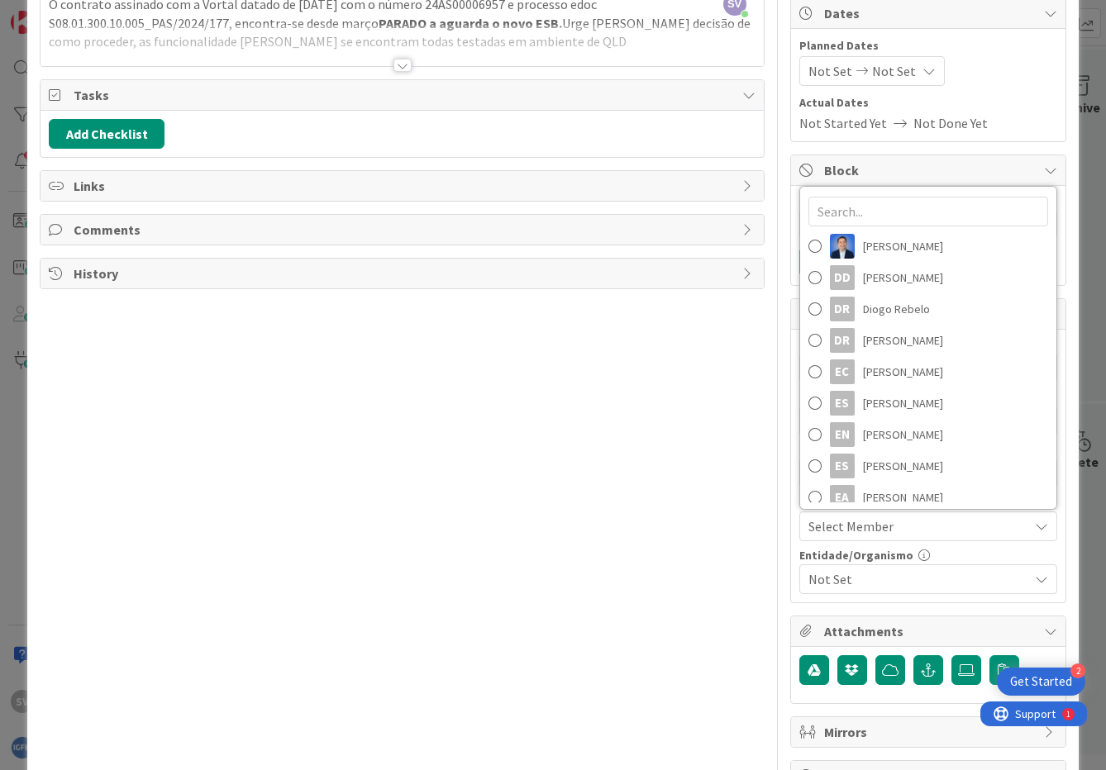
scroll to position [733, 0]
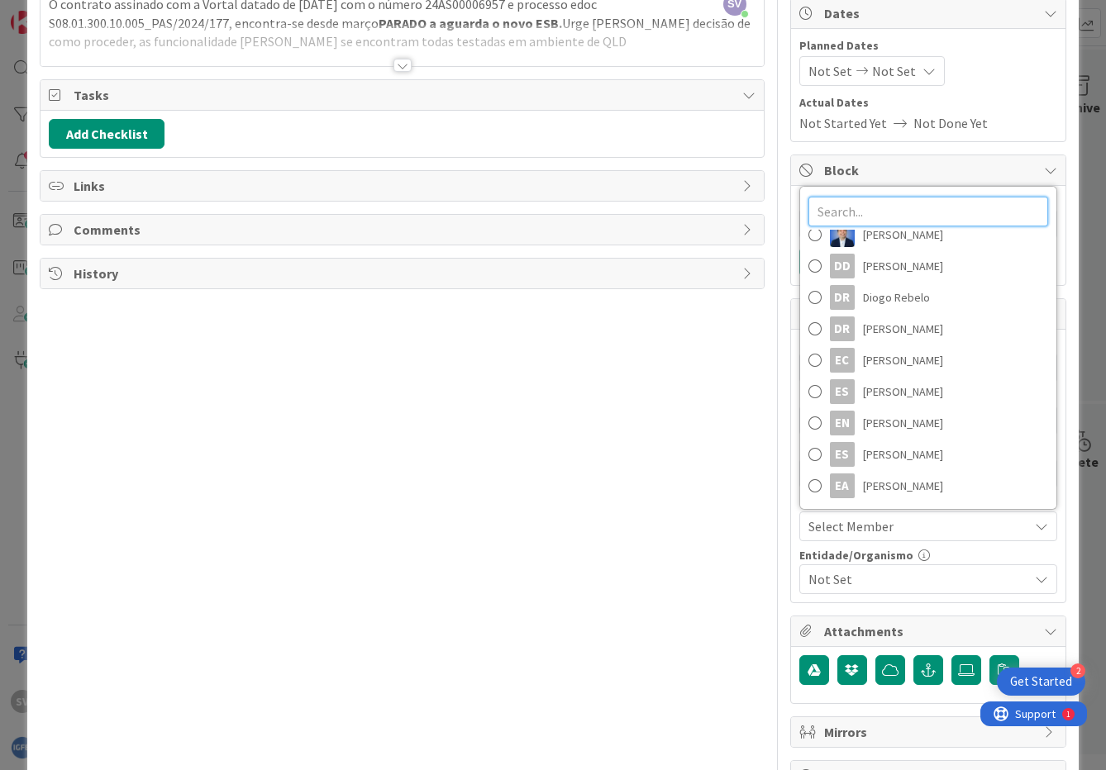
click at [905, 211] on input "text" at bounding box center [928, 212] width 240 height 30
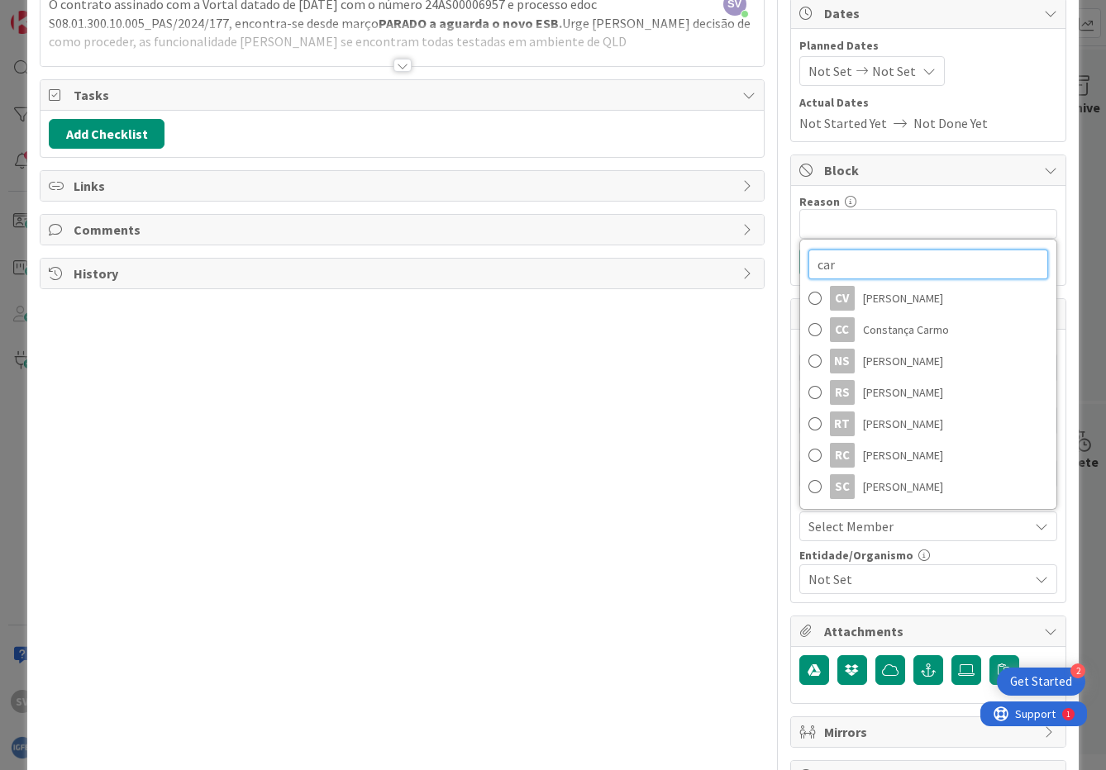
scroll to position [0, 0]
type input "carl"
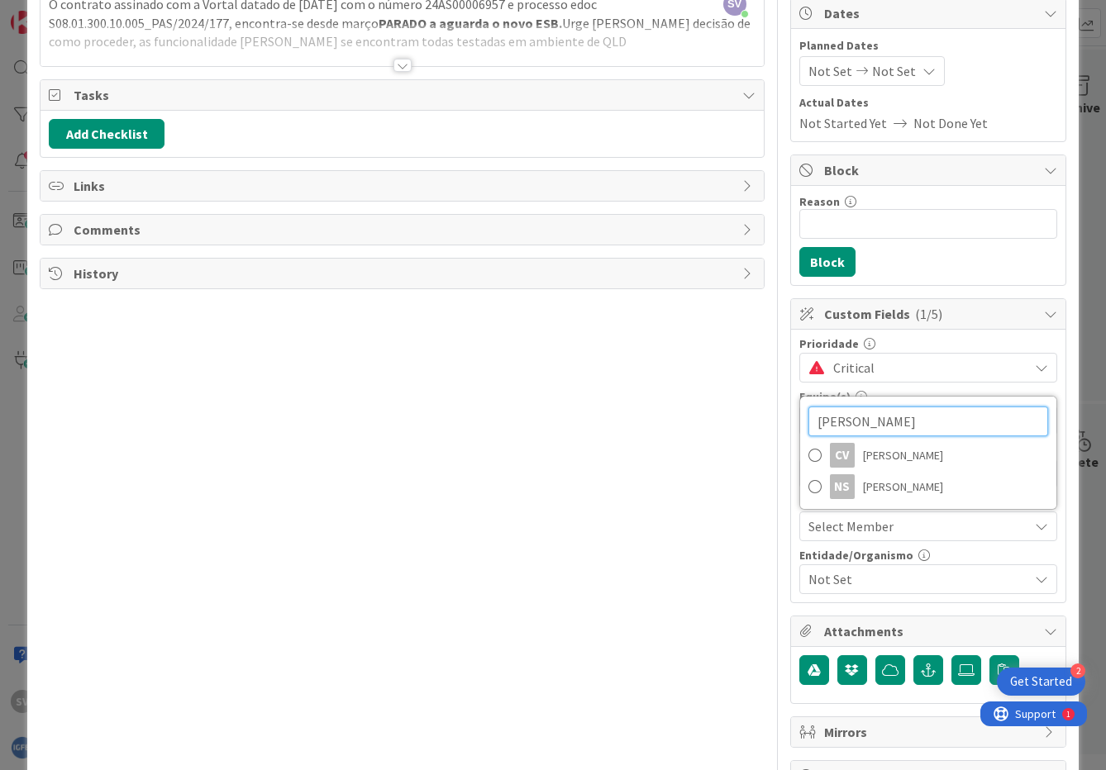
drag, startPoint x: 886, startPoint y: 417, endPoint x: 723, endPoint y: 393, distance: 164.7
click at [723, 393] on div "Title 32 / 128 Interoperabilidade SGFCP - Vorta Description SV Susana Ventura j…" at bounding box center [552, 345] width 1025 height 892
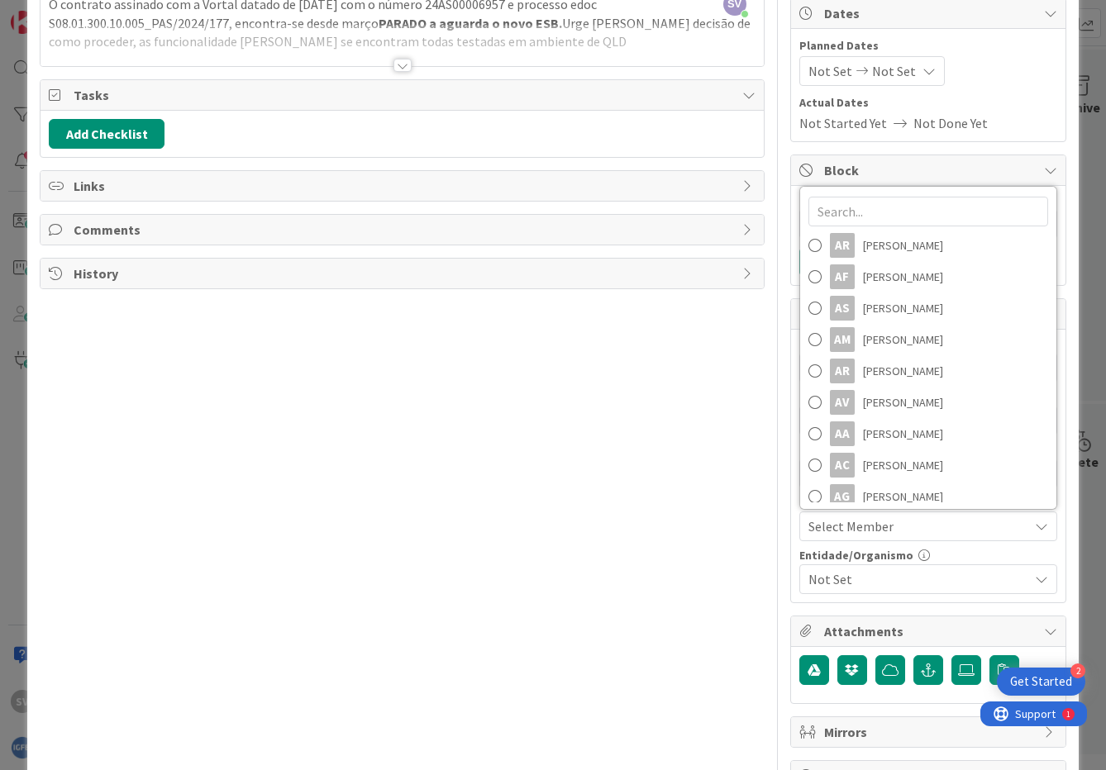
click at [643, 500] on div "Title 32 / 128 Interoperabilidade SGFCP - Vorta Description SV Susana Ventura j…" at bounding box center [402, 345] width 724 height 892
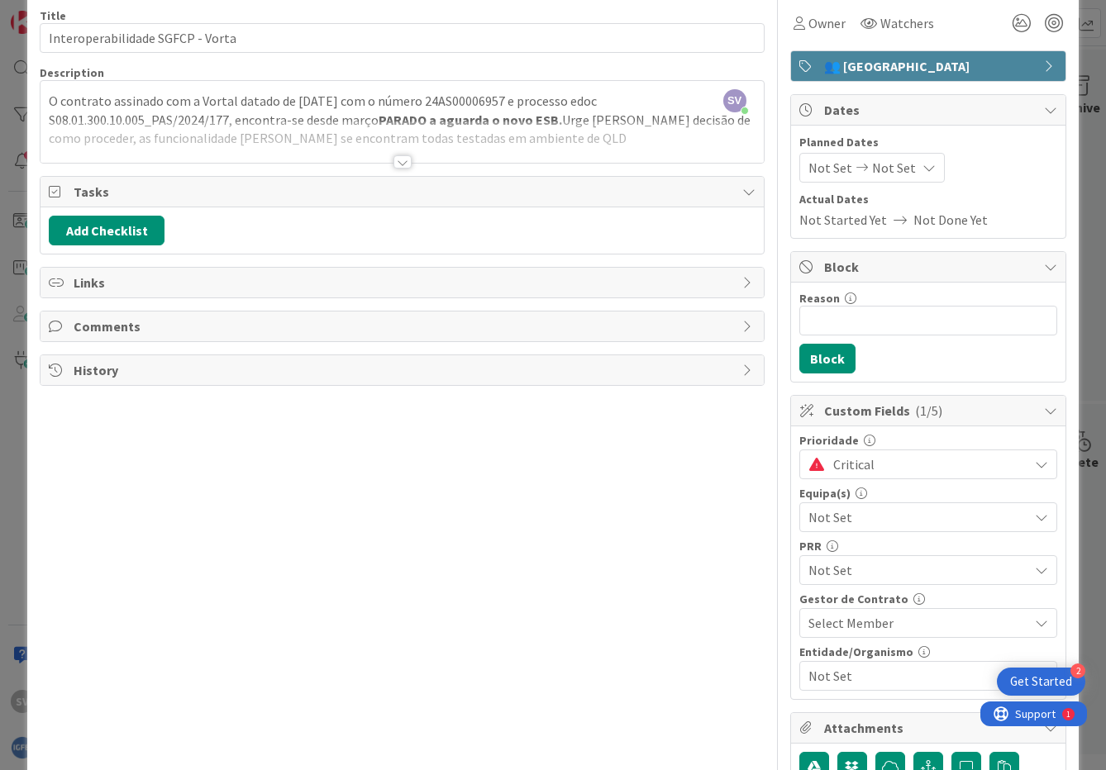
scroll to position [57, 0]
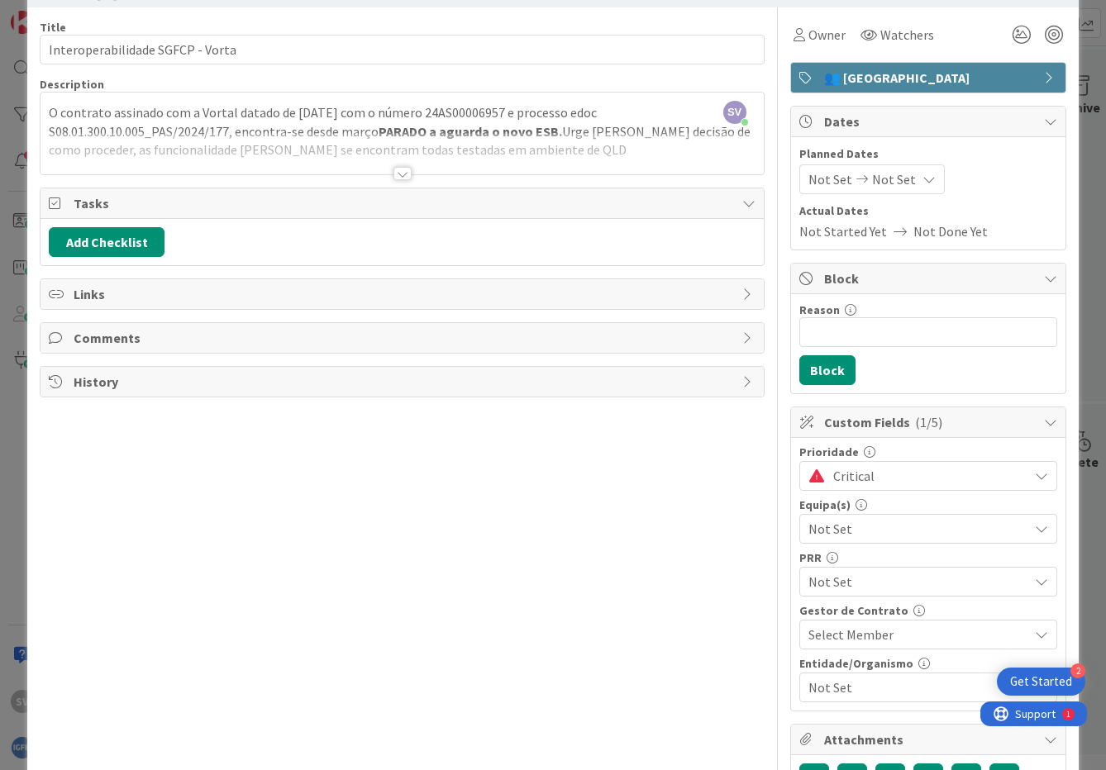
click at [922, 178] on icon at bounding box center [928, 179] width 13 height 13
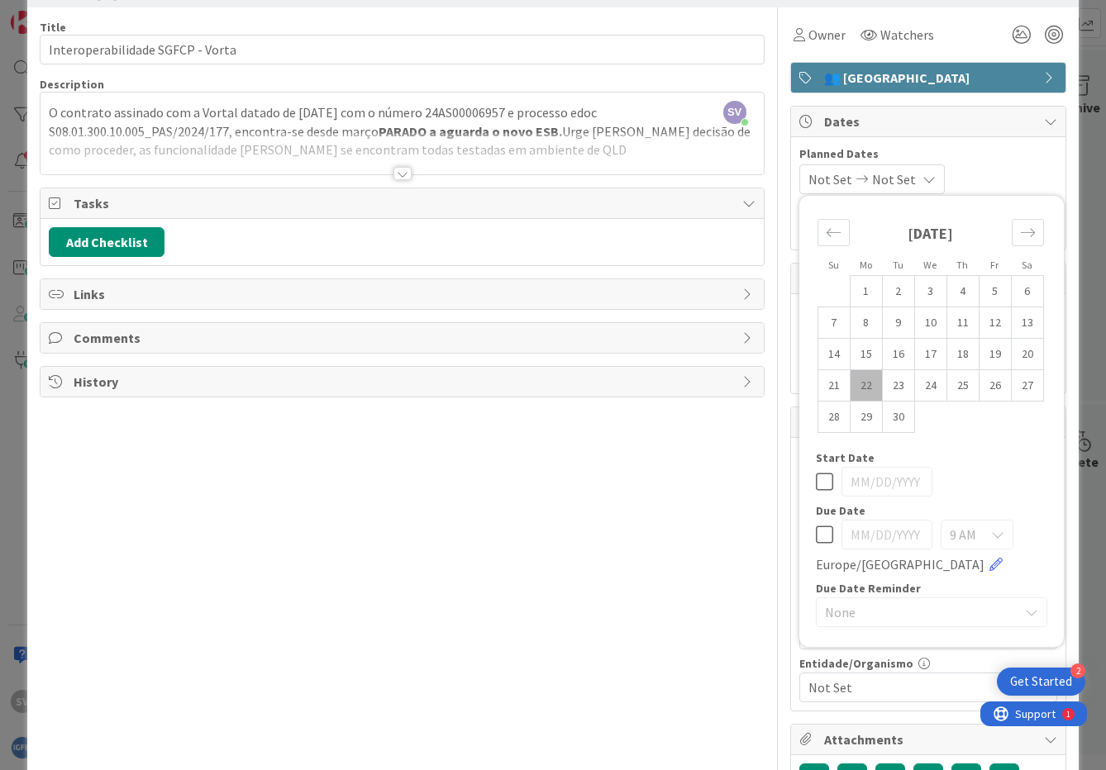
click at [922, 178] on icon at bounding box center [928, 179] width 13 height 13
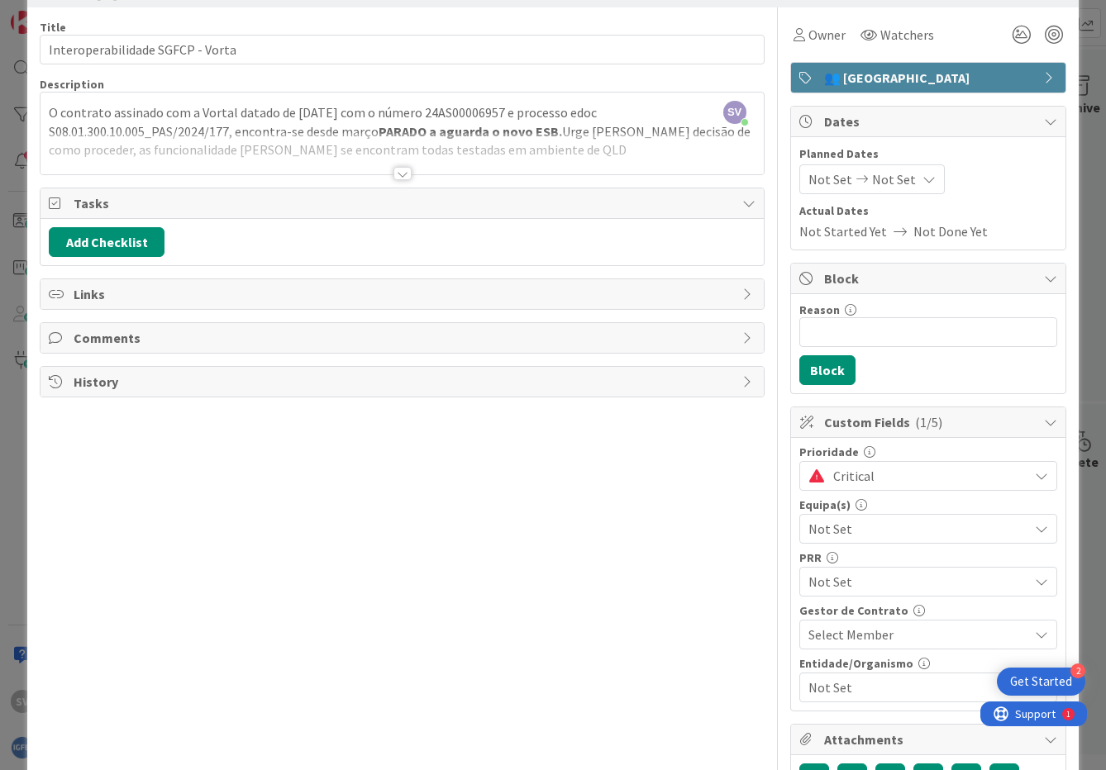
click at [919, 230] on span "Not Done Yet" at bounding box center [950, 231] width 74 height 20
click at [922, 178] on icon at bounding box center [928, 179] width 13 height 13
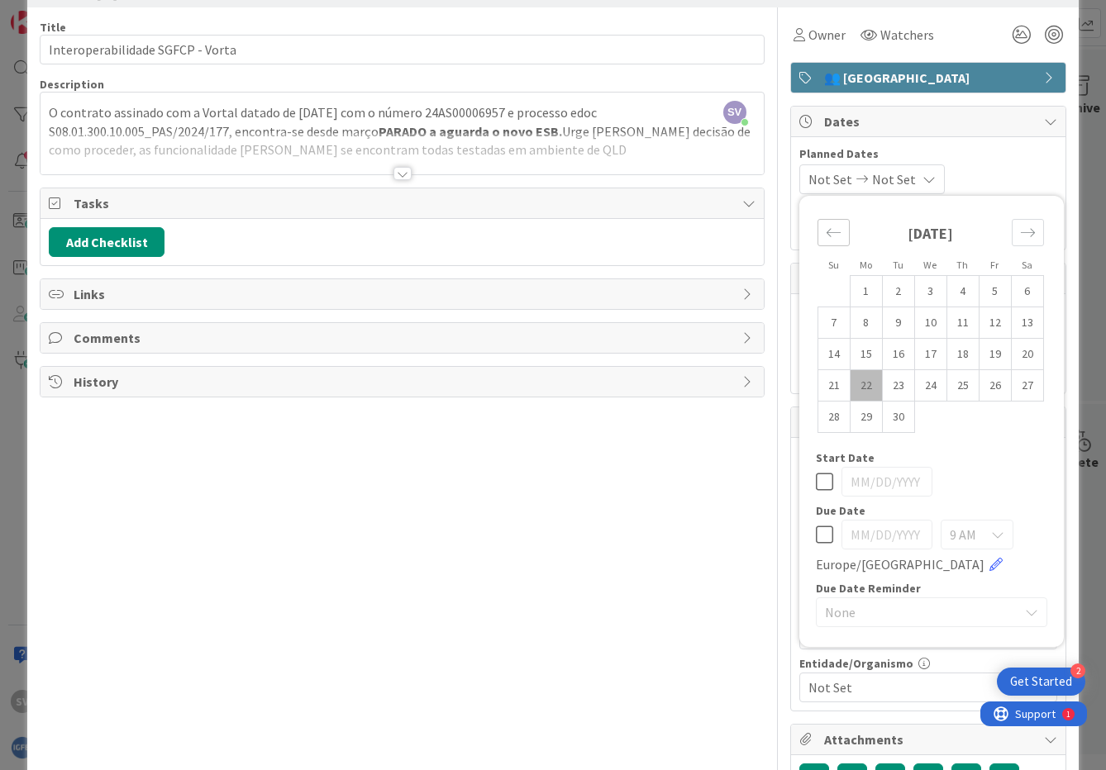
click at [825, 235] on icon "Move backward to switch to the previous month." at bounding box center [833, 233] width 16 height 16
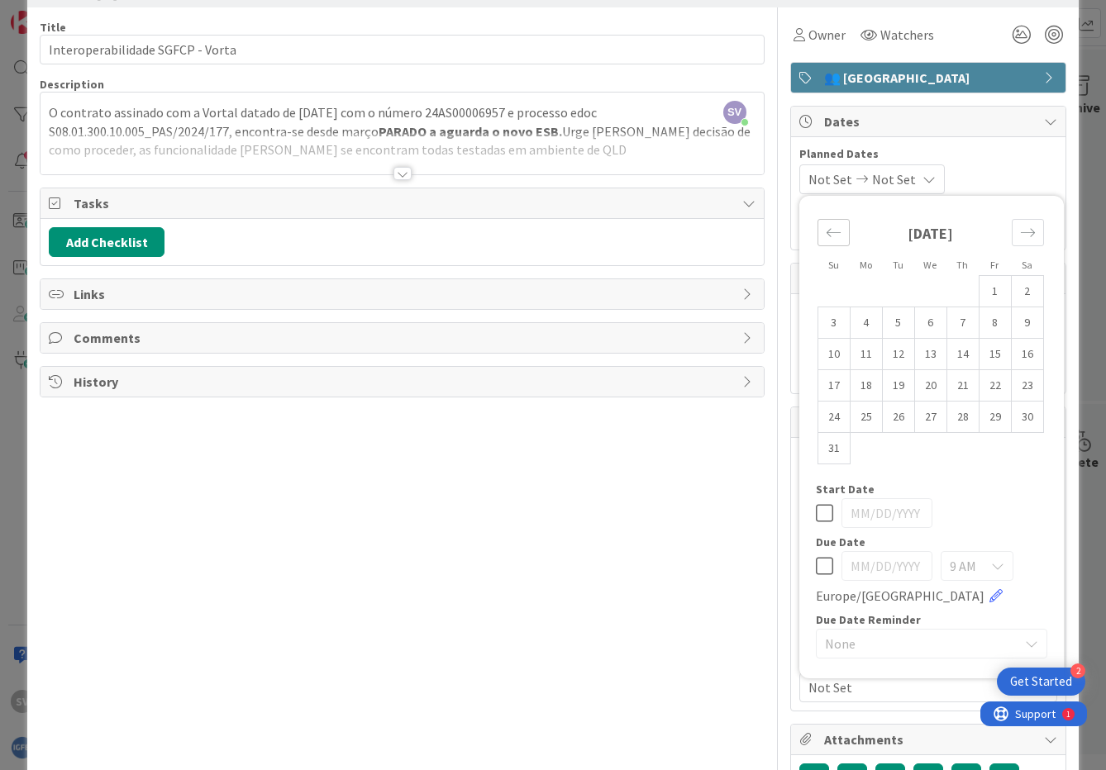
click at [825, 235] on icon "Move backward to switch to the previous month." at bounding box center [833, 233] width 16 height 16
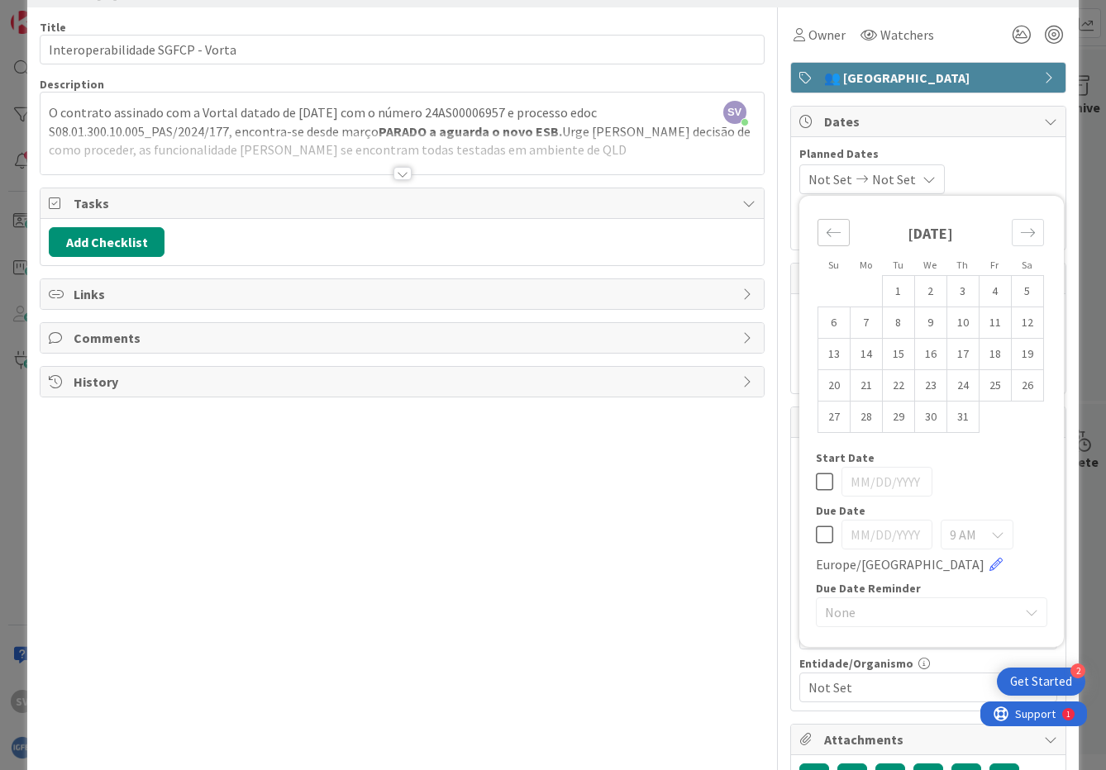
click at [825, 235] on icon "Move backward to switch to the previous month." at bounding box center [833, 233] width 16 height 16
click at [857, 354] on td "12" at bounding box center [865, 354] width 32 height 31
type input "05/12/2025"
click at [1017, 476] on div "05/12/2025" at bounding box center [931, 482] width 231 height 30
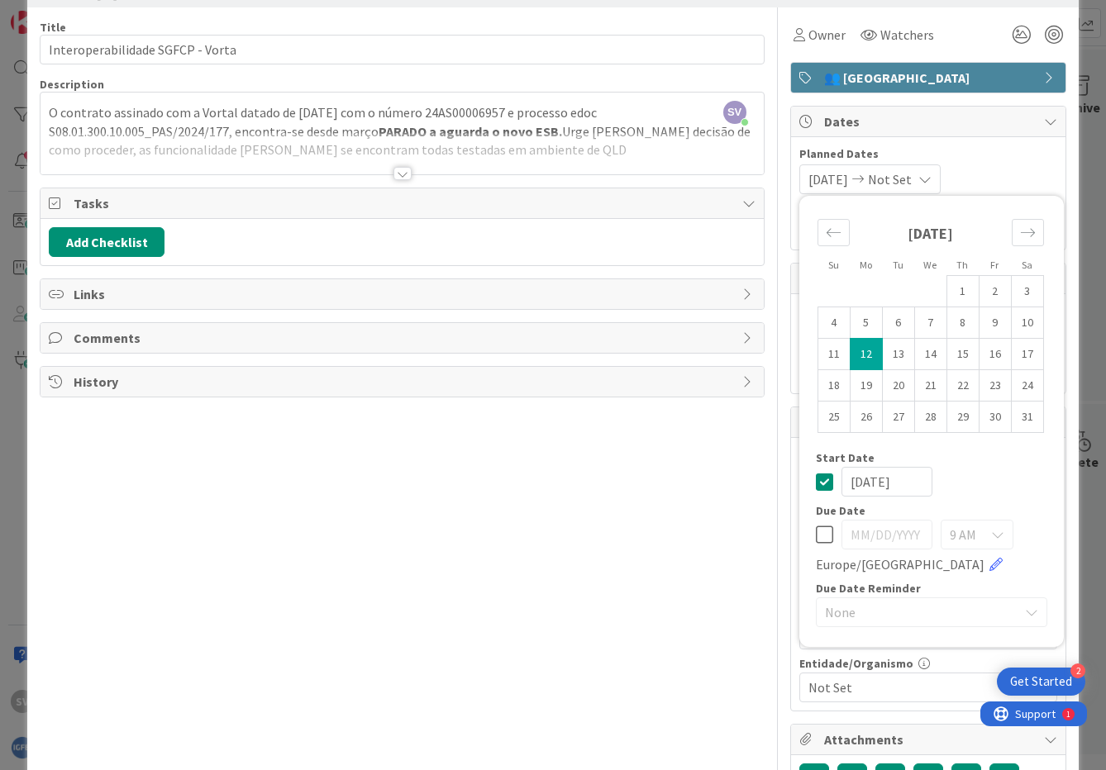
click at [816, 540] on icon at bounding box center [824, 535] width 17 height 20
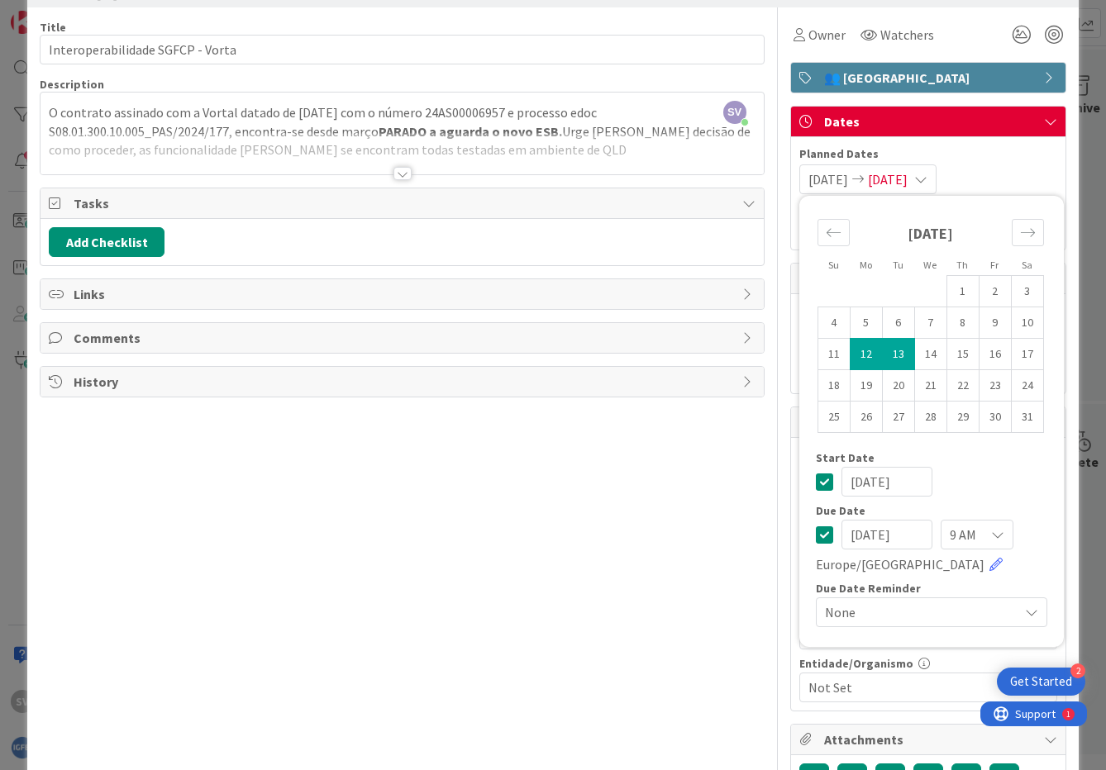
click at [916, 535] on input "[DATE]" at bounding box center [886, 535] width 91 height 30
click at [866, 536] on input "[DATE]" at bounding box center [886, 535] width 91 height 30
click at [1020, 227] on icon "Move forward to switch to the next month." at bounding box center [1028, 233] width 16 height 16
click at [823, 354] on td "13" at bounding box center [833, 354] width 32 height 31
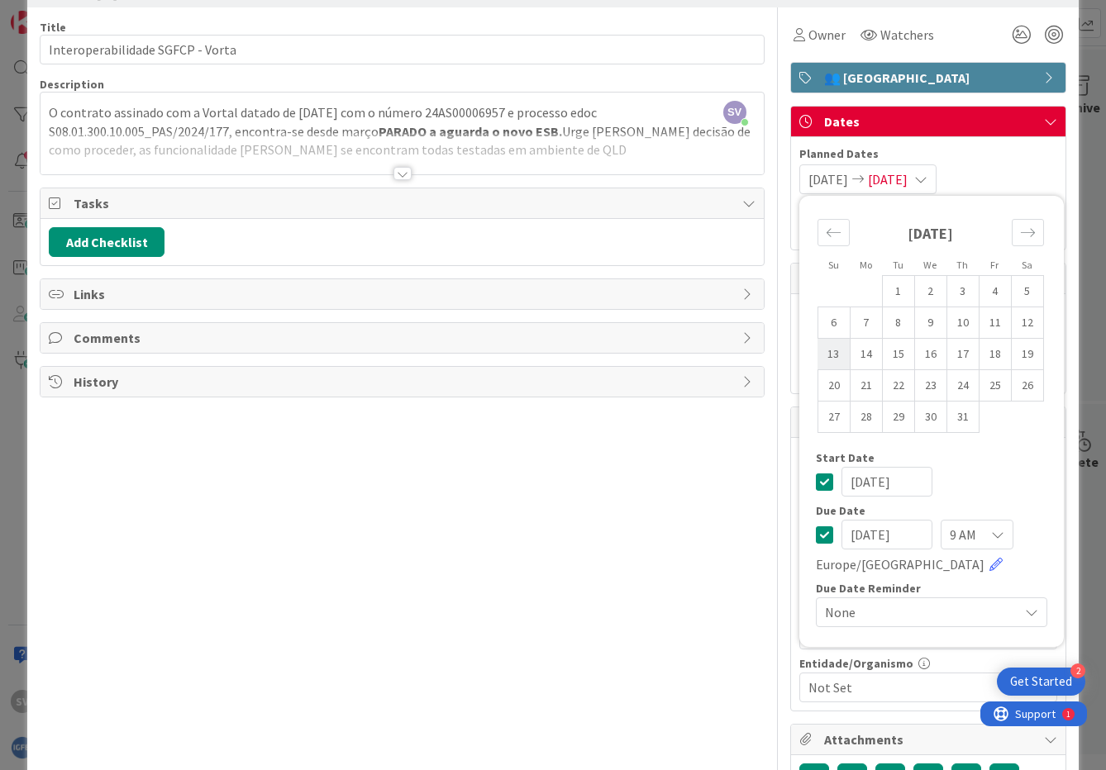
type input "07/13/2025"
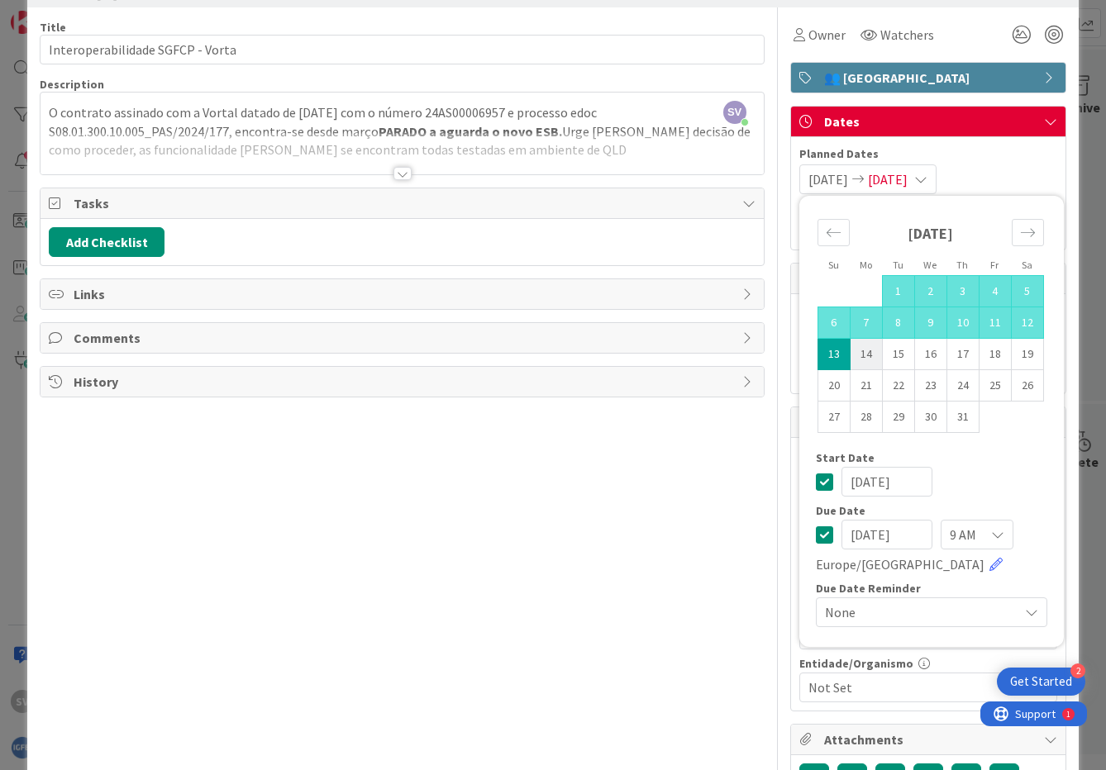
click at [851, 352] on td "14" at bounding box center [865, 354] width 32 height 31
type input "07/14/2025"
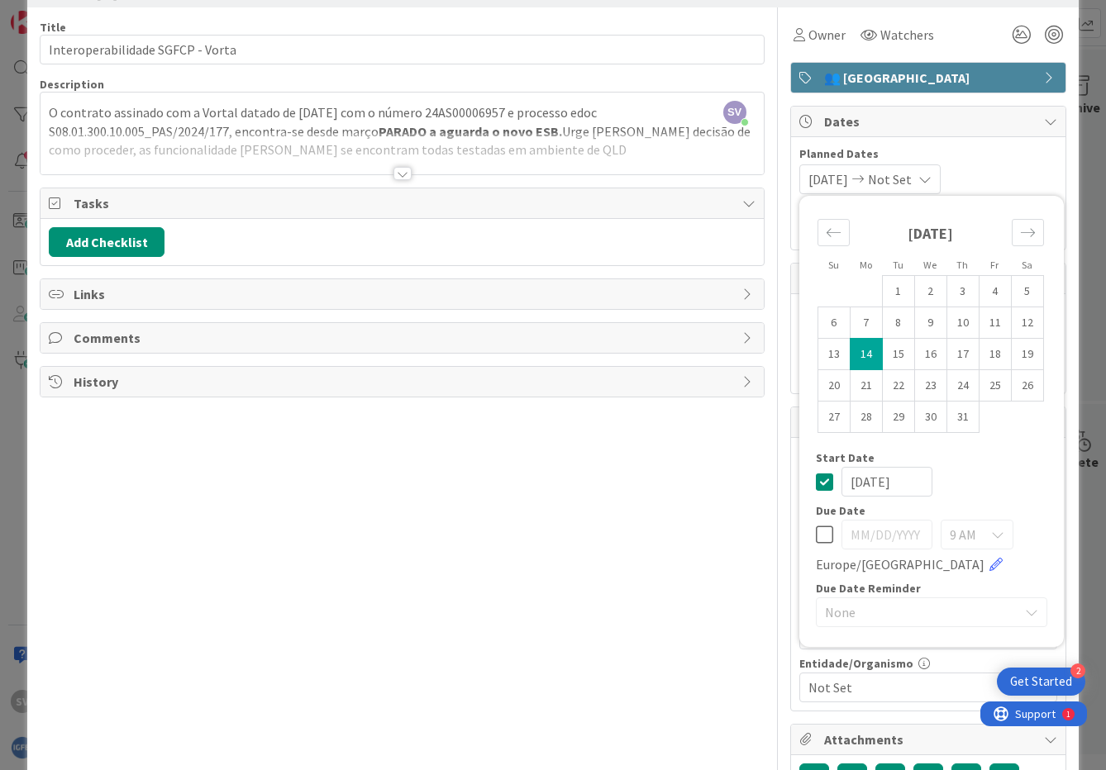
click at [520, 619] on div "Title 32 / 128 Interoperabilidade SGFCP - Vorta Description SV Susana Ventura j…" at bounding box center [402, 453] width 724 height 892
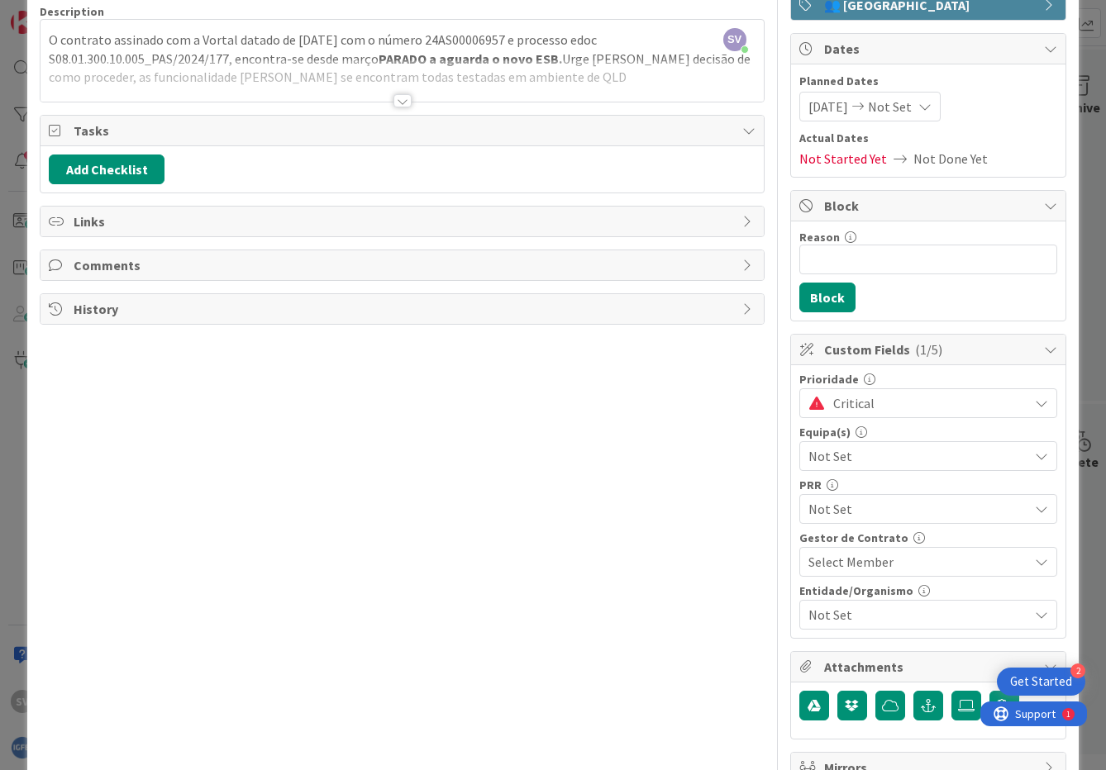
scroll to position [222, 0]
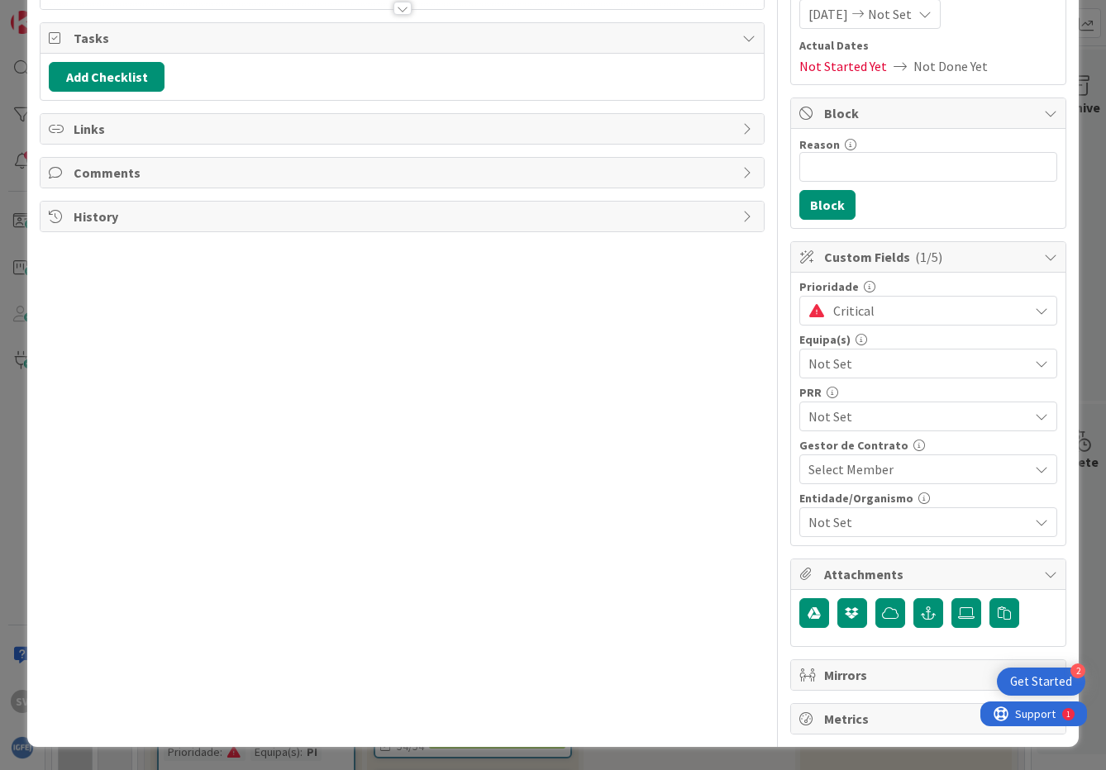
click at [939, 531] on span "Not Set" at bounding box center [918, 522] width 220 height 20
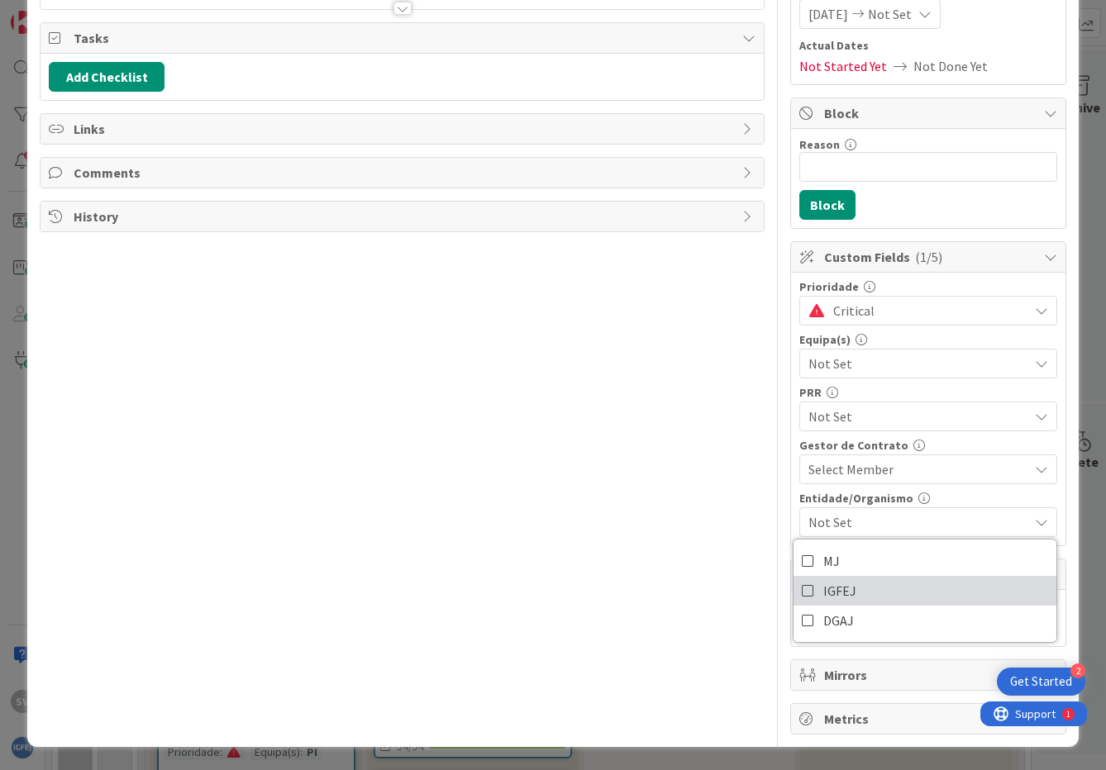
click at [802, 592] on icon at bounding box center [808, 590] width 13 height 25
click at [613, 580] on div "Title 32 / 128 Interoperabilidade SGFCP - Vorta Description SV Susana Ventura j…" at bounding box center [402, 288] width 724 height 892
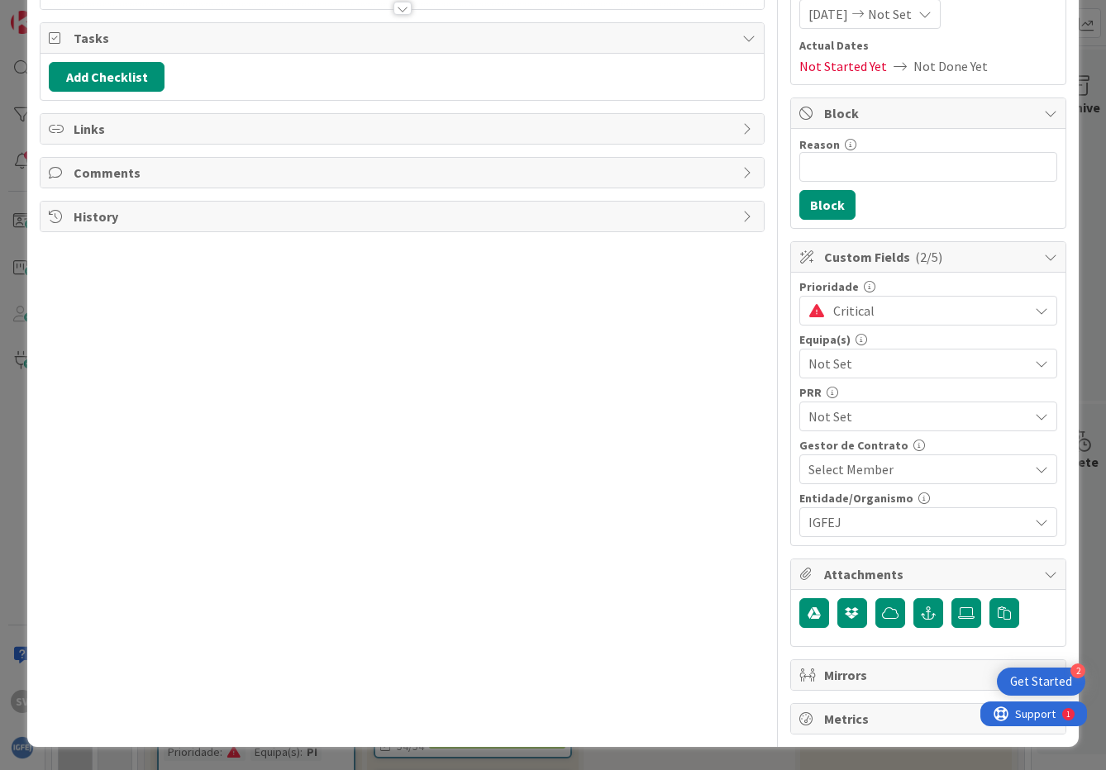
click at [869, 410] on span "Not Set" at bounding box center [918, 417] width 220 height 20
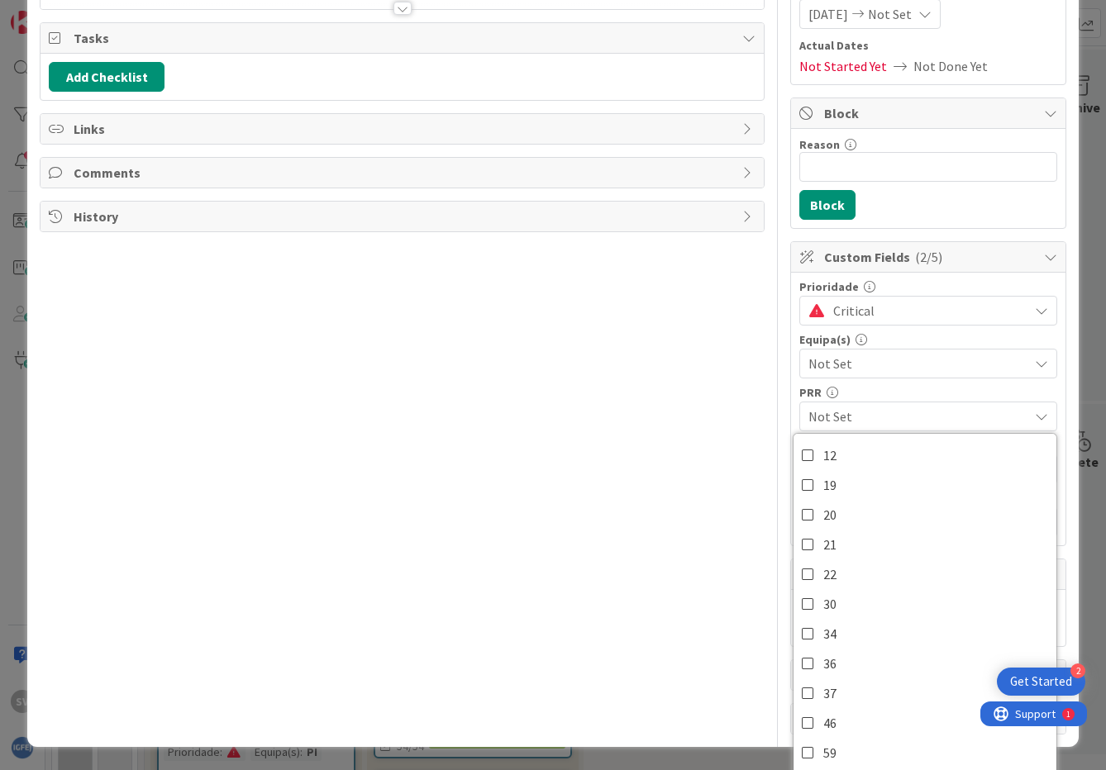
click at [869, 410] on span "Not Set" at bounding box center [918, 417] width 220 height 20
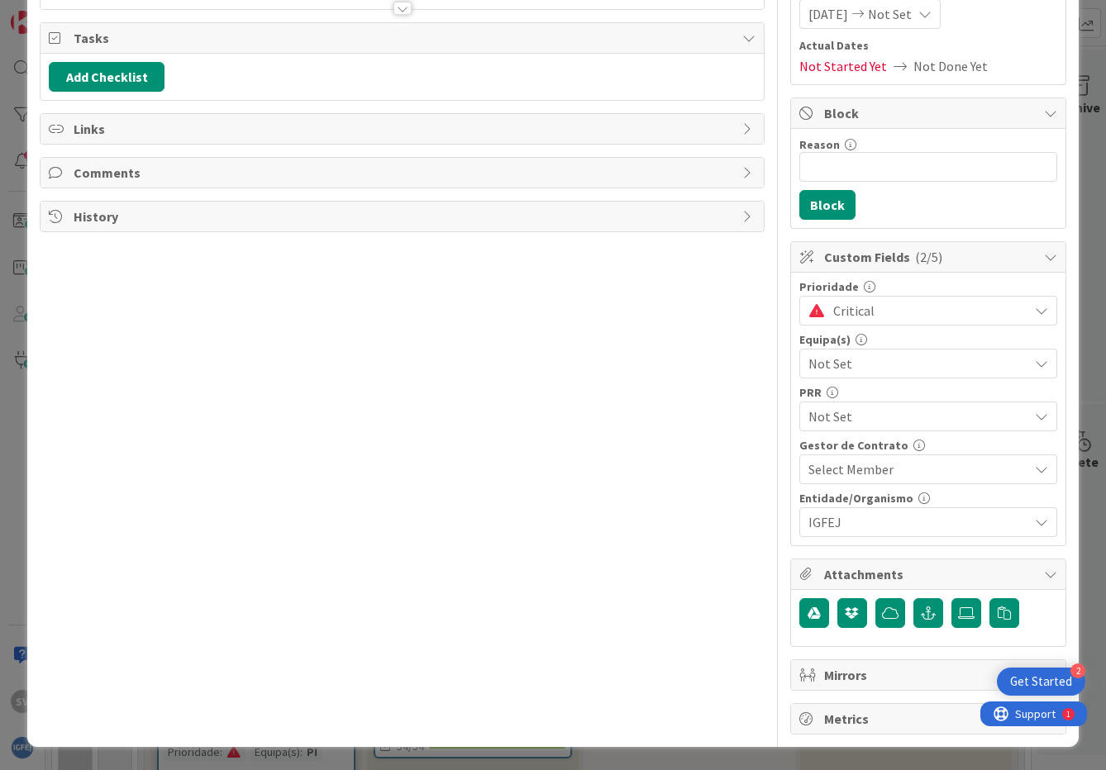
click at [869, 410] on span "Not Set" at bounding box center [918, 417] width 220 height 20
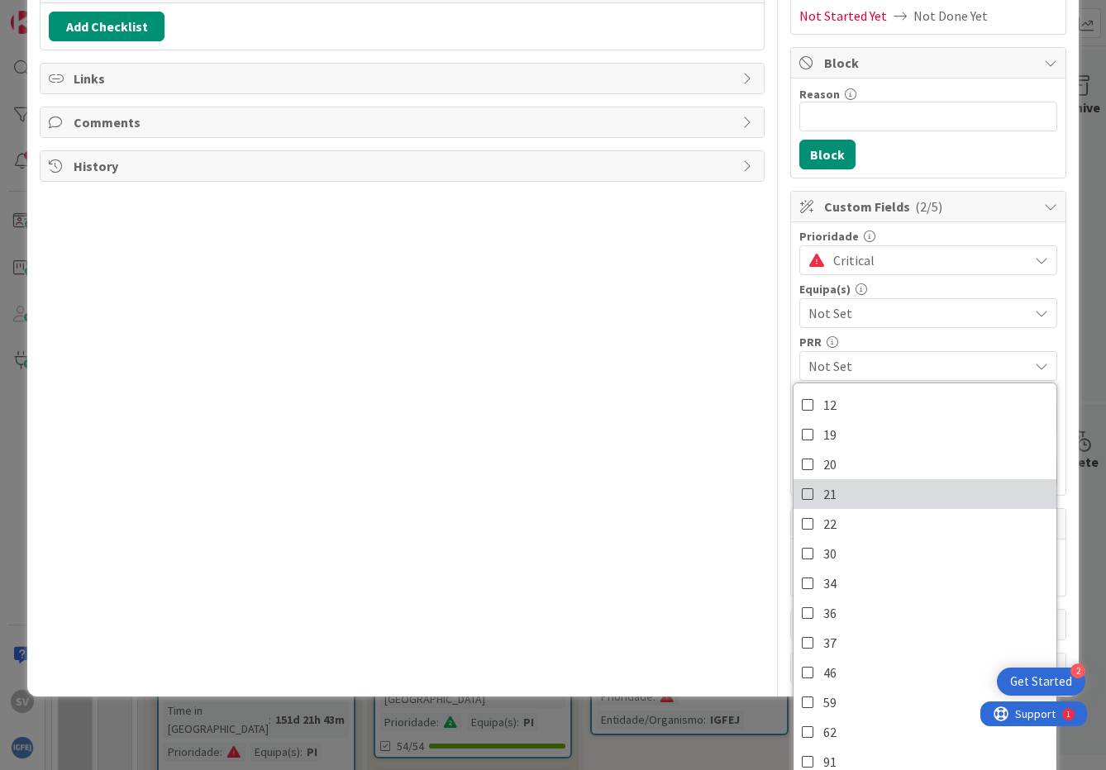
scroll to position [287, 0]
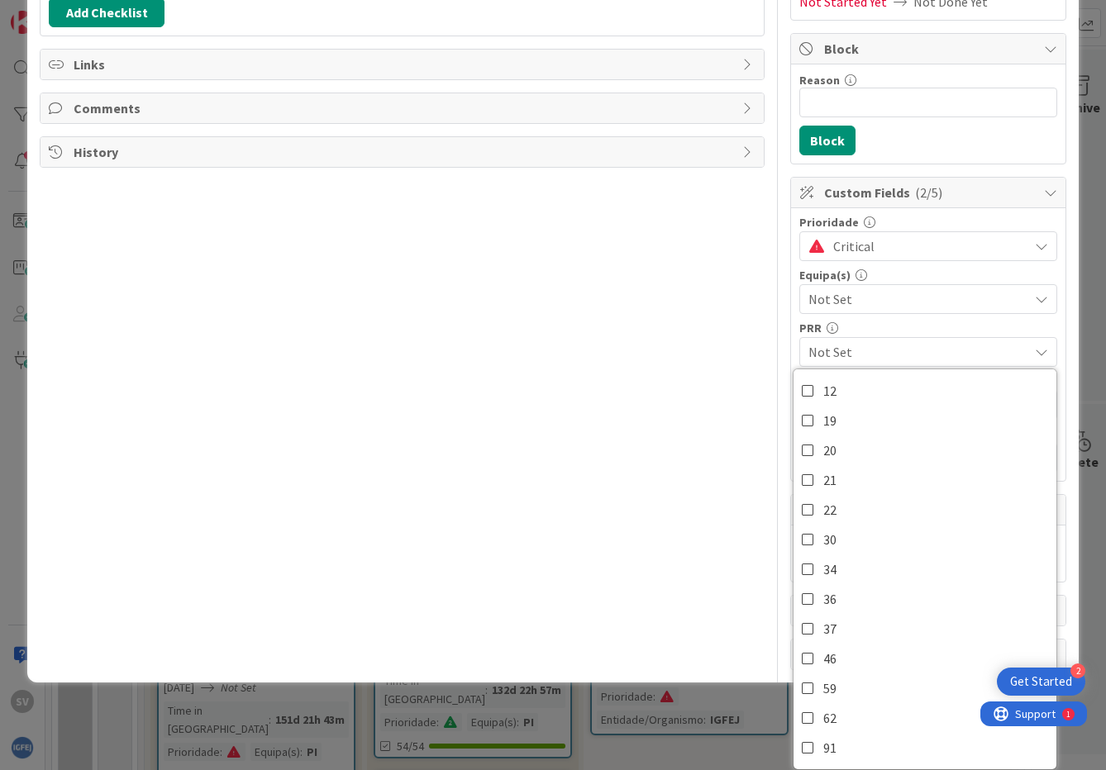
click at [607, 526] on div "Title 32 / 128 Interoperabilidade SGFCP - Vorta Description SV Susana Ventura j…" at bounding box center [402, 224] width 724 height 892
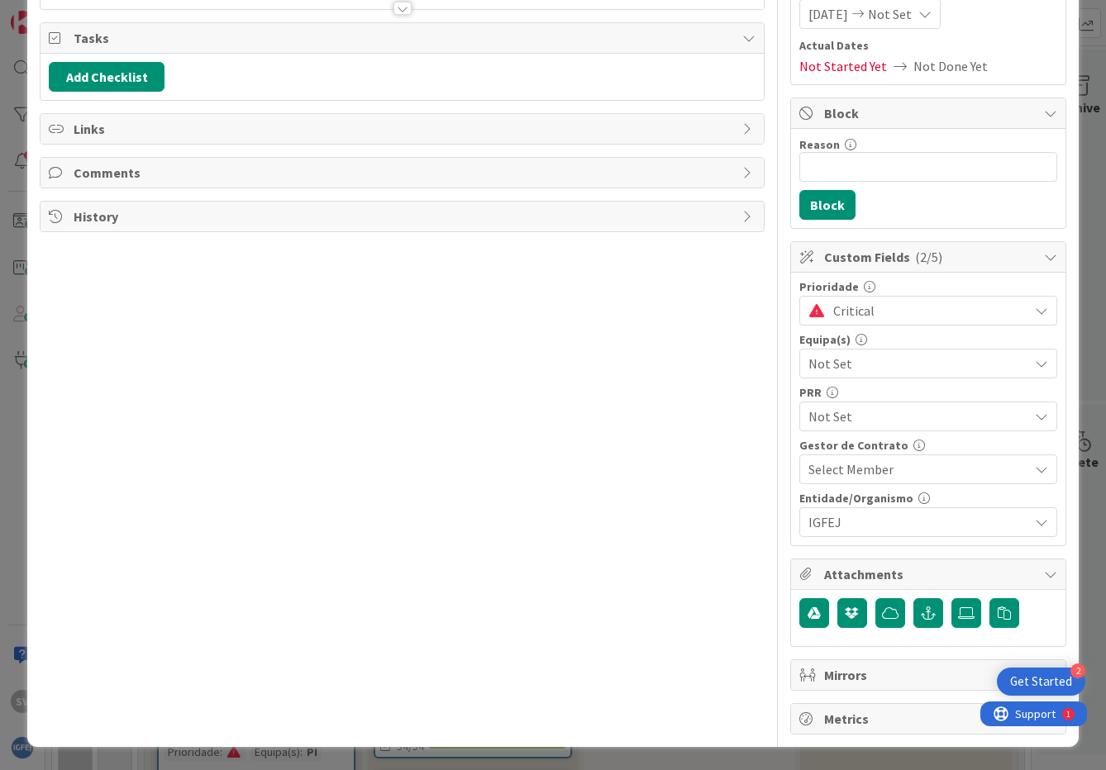
scroll to position [0, 0]
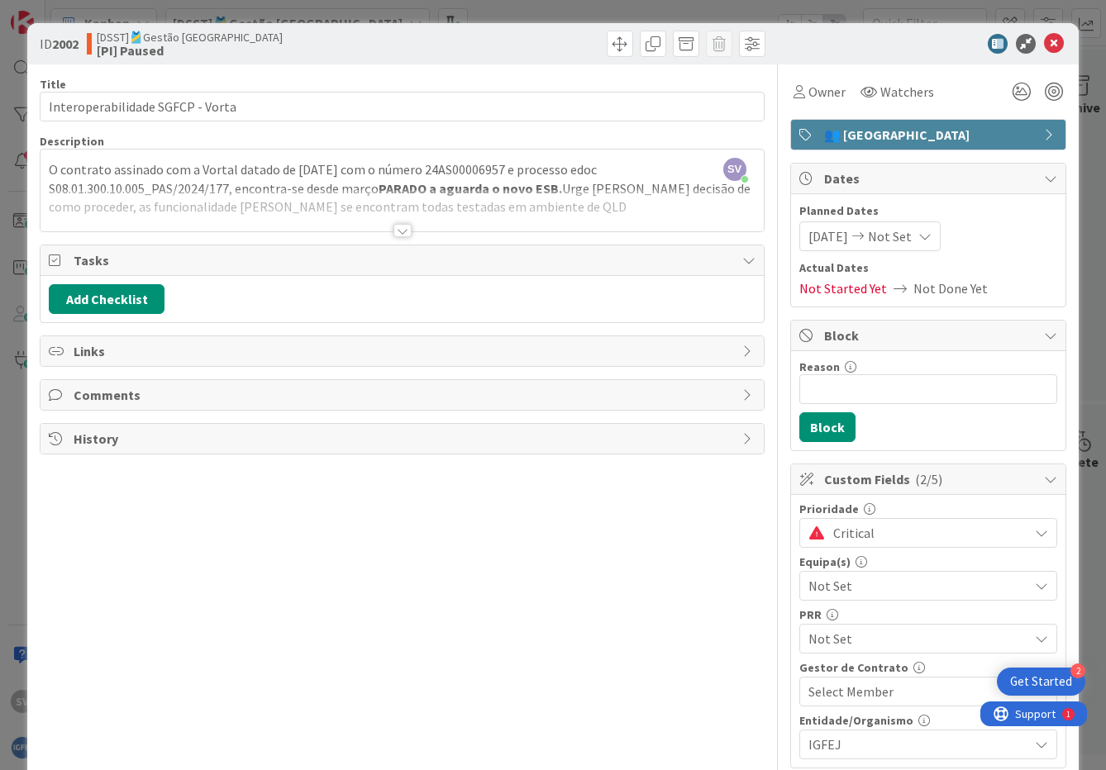
click at [1035, 642] on icon at bounding box center [1041, 638] width 13 height 13
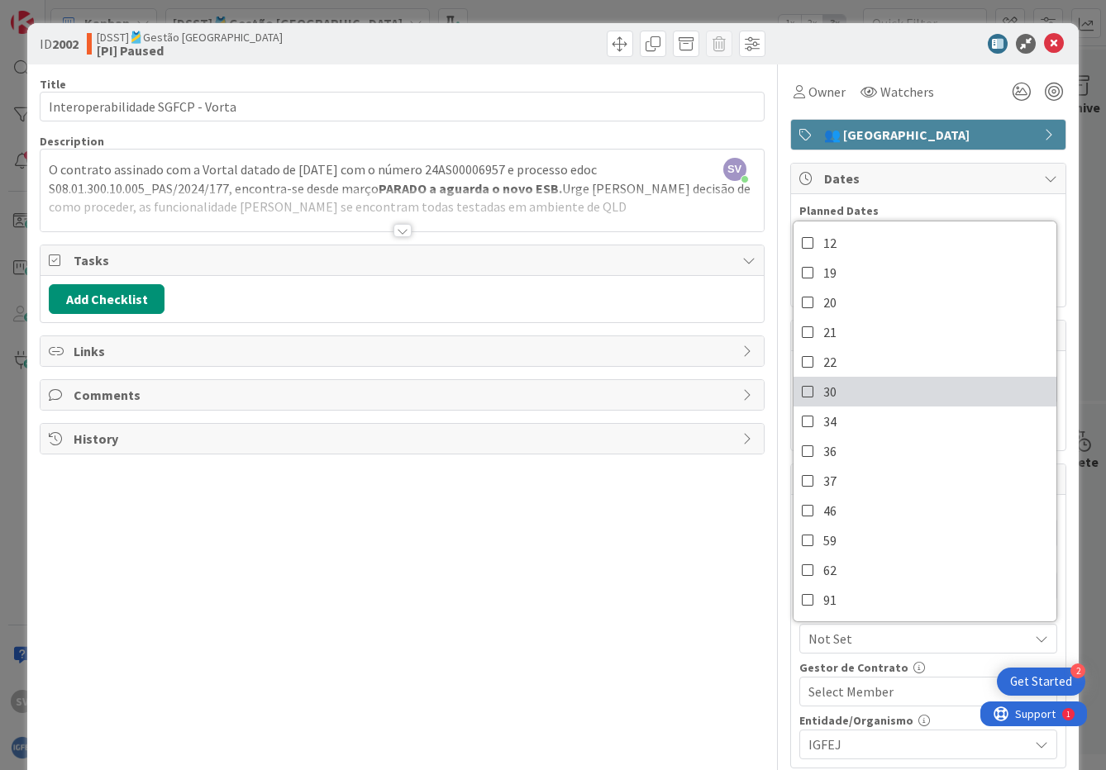
click at [802, 393] on icon at bounding box center [808, 391] width 13 height 25
click at [669, 647] on div "Title 32 / 128 Interoperabilidade SGFCP - Vorta Description SV Susana Ventura j…" at bounding box center [402, 510] width 724 height 892
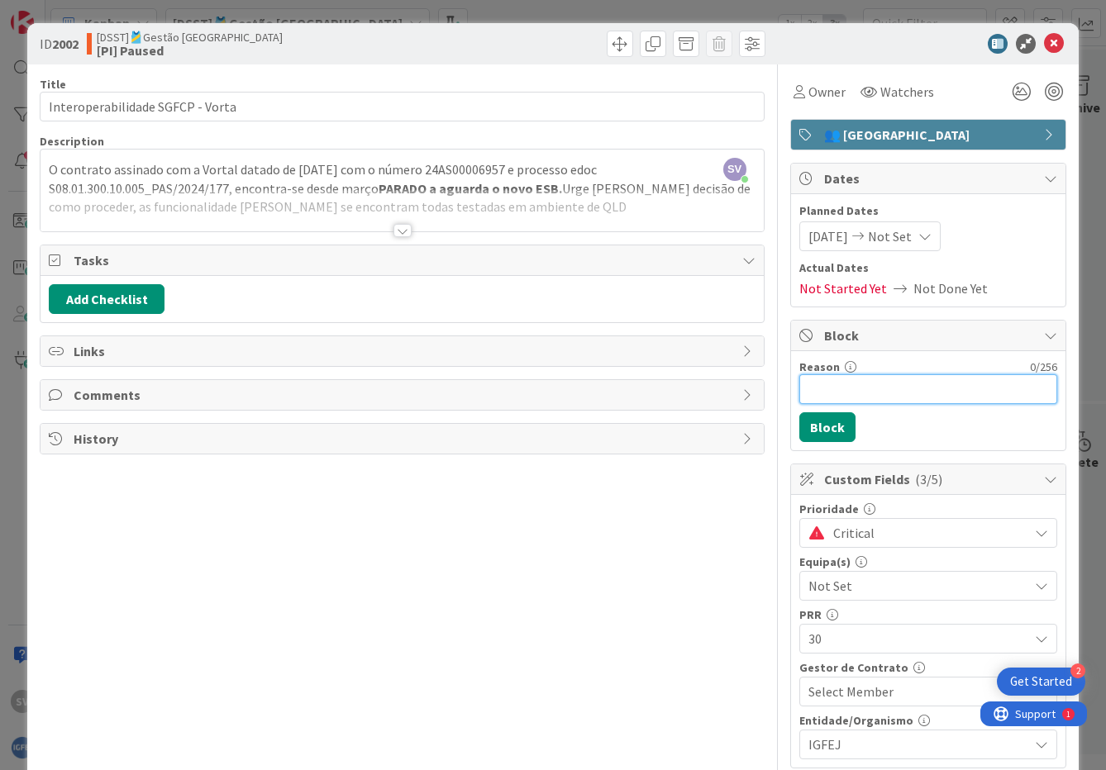
click at [886, 380] on input "Reason" at bounding box center [928, 389] width 258 height 30
type input "Aguarda disponibilização ESB"
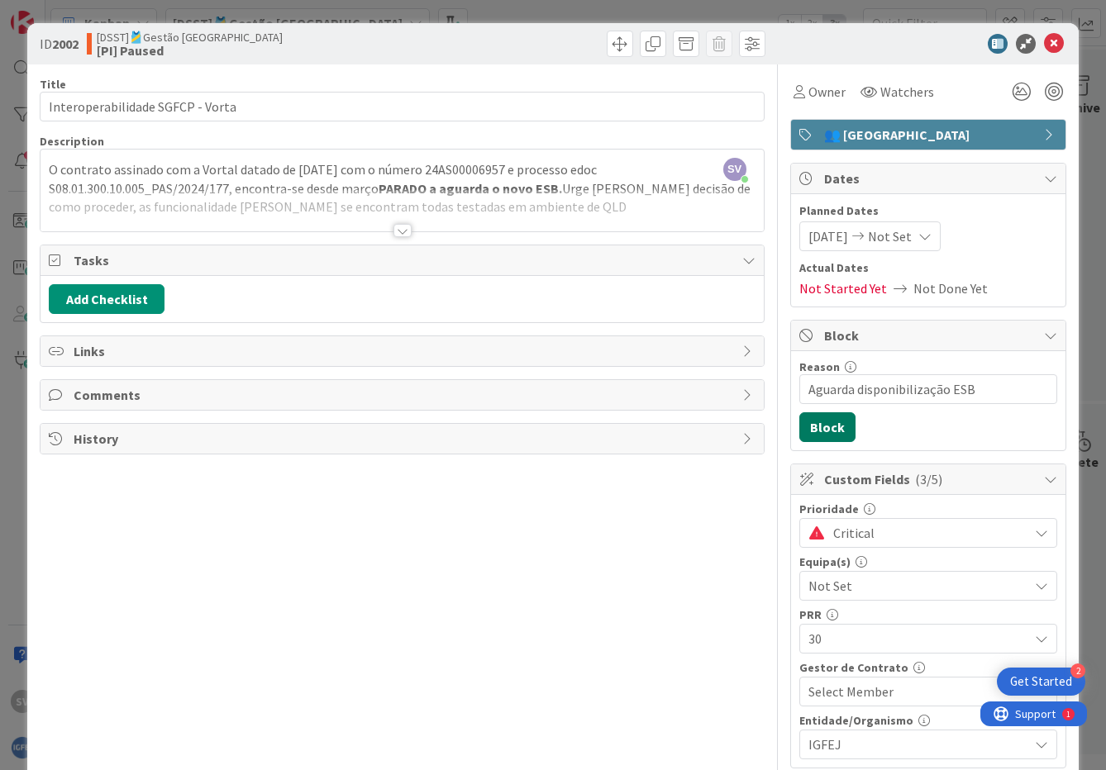
click at [803, 435] on button "Block" at bounding box center [827, 427] width 56 height 30
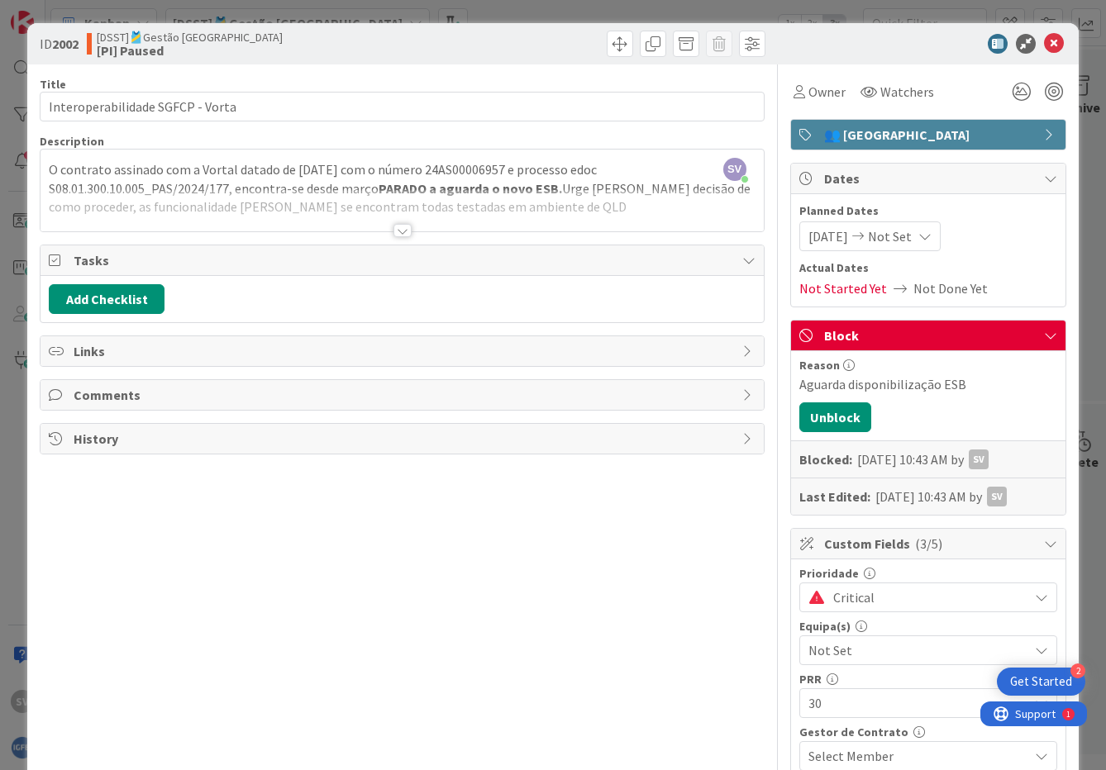
click at [405, 620] on div "Title 32 / 128 Interoperabilidade SGFCP - Vorta Description SV Susana Ventura j…" at bounding box center [402, 542] width 724 height 957
click at [1044, 43] on icon at bounding box center [1054, 44] width 20 height 20
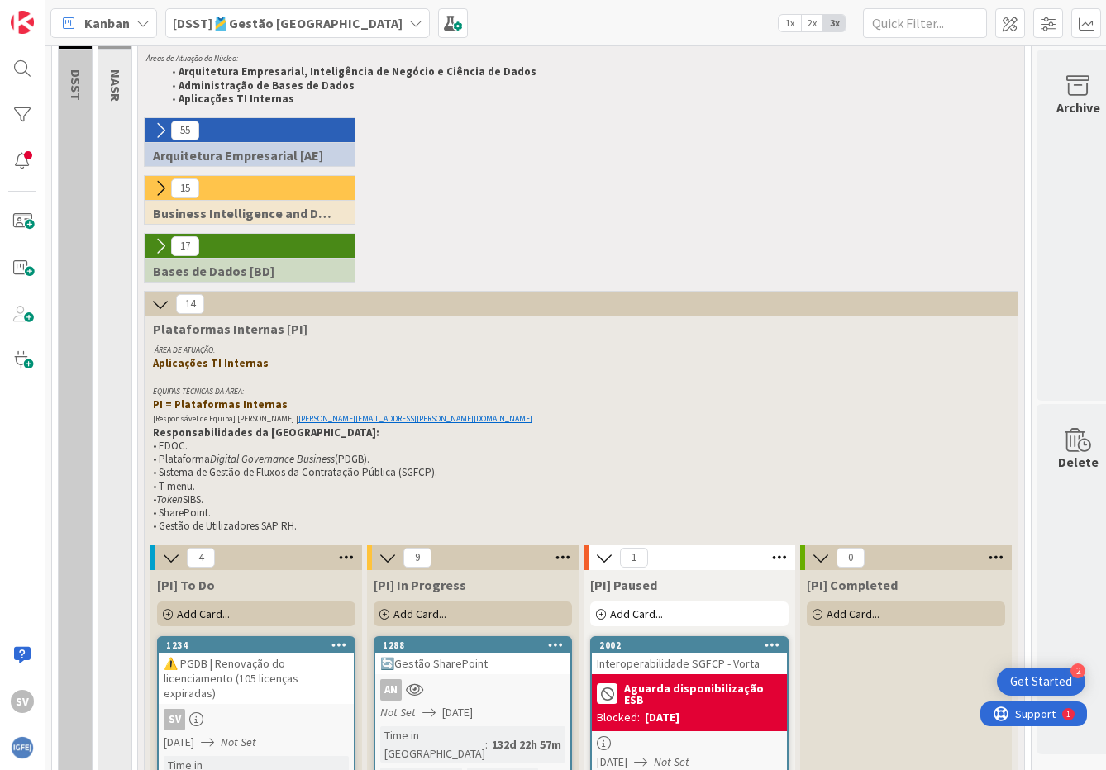
scroll to position [32, 0]
